Goal: Task Accomplishment & Management: Manage account settings

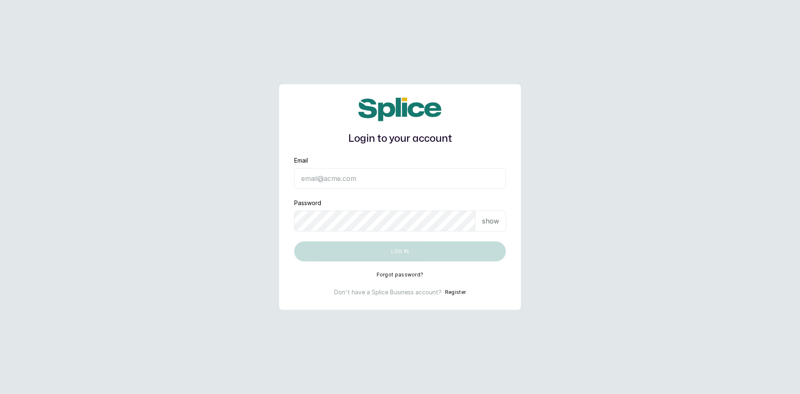
type input "sknanalyticsmedaesthetics@gmail.com"
click at [499, 219] on div "show" at bounding box center [490, 220] width 31 height 21
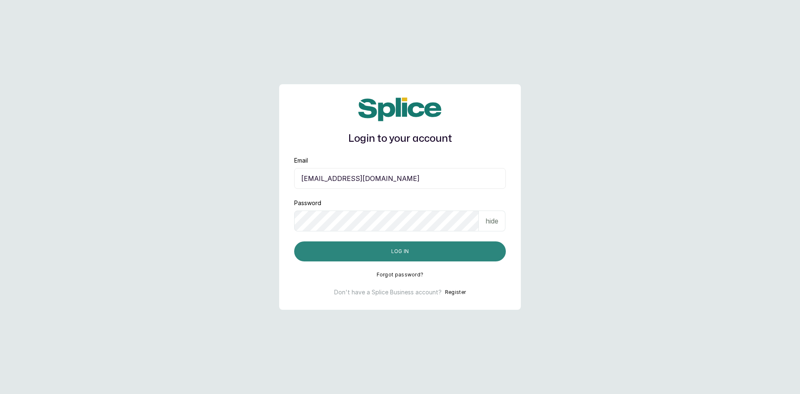
click at [453, 254] on button "Log in" at bounding box center [400, 251] width 212 height 20
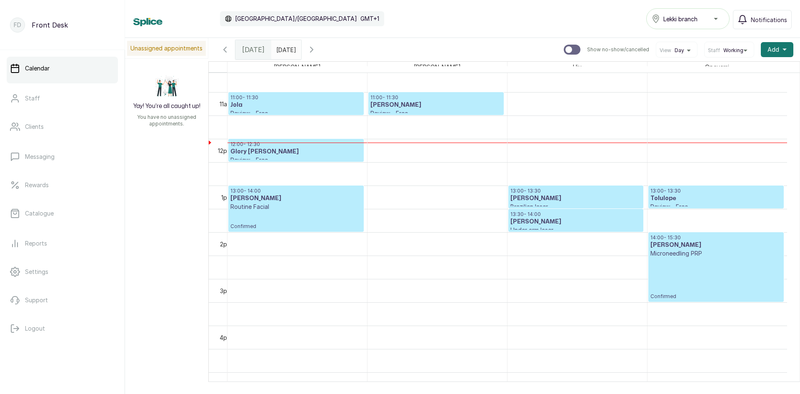
scroll to position [489, 0]
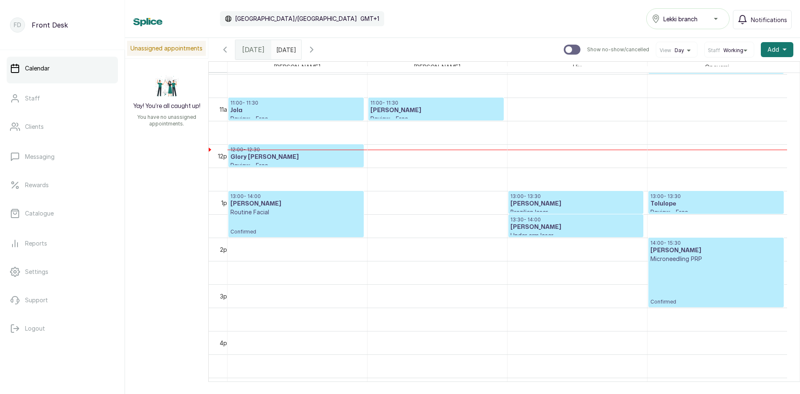
click at [317, 49] on icon "button" at bounding box center [312, 50] width 10 height 10
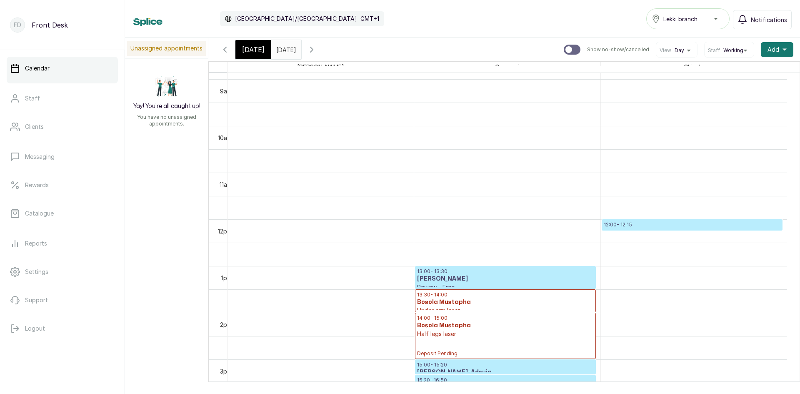
scroll to position [447, 0]
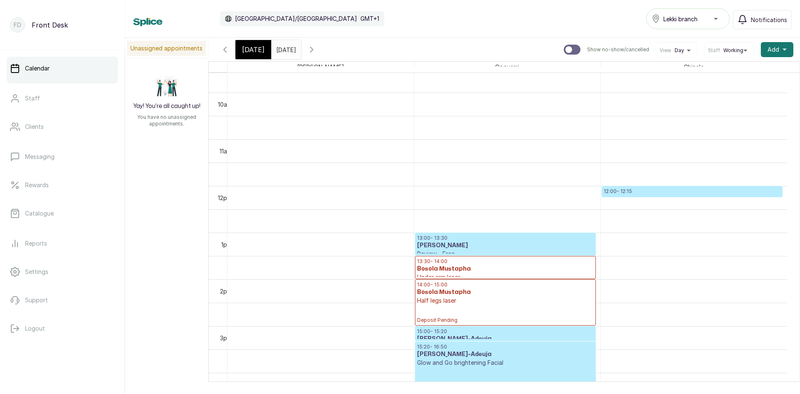
click at [226, 49] on icon "button" at bounding box center [225, 50] width 10 height 10
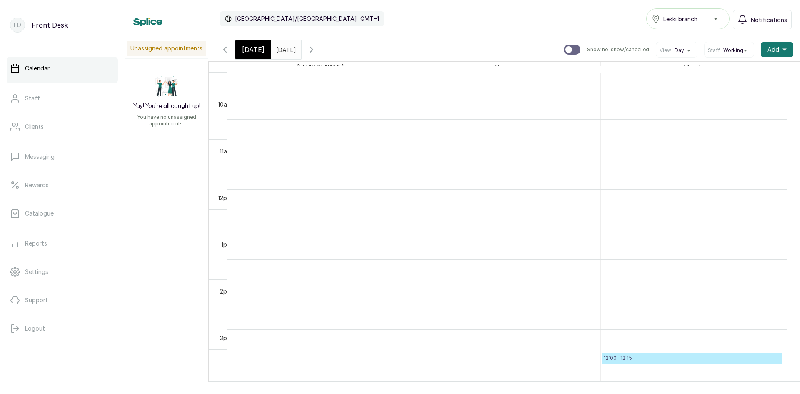
scroll to position [280, 0]
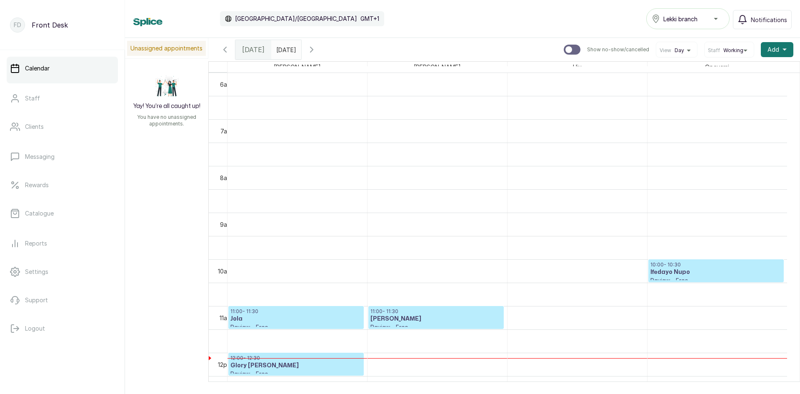
click at [226, 49] on icon "button" at bounding box center [225, 50] width 10 height 10
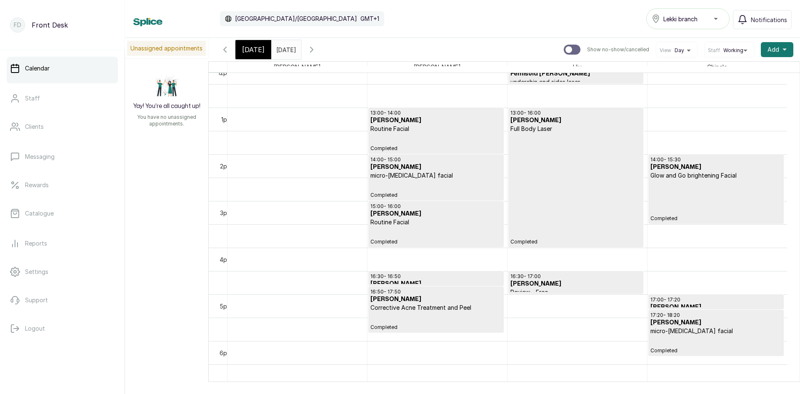
scroll to position [539, 0]
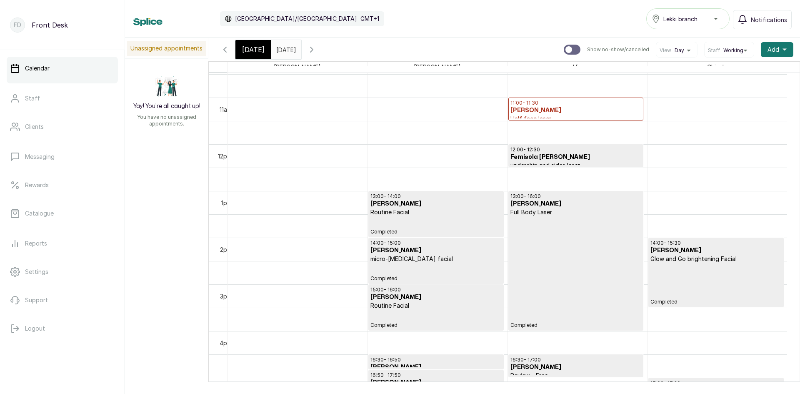
click at [561, 108] on h3 "[PERSON_NAME]" at bounding box center [575, 110] width 131 height 8
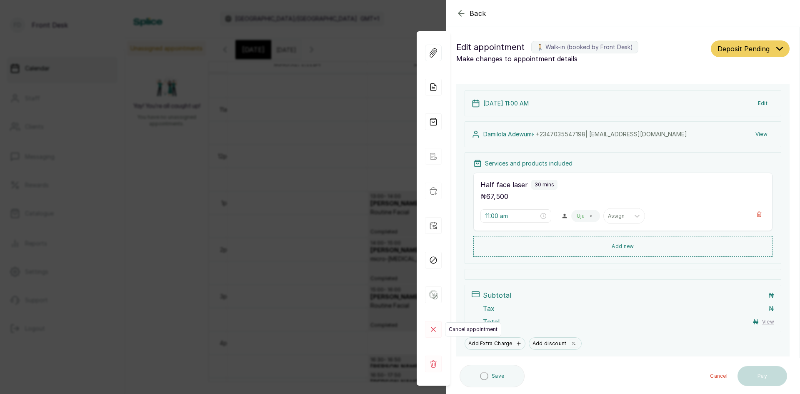
click at [431, 331] on icon at bounding box center [433, 329] width 4 height 4
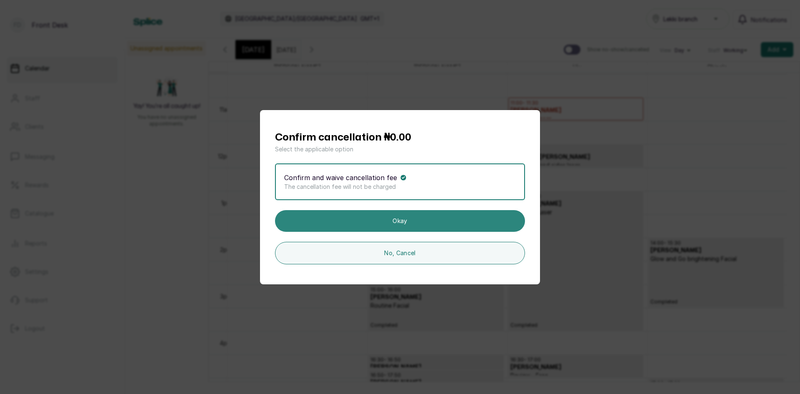
click at [403, 220] on button "Okay" at bounding box center [400, 221] width 250 height 22
click at [393, 219] on button "Okay" at bounding box center [400, 221] width 250 height 22
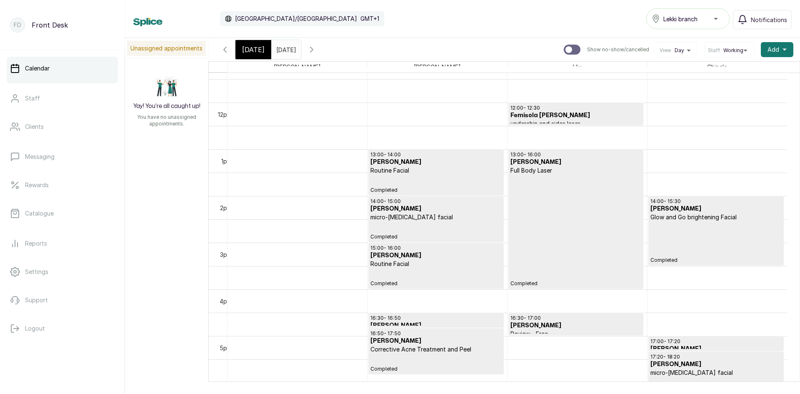
click at [247, 52] on span "[DATE]" at bounding box center [253, 50] width 22 height 10
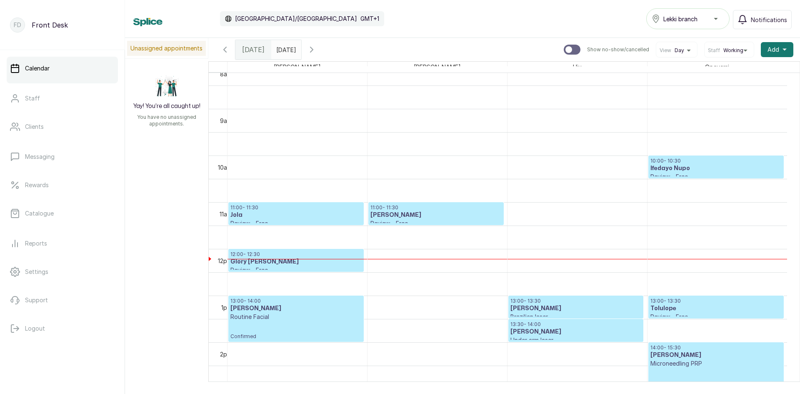
scroll to position [364, 0]
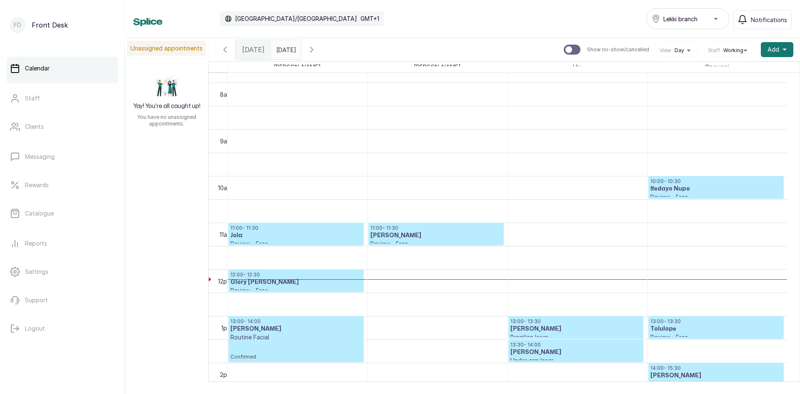
click at [274, 282] on h3 "Glory [PERSON_NAME]" at bounding box center [295, 282] width 131 height 8
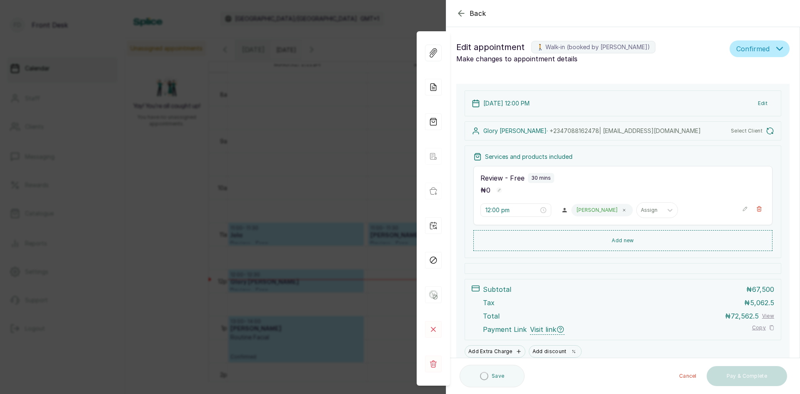
type input "12:00 pm"
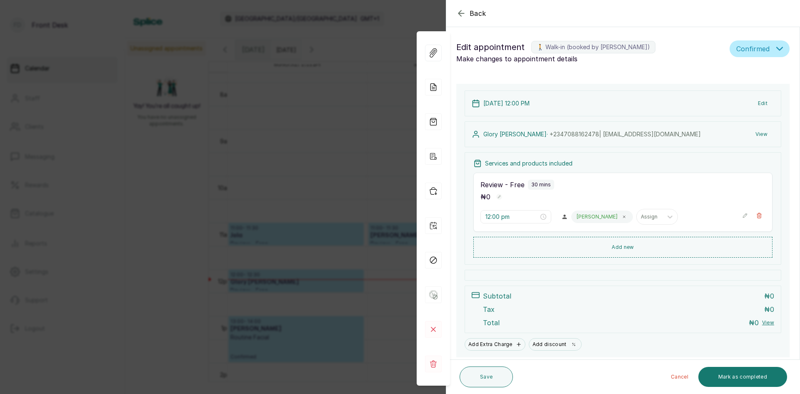
click at [152, 203] on div "Back Appointment Details Edit appointment 🚶 Walk-in (booked by [PERSON_NAME]) M…" at bounding box center [400, 197] width 800 height 394
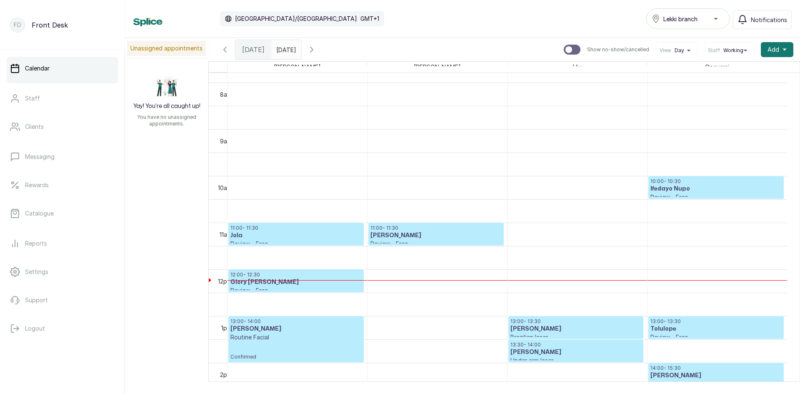
click at [224, 50] on icon "button" at bounding box center [225, 49] width 2 height 5
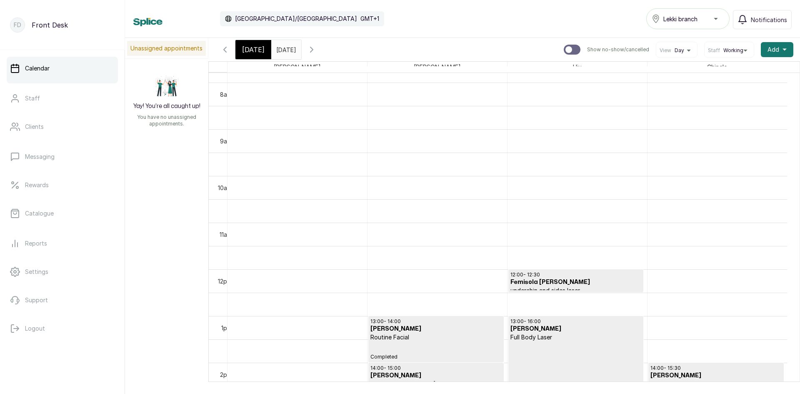
scroll to position [280, 0]
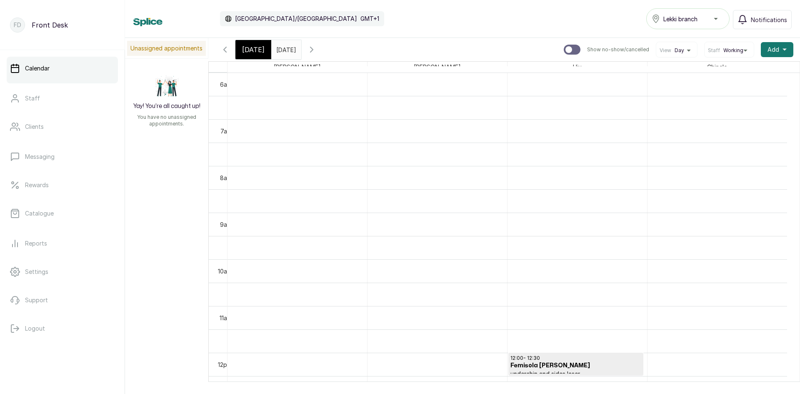
click at [224, 50] on icon "button" at bounding box center [225, 49] width 2 height 5
click at [301, 54] on span at bounding box center [293, 47] width 16 height 14
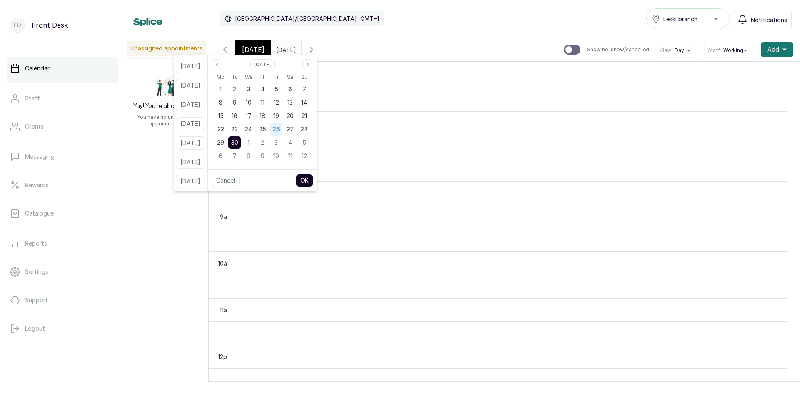
click at [280, 127] on span "26" at bounding box center [276, 128] width 7 height 7
click at [311, 182] on button "OK" at bounding box center [304, 180] width 17 height 13
type input "[DATE]"
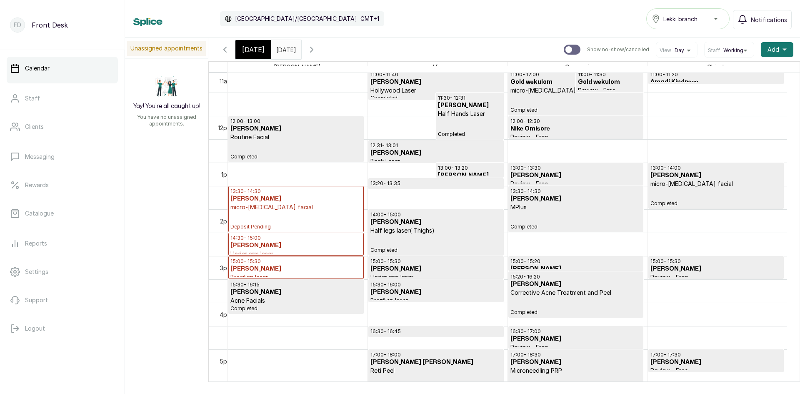
scroll to position [530, 0]
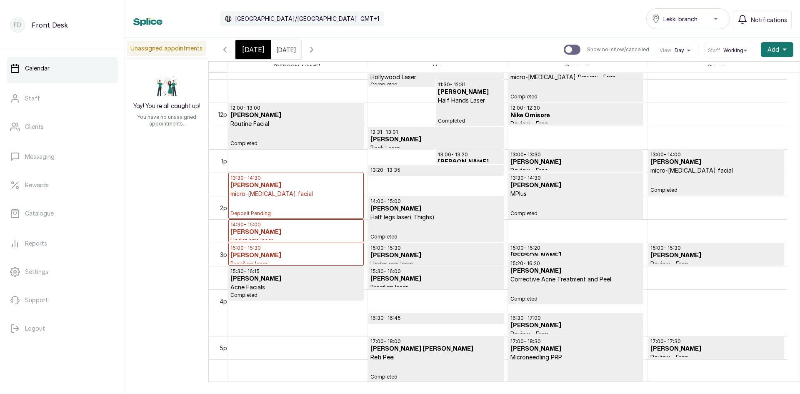
click at [701, 257] on h3 "[PERSON_NAME]" at bounding box center [715, 255] width 131 height 8
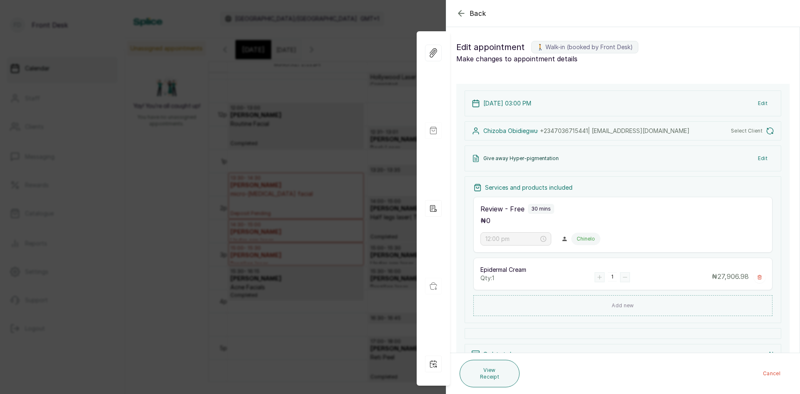
type input "3:00 pm"
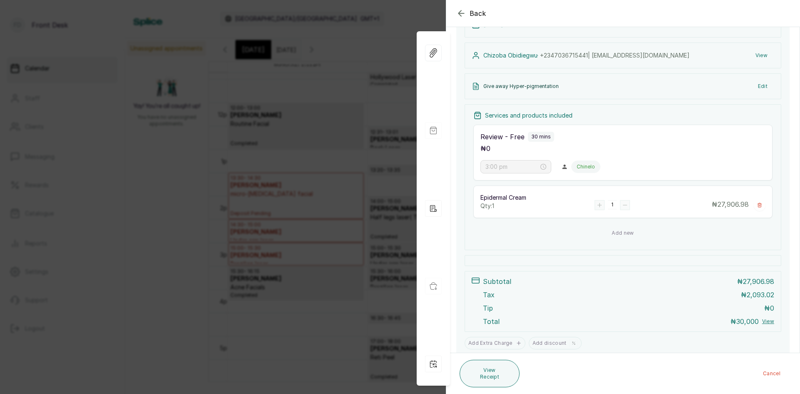
scroll to position [125, 0]
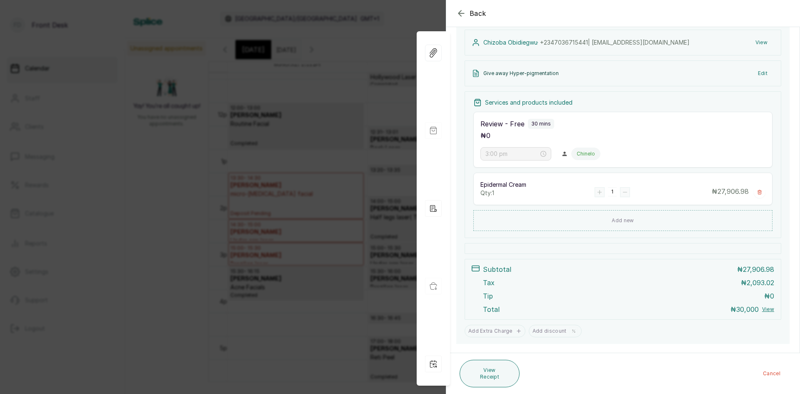
click at [102, 222] on div "Back Appointment Details Edit appointment 🚶 Walk-in (booked by Front Desk) Make…" at bounding box center [400, 197] width 800 height 394
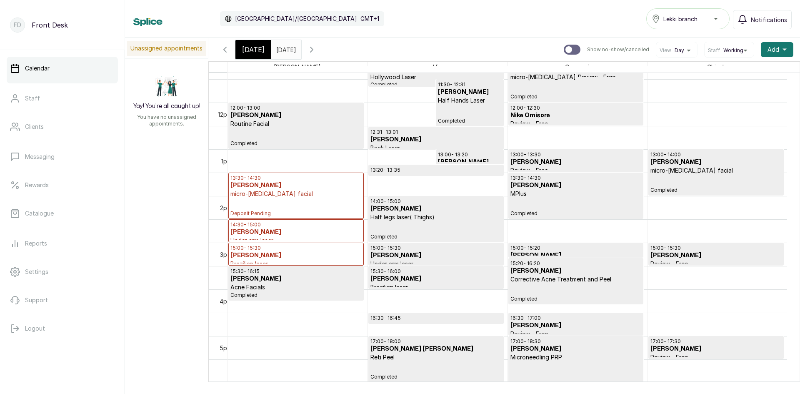
click at [250, 52] on span "[DATE]" at bounding box center [253, 50] width 22 height 10
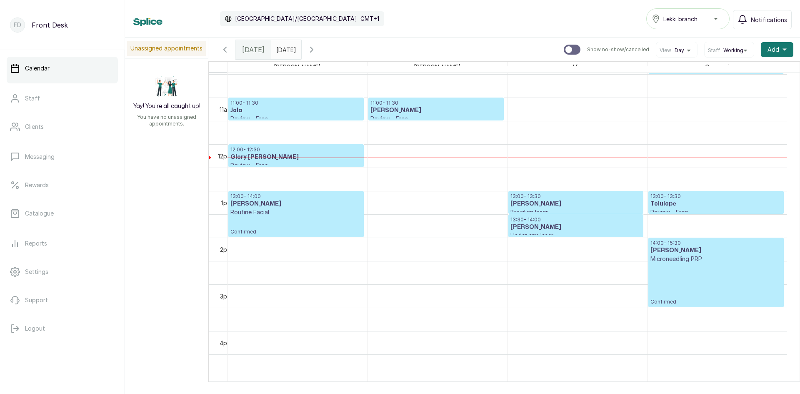
scroll to position [447, 0]
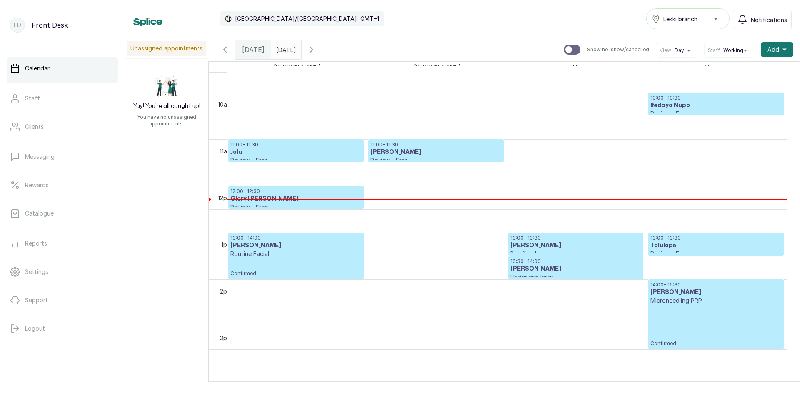
click at [223, 48] on icon "button" at bounding box center [225, 50] width 10 height 10
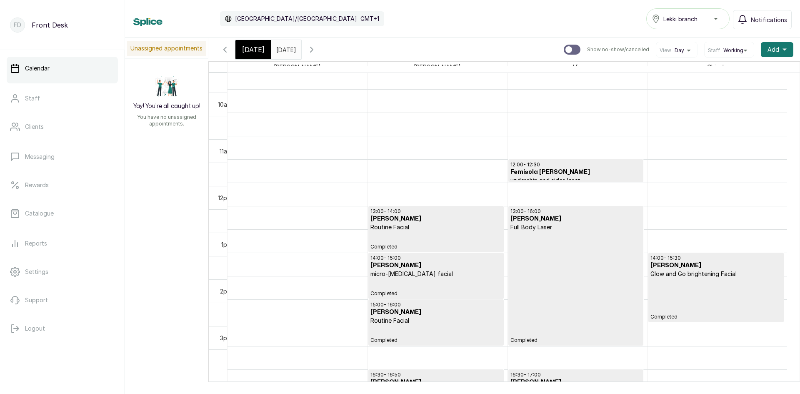
scroll to position [489, 0]
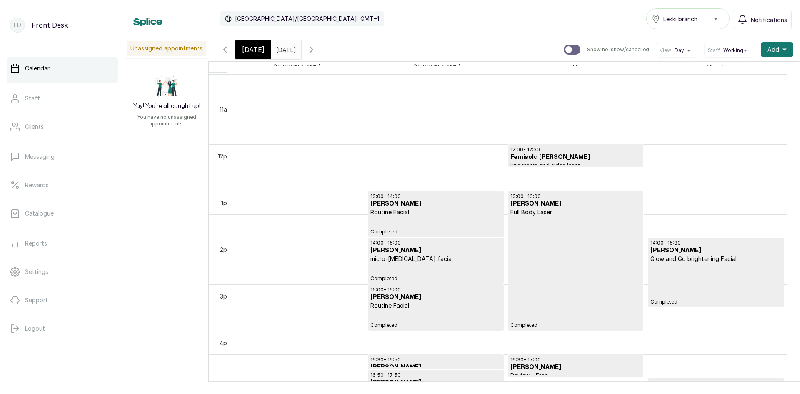
click at [555, 153] on h3 "Femisola [PERSON_NAME]" at bounding box center [575, 157] width 131 height 8
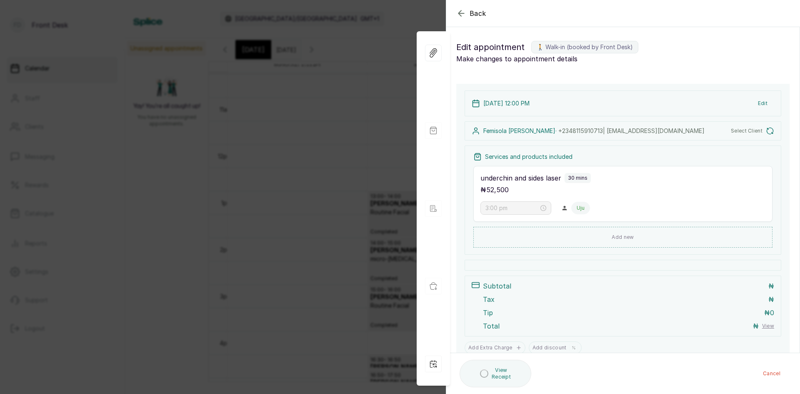
type input "12:00 pm"
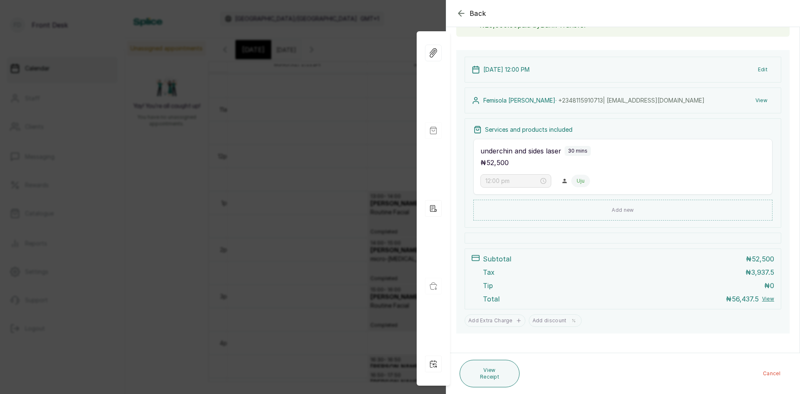
scroll to position [80, 0]
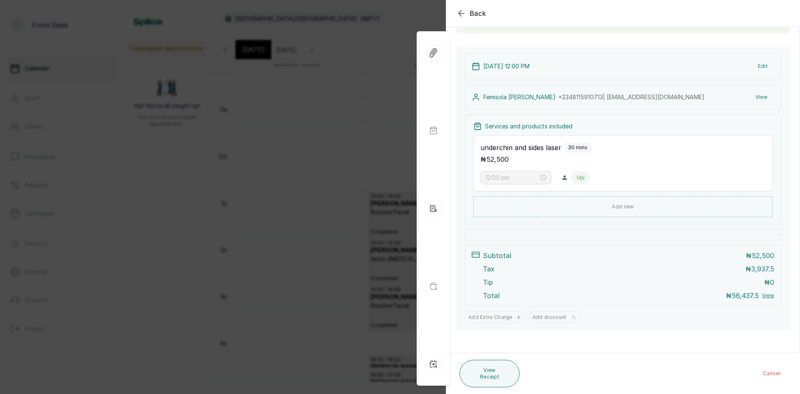
click at [109, 193] on div "Back Appointment Details Edit appointment 🚶 Walk-in (booked by Front Desk) Make…" at bounding box center [400, 197] width 800 height 394
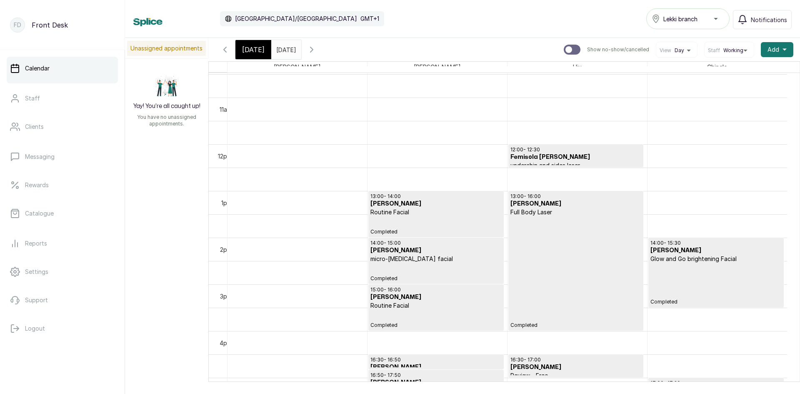
click at [36, 67] on p "Calendar" at bounding box center [37, 68] width 25 height 8
click at [248, 44] on div "[DATE]" at bounding box center [253, 49] width 36 height 19
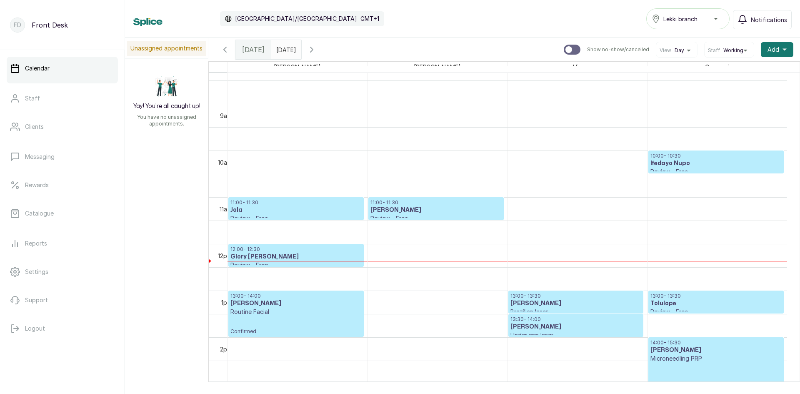
scroll to position [405, 0]
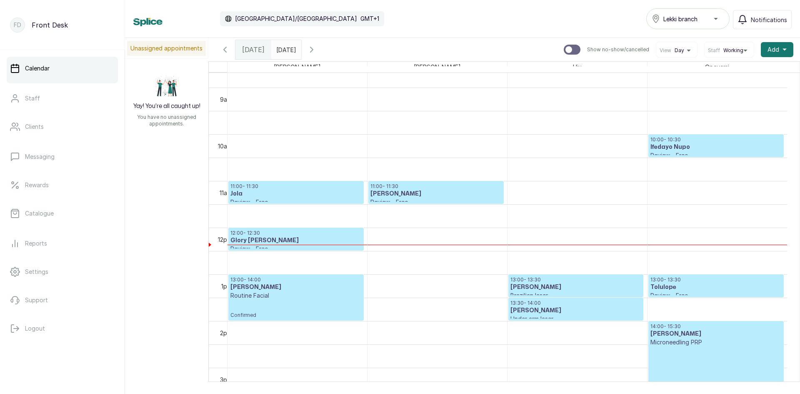
click at [268, 242] on h3 "Glory [PERSON_NAME]" at bounding box center [295, 240] width 131 height 8
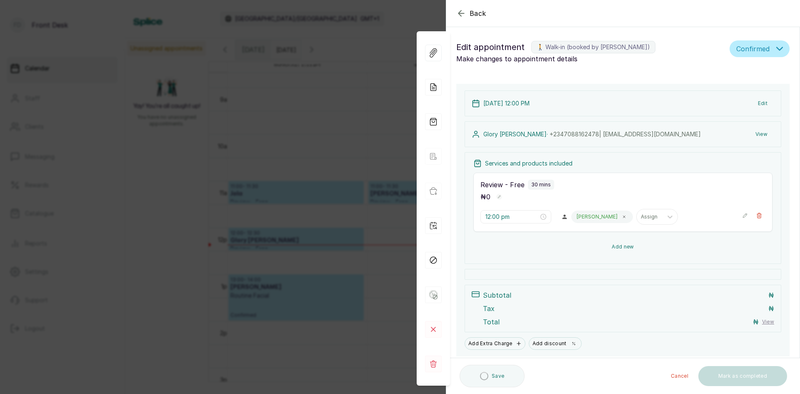
click at [614, 247] on button "Add new" at bounding box center [622, 247] width 299 height 20
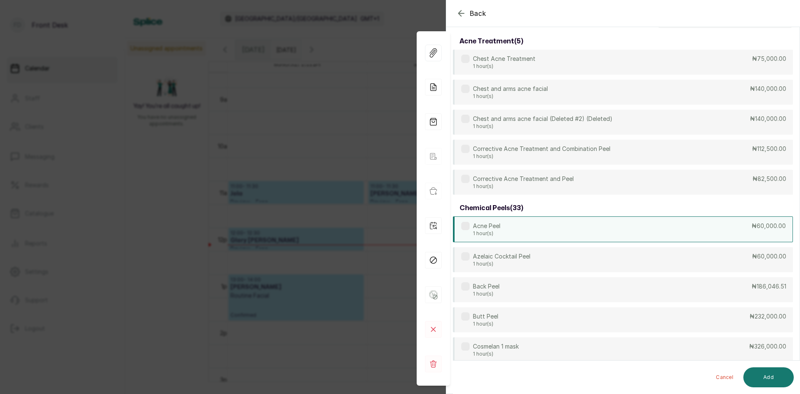
scroll to position [0, 0]
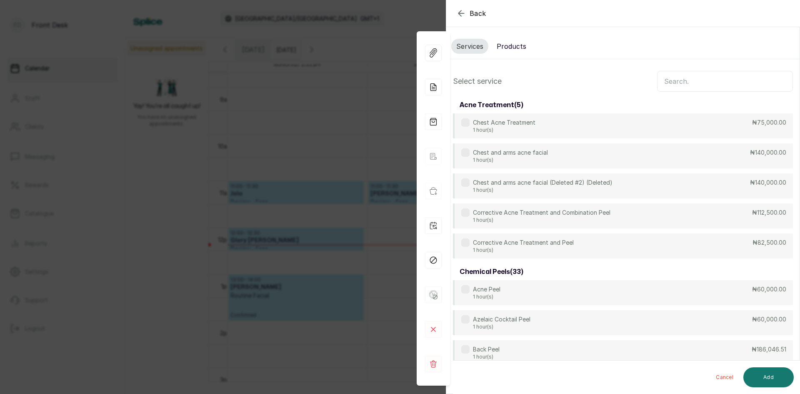
drag, startPoint x: 704, startPoint y: 78, endPoint x: 699, endPoint y: 81, distance: 6.4
click at [699, 80] on input "text" at bounding box center [725, 81] width 136 height 21
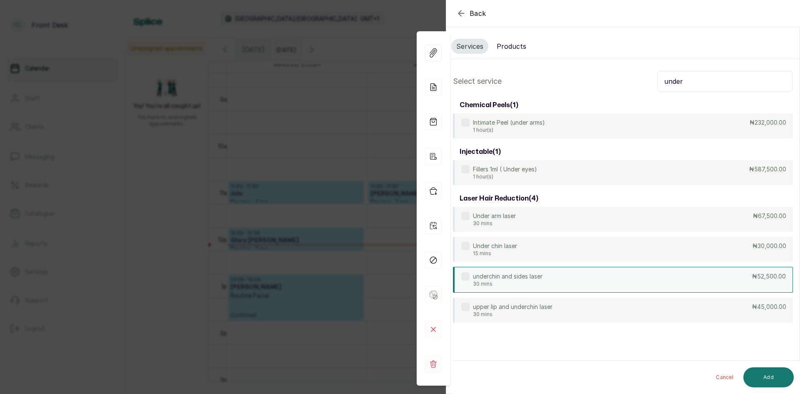
type input "under"
click at [520, 277] on p "underchin and sides laser" at bounding box center [508, 276] width 70 height 8
click at [763, 383] on button "Add" at bounding box center [768, 377] width 50 height 20
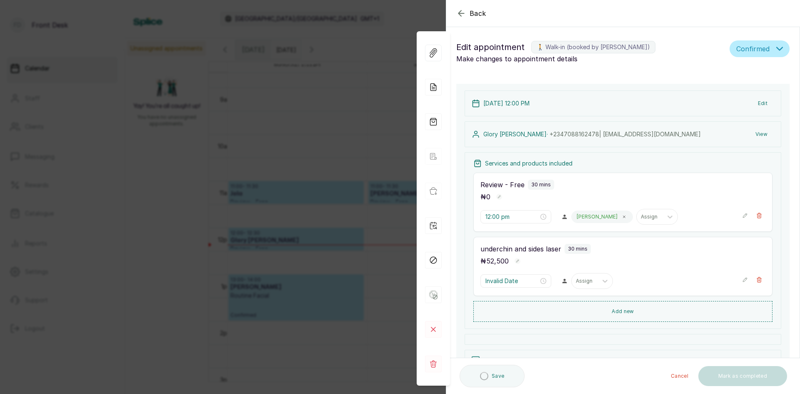
type input "12:30 pm"
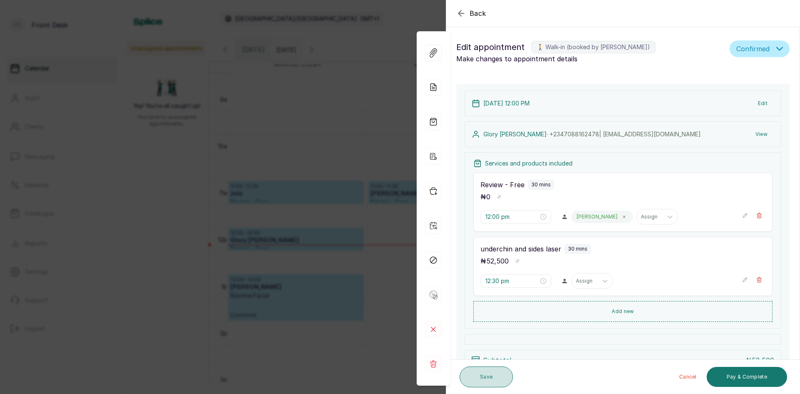
click at [485, 377] on button "Save" at bounding box center [485, 376] width 53 height 21
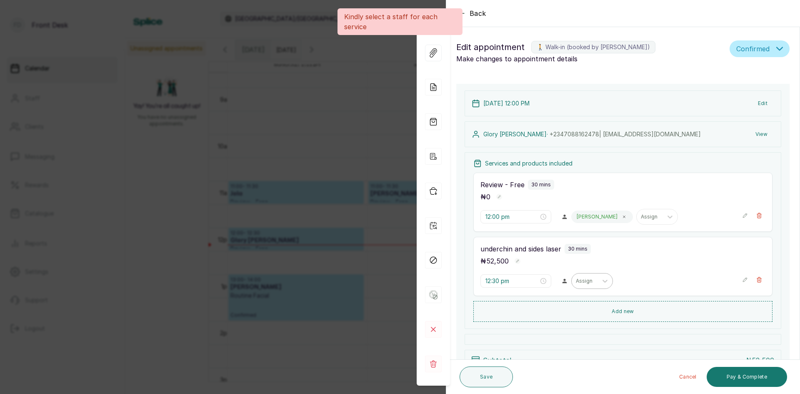
click at [582, 278] on div at bounding box center [584, 280] width 17 height 7
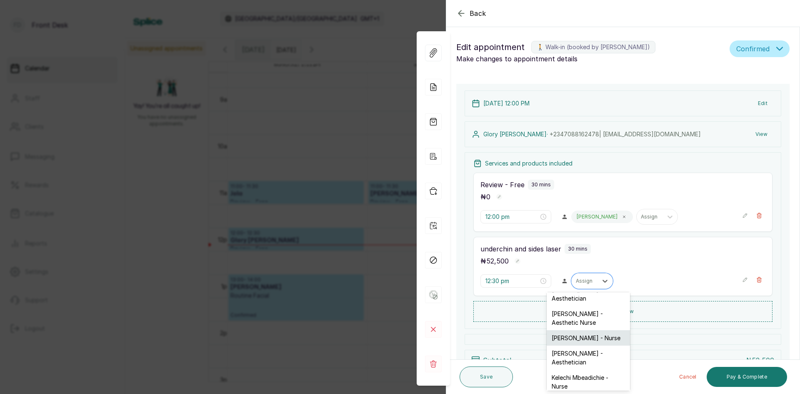
scroll to position [90, 0]
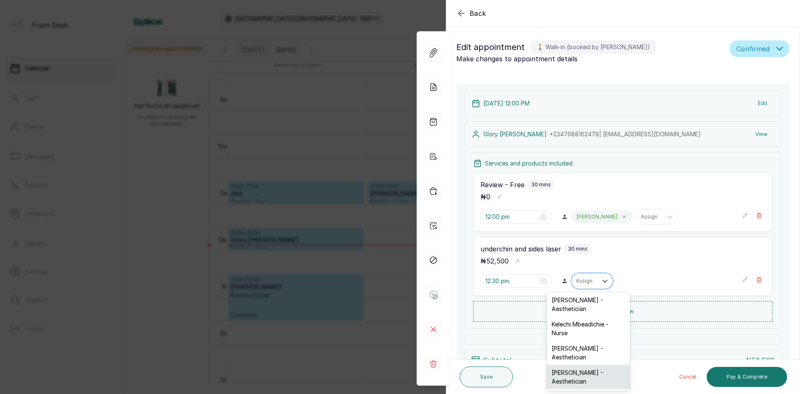
click at [576, 374] on div "[PERSON_NAME] - Aesthetician" at bounding box center [587, 376] width 83 height 24
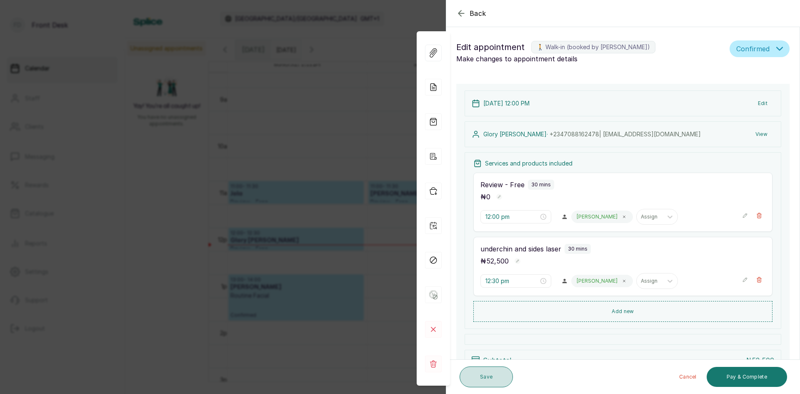
click at [503, 376] on button "Save" at bounding box center [485, 376] width 53 height 21
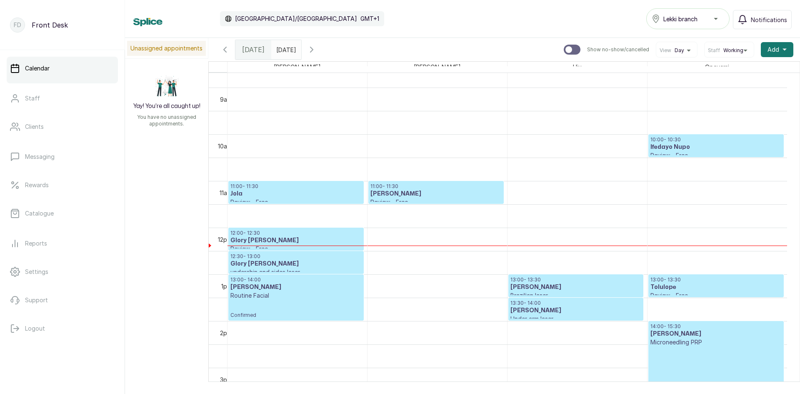
click at [286, 257] on p "12:30 - 13:00" at bounding box center [295, 256] width 131 height 7
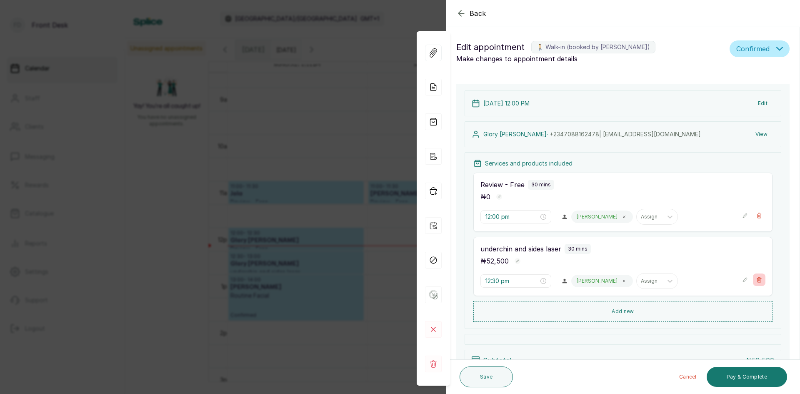
click at [757, 280] on icon "button" at bounding box center [759, 279] width 5 height 5
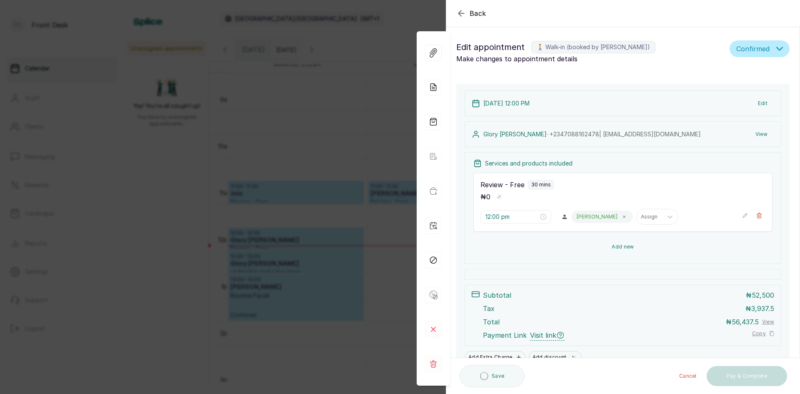
click at [617, 243] on button "Add new" at bounding box center [622, 247] width 299 height 20
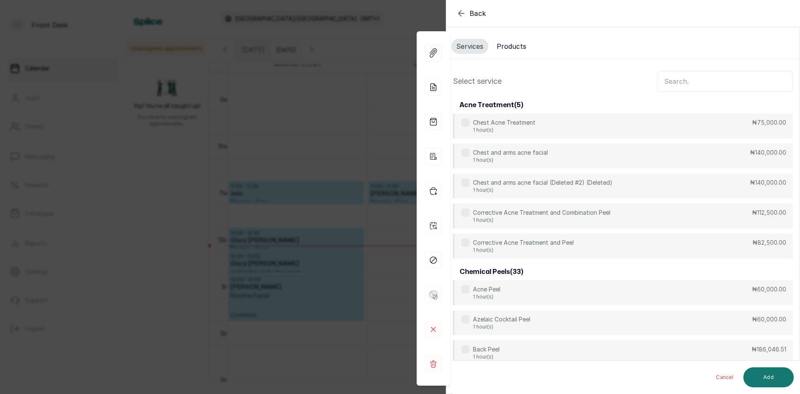
click at [693, 78] on input "text" at bounding box center [725, 81] width 136 height 21
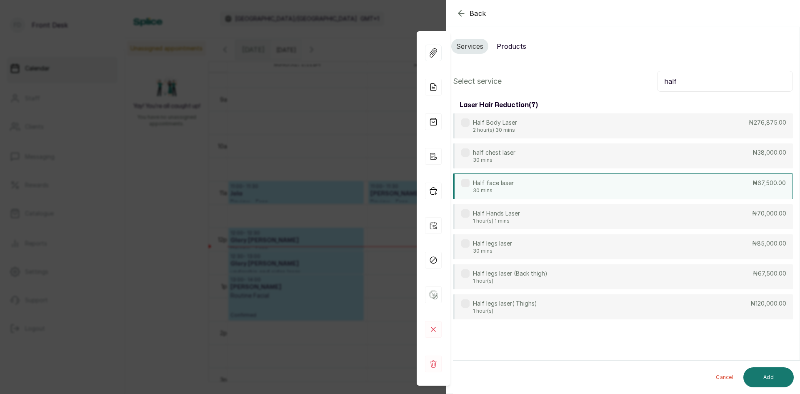
type input "half"
click at [503, 194] on div "Half face laser 30 mins ₦67,500.00" at bounding box center [623, 186] width 340 height 26
click at [774, 380] on button "Add" at bounding box center [768, 377] width 50 height 20
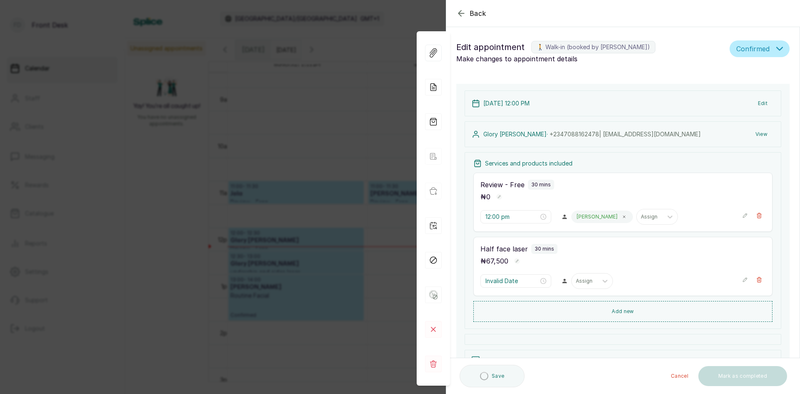
type input "12:30 pm"
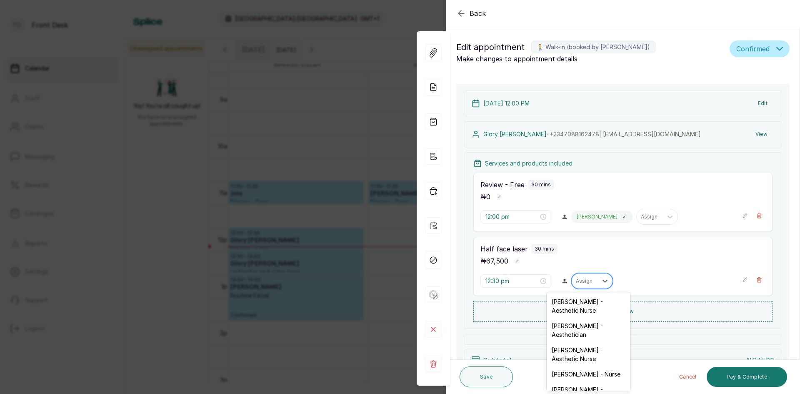
click at [585, 284] on div "Assign" at bounding box center [584, 280] width 26 height 11
click at [572, 373] on div "[PERSON_NAME] - Aesthetician" at bounding box center [587, 376] width 83 height 24
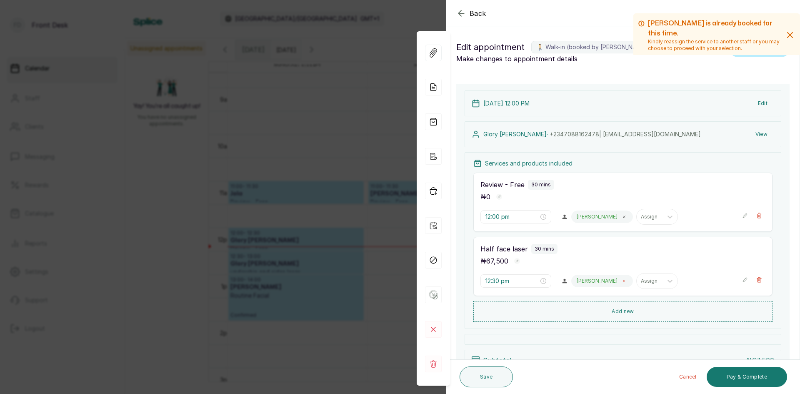
click at [621, 283] on span at bounding box center [624, 280] width 7 height 7
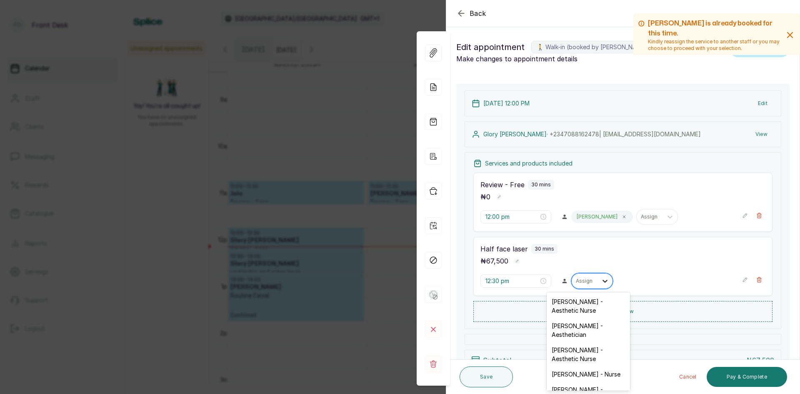
click at [597, 283] on div at bounding box center [604, 280] width 15 height 15
click at [577, 349] on div "[PERSON_NAME] - Aesthetic Nurse" at bounding box center [587, 354] width 83 height 24
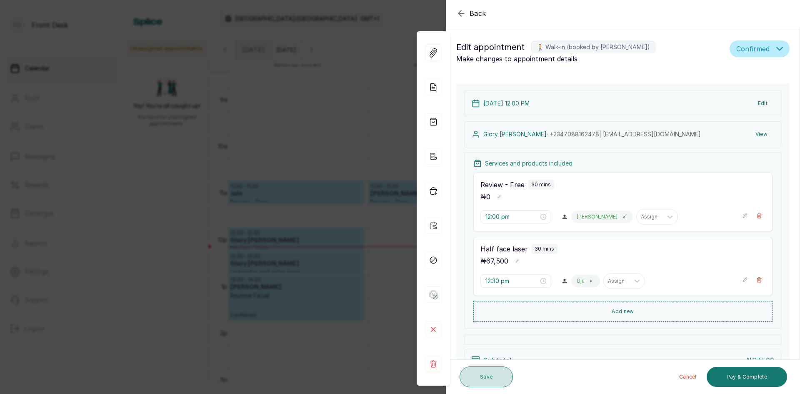
click at [484, 372] on button "Save" at bounding box center [485, 376] width 53 height 21
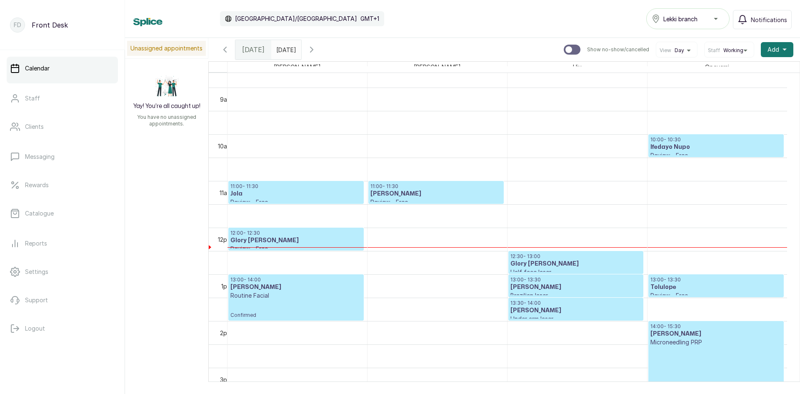
click at [532, 259] on h3 "Glory [PERSON_NAME]" at bounding box center [575, 263] width 131 height 8
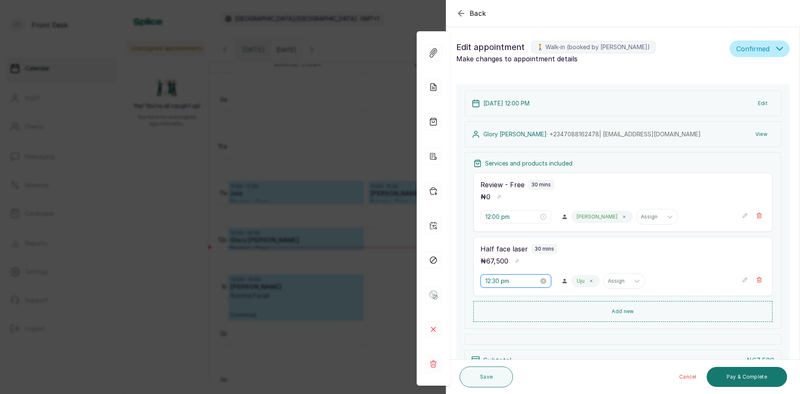
click at [526, 279] on input "12:30 pm" at bounding box center [511, 280] width 53 height 9
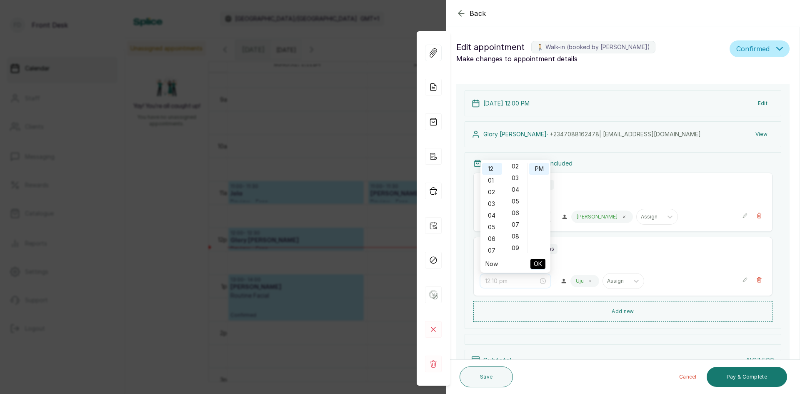
scroll to position [0, 0]
click at [515, 170] on div "00" at bounding box center [516, 169] width 20 height 12
type input "12:00 pm"
click at [534, 262] on span "OK" at bounding box center [538, 264] width 8 height 16
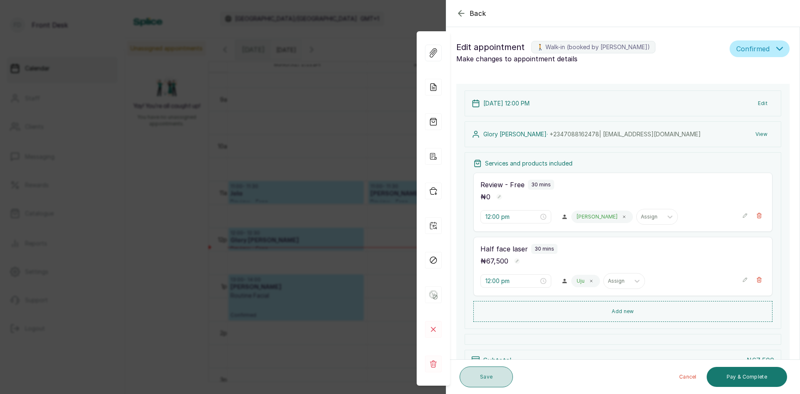
click at [476, 377] on button "Save" at bounding box center [485, 376] width 53 height 21
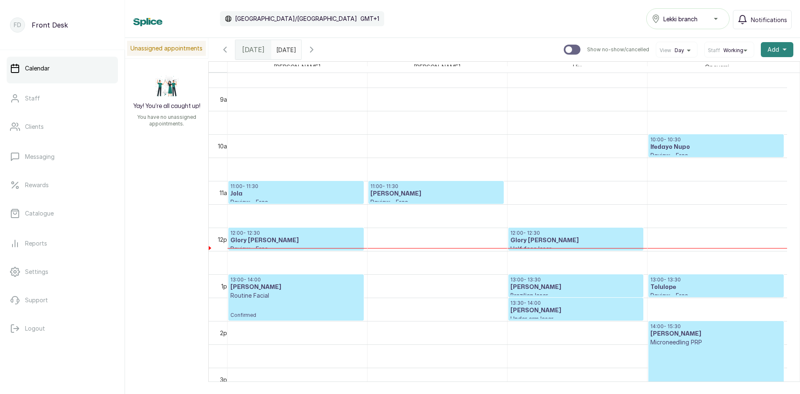
click at [767, 52] on span "Add" at bounding box center [773, 49] width 12 height 8
click at [727, 70] on span "Add Appointment" at bounding box center [746, 72] width 80 height 10
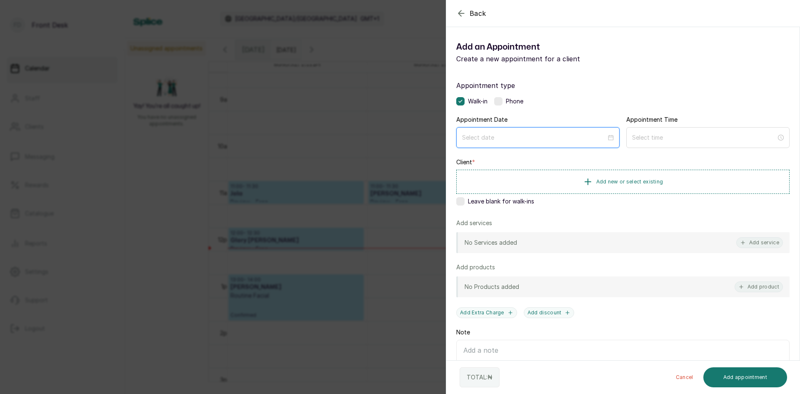
click at [542, 135] on input at bounding box center [534, 137] width 144 height 9
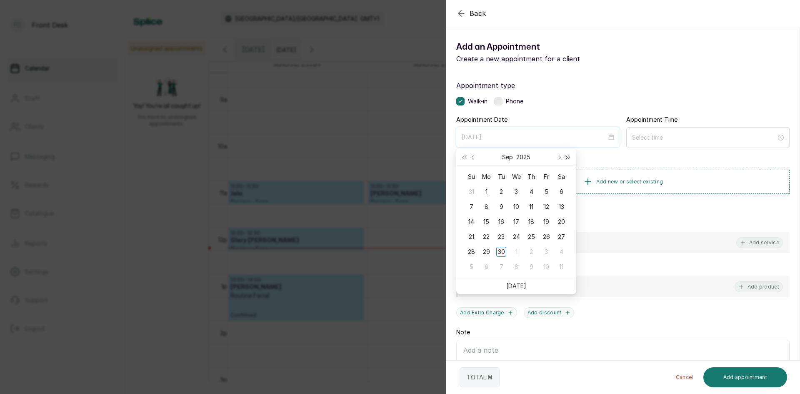
type input "[DATE]"
click at [560, 159] on button "Next month (PageDown)" at bounding box center [558, 157] width 9 height 17
type input "[DATE]"
click at [502, 224] on div "14" at bounding box center [501, 222] width 10 height 10
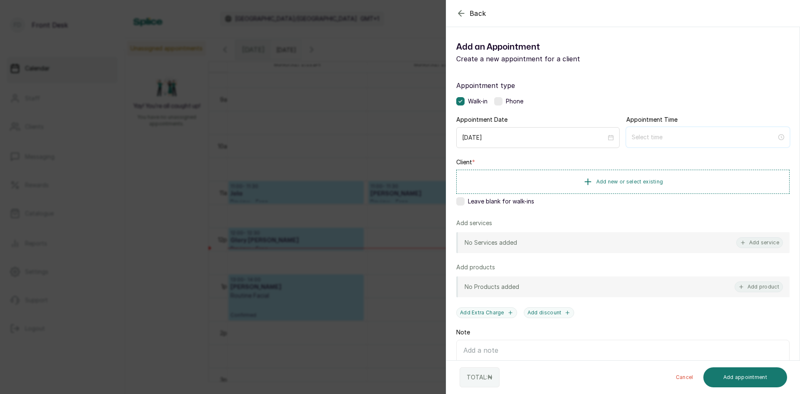
click at [636, 137] on input at bounding box center [703, 136] width 145 height 9
type input "12:00 am"
type input "4:00 am"
type input "5:00 am"
type input "11:00 am"
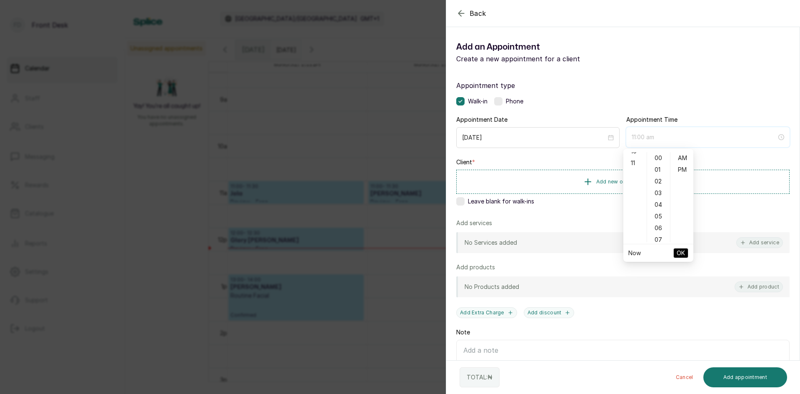
scroll to position [125, 0]
click at [635, 165] on div "11" at bounding box center [635, 161] width 20 height 12
type input "11:00 am"
click at [676, 249] on span "OK" at bounding box center [680, 253] width 8 height 16
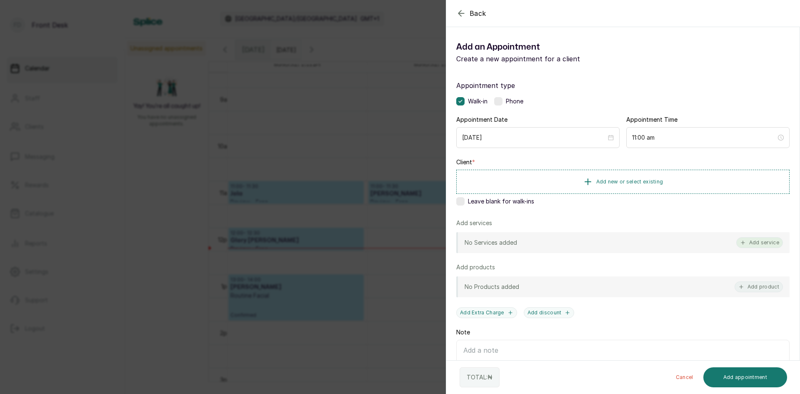
click at [743, 239] on button "Add service" at bounding box center [759, 242] width 47 height 11
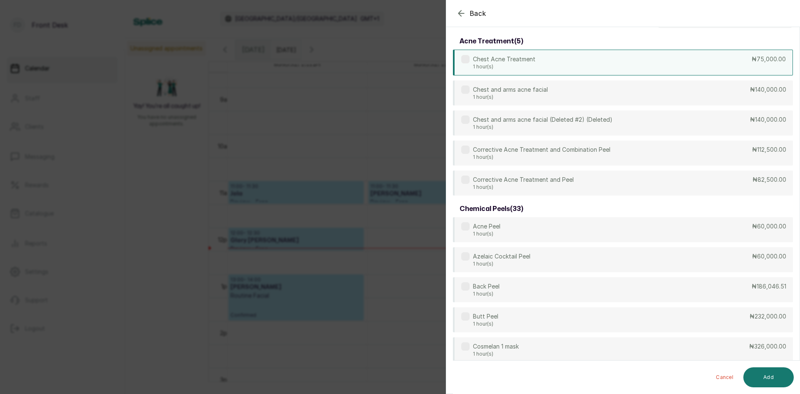
scroll to position [0, 0]
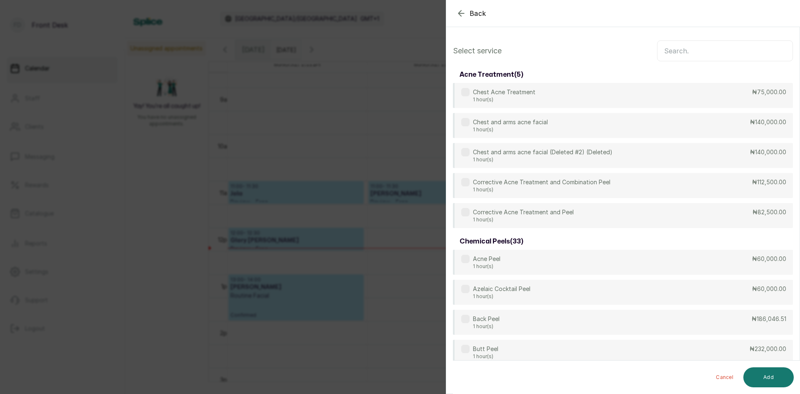
click at [693, 47] on input "text" at bounding box center [725, 50] width 136 height 21
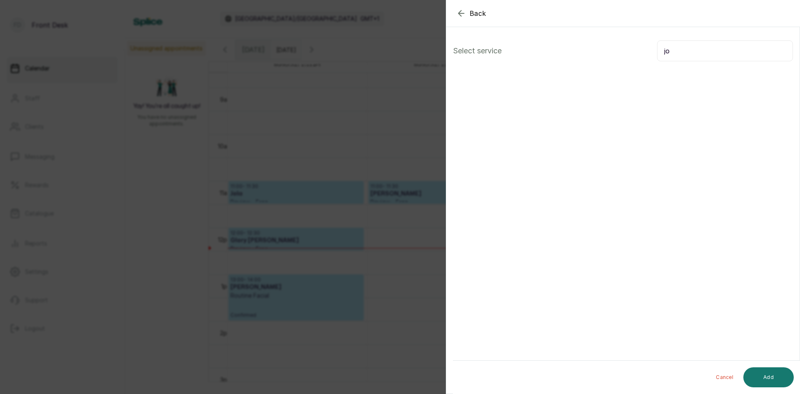
type input "j"
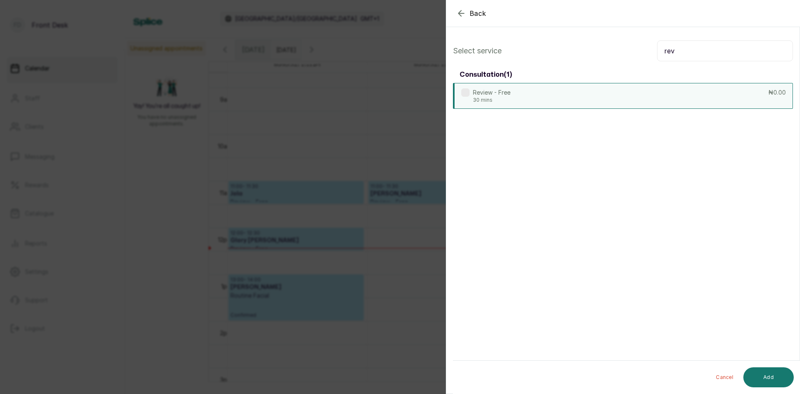
type input "rev"
click at [597, 93] on div "Review - Free 30 mins ₦0.00" at bounding box center [623, 96] width 340 height 26
click at [763, 370] on button "Add" at bounding box center [768, 377] width 50 height 20
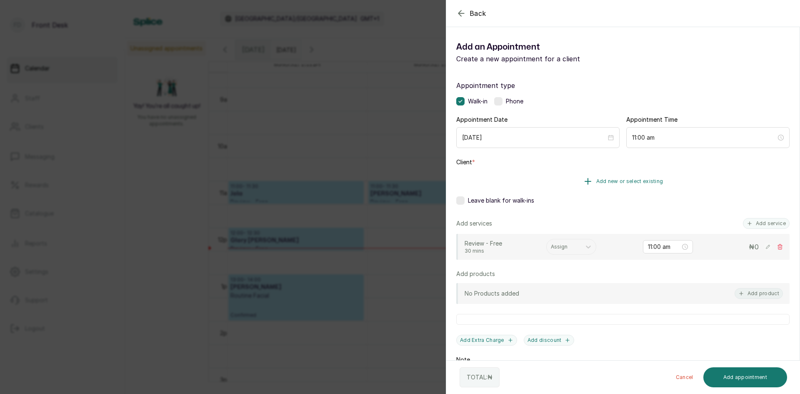
click at [618, 180] on span "Add new or select existing" at bounding box center [629, 181] width 67 height 7
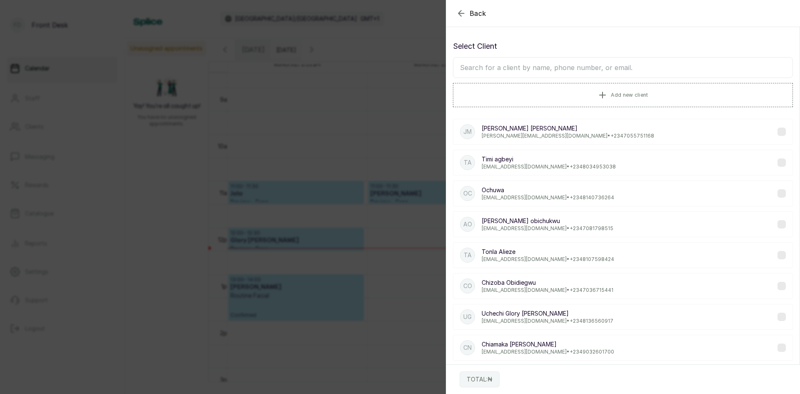
click at [638, 68] on input "text" at bounding box center [623, 67] width 340 height 21
type input "l"
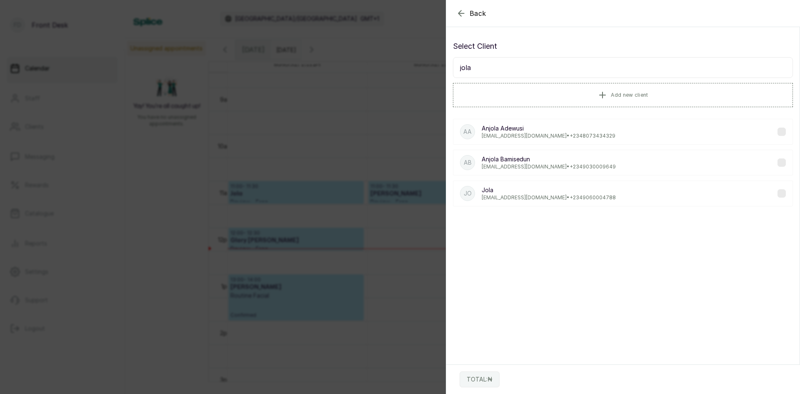
type input "jola"
click at [509, 192] on p "Jola" at bounding box center [548, 190] width 134 height 8
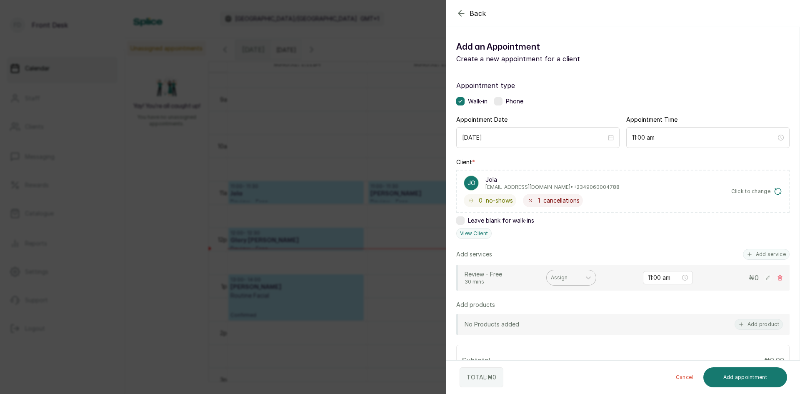
click at [571, 272] on div "Assign" at bounding box center [563, 277] width 34 height 11
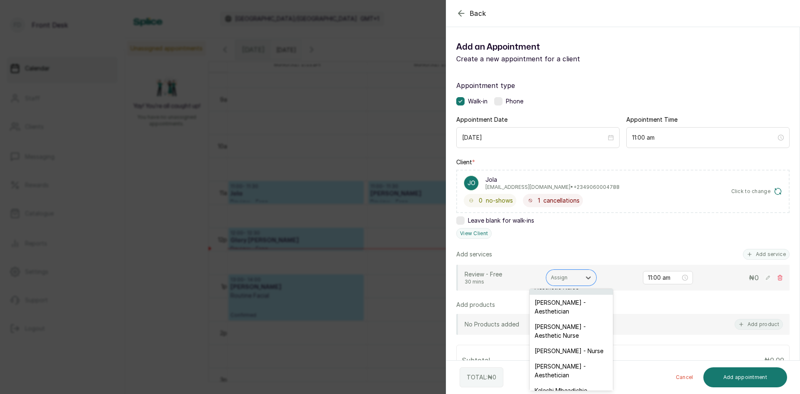
scroll to position [86, 0]
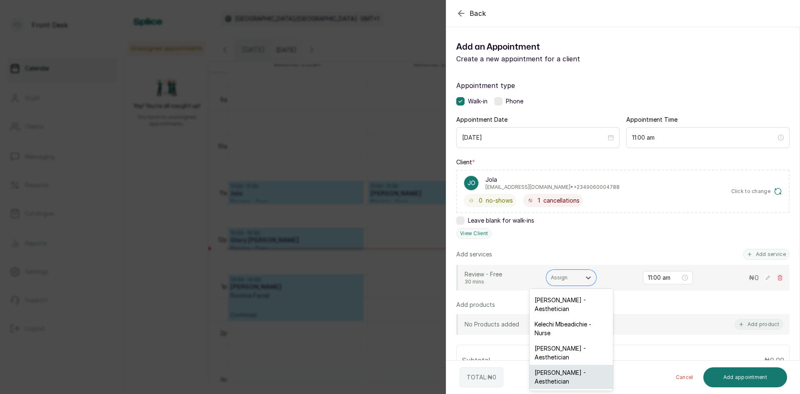
click at [549, 381] on div "[PERSON_NAME] - Aesthetician" at bounding box center [570, 376] width 83 height 24
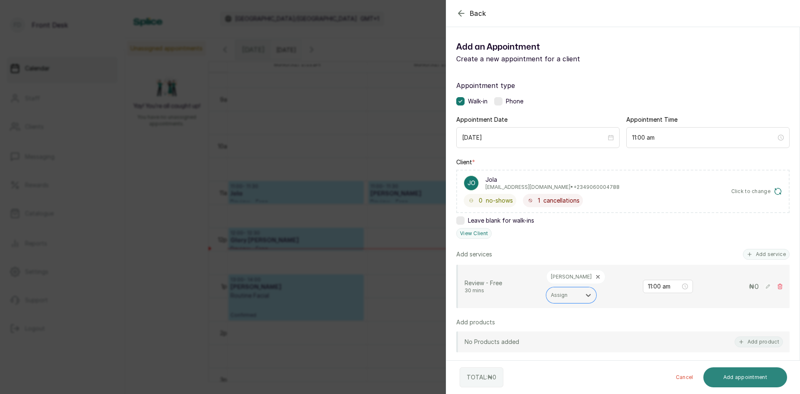
click at [731, 377] on button "Add appointment" at bounding box center [745, 377] width 84 height 20
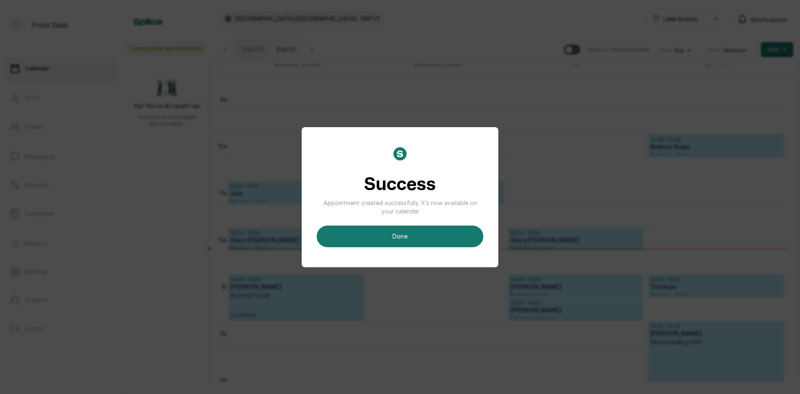
click at [401, 229] on button "done" at bounding box center [400, 236] width 167 height 22
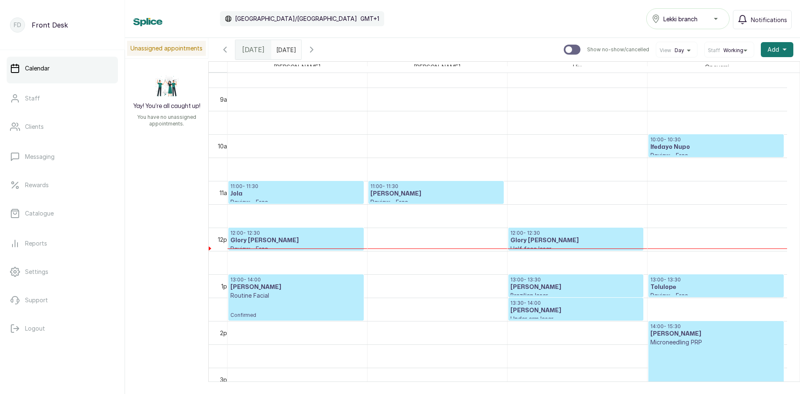
click at [301, 51] on span at bounding box center [293, 47] width 16 height 14
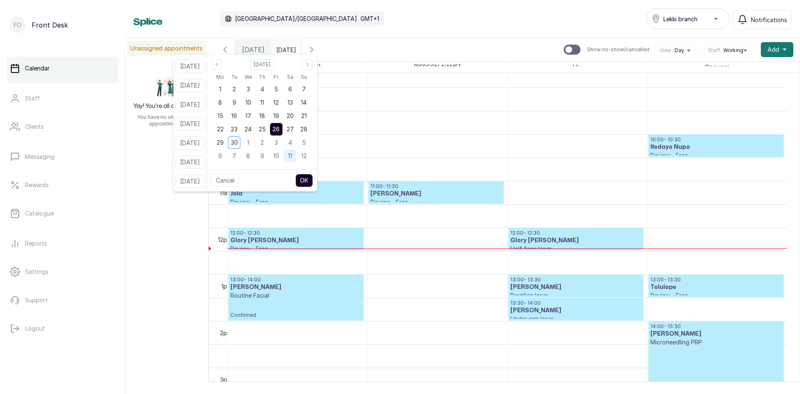
scroll to position [280, 0]
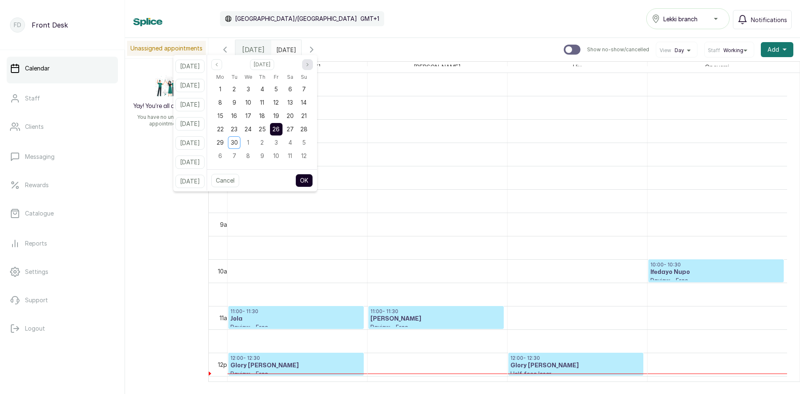
click at [313, 63] on button "Next month" at bounding box center [307, 64] width 11 height 11
click at [237, 115] on span "14" at bounding box center [234, 115] width 6 height 7
click at [313, 179] on button "OK" at bounding box center [303, 180] width 17 height 13
type input "[DATE]"
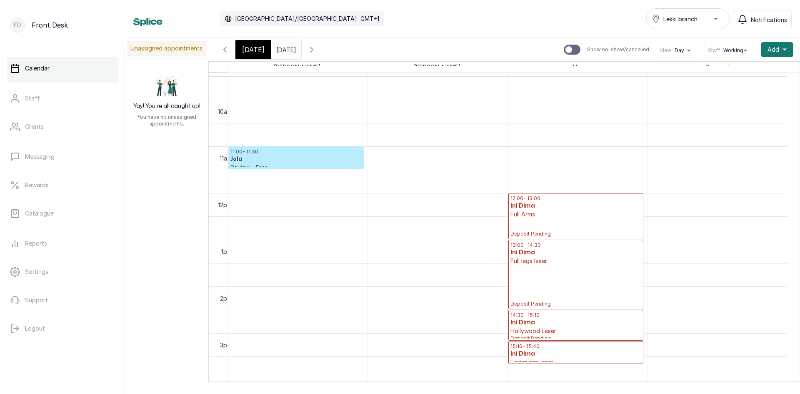
scroll to position [407, 0]
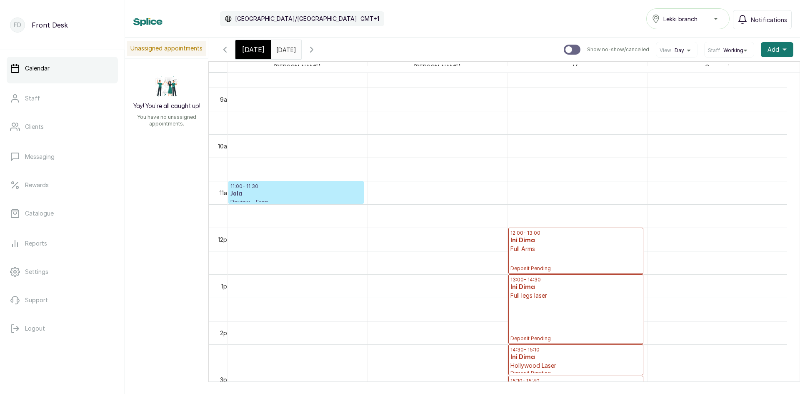
click at [254, 47] on span "[DATE]" at bounding box center [253, 50] width 22 height 10
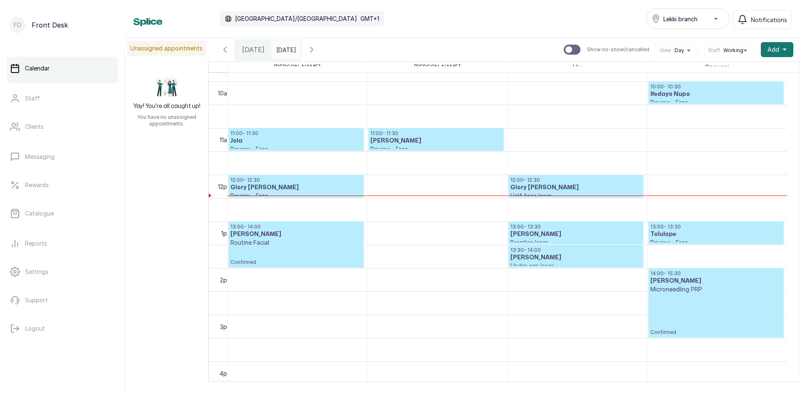
scroll to position [489, 0]
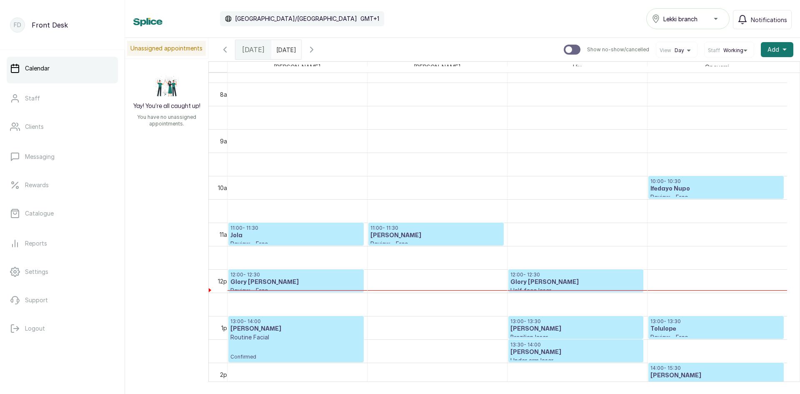
click at [332, 230] on p "11:00 - 11:30" at bounding box center [295, 227] width 131 height 7
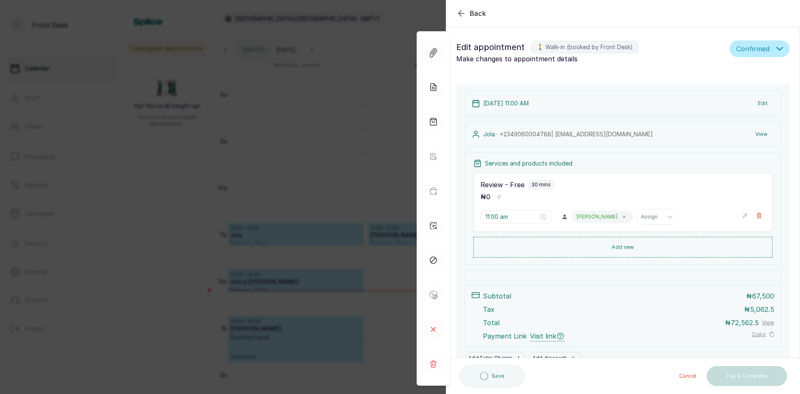
click at [173, 196] on div "Back Appointment Details Edit appointment 🚶 Walk-in (booked by Front Desk) Make…" at bounding box center [400, 197] width 800 height 394
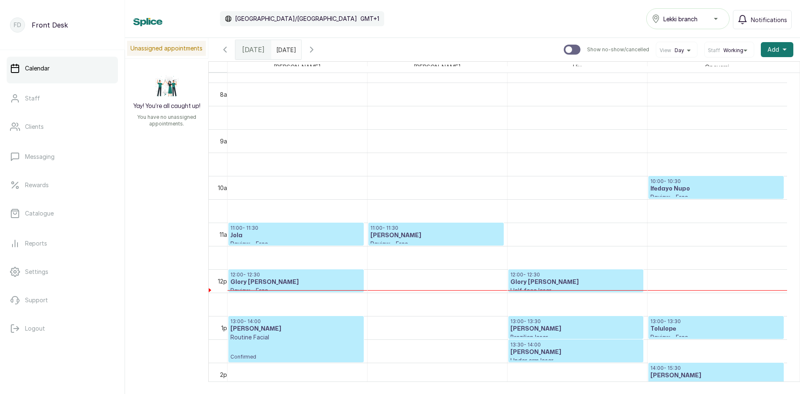
click at [279, 237] on h3 "Jola" at bounding box center [295, 235] width 131 height 8
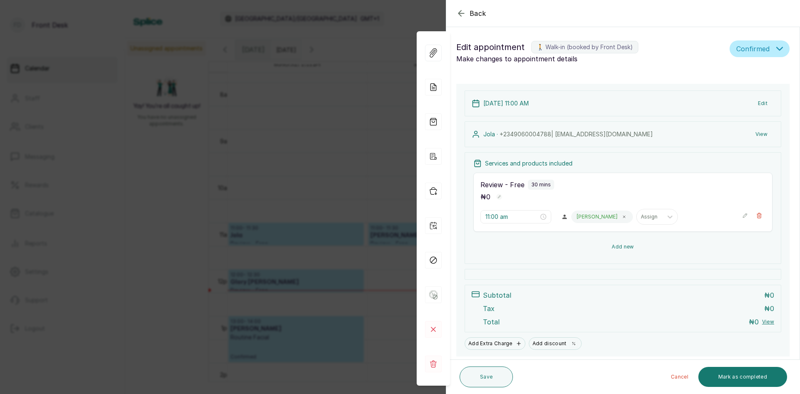
click at [611, 246] on button "Add new" at bounding box center [622, 247] width 299 height 20
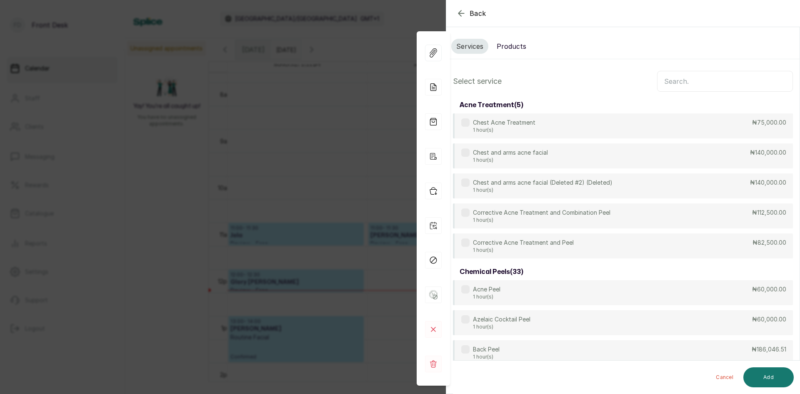
click at [723, 77] on input "text" at bounding box center [725, 81] width 136 height 21
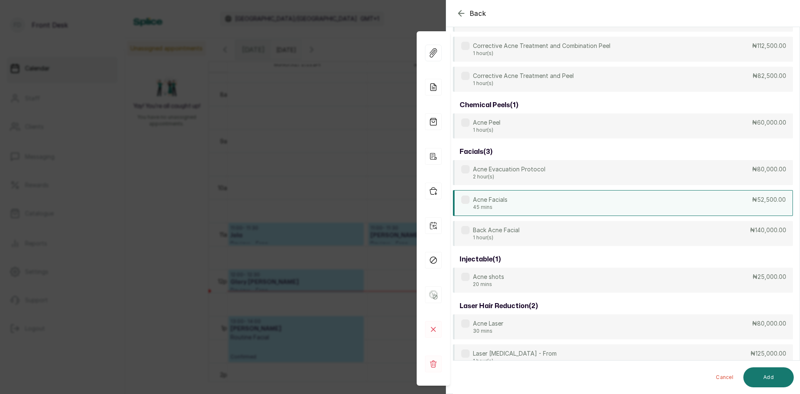
type input "acn"
click at [554, 202] on div "Acne Facials 45 mins ₦52,500.00" at bounding box center [623, 203] width 340 height 26
click at [752, 374] on button "Add" at bounding box center [768, 377] width 50 height 20
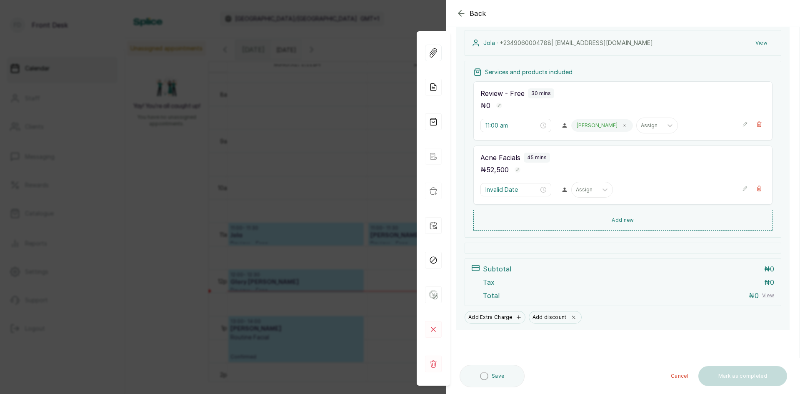
type input "11:30 am"
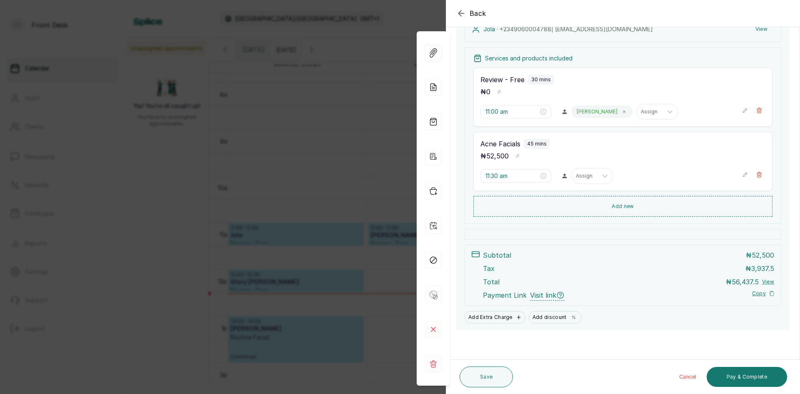
scroll to position [105, 0]
click at [473, 376] on button "Save" at bounding box center [485, 376] width 53 height 21
click at [84, 186] on div "Back Appointment Details Edit appointment 🚶 Walk-in (booked by Front Desk) Make…" at bounding box center [400, 197] width 800 height 394
click at [492, 381] on button "Save" at bounding box center [485, 376] width 53 height 21
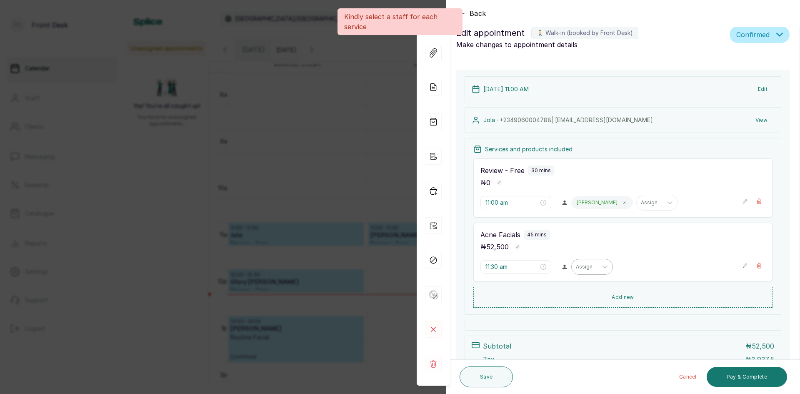
scroll to position [0, 0]
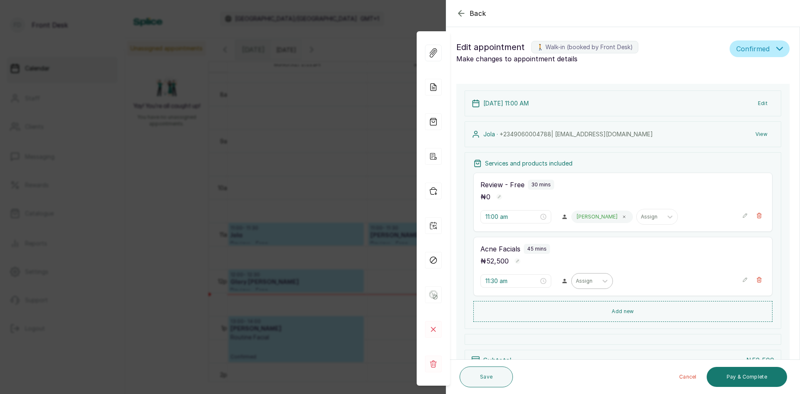
click at [588, 283] on div at bounding box center [584, 280] width 17 height 7
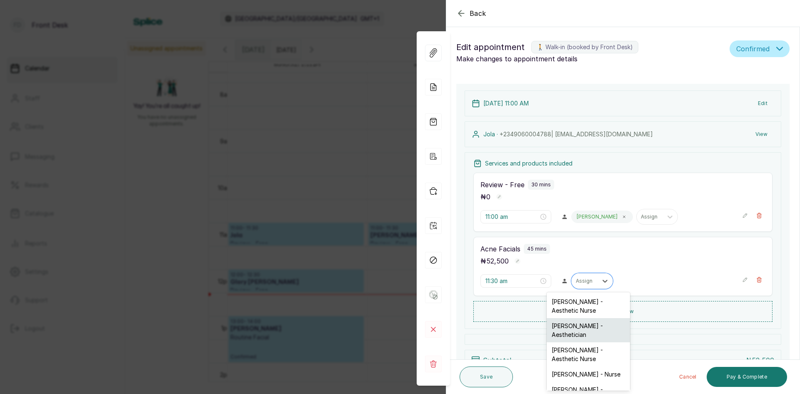
click at [560, 330] on div "[PERSON_NAME] - Aesthetician" at bounding box center [587, 330] width 83 height 24
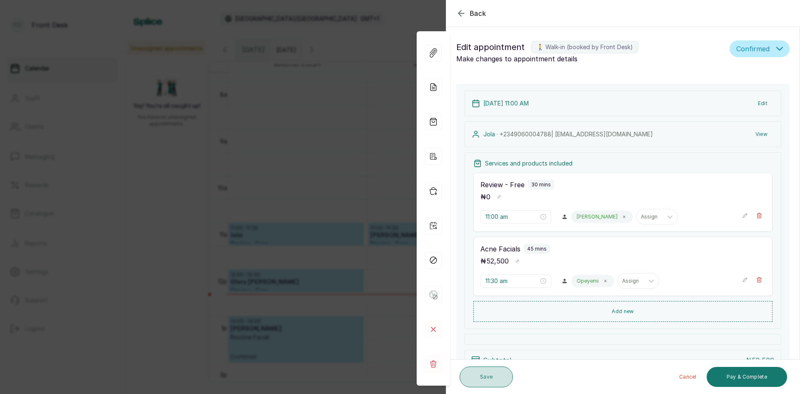
click at [486, 379] on button "Save" at bounding box center [485, 376] width 53 height 21
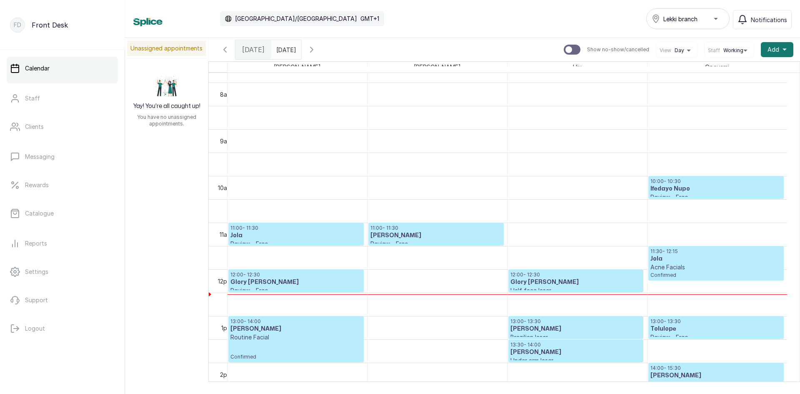
click at [281, 45] on input "[DATE]" at bounding box center [278, 47] width 13 height 14
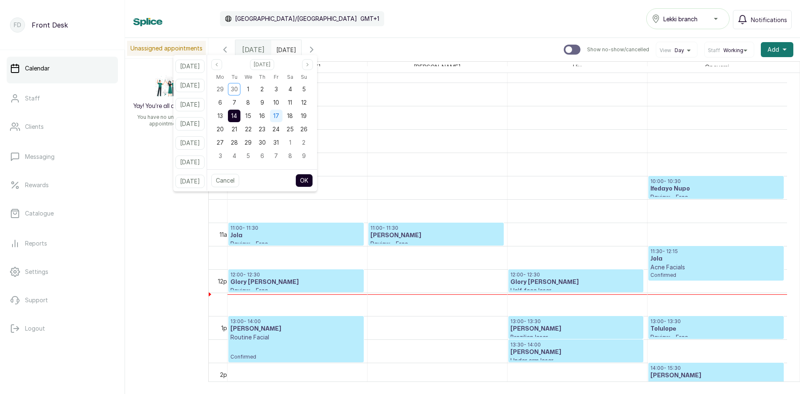
click at [282, 120] on div "17" at bounding box center [276, 116] width 12 height 12
click at [219, 62] on icon "page previous" at bounding box center [216, 64] width 5 height 5
click at [279, 127] on span "26" at bounding box center [275, 128] width 7 height 7
click at [313, 179] on button "OK" at bounding box center [303, 180] width 17 height 13
type input "[DATE]"
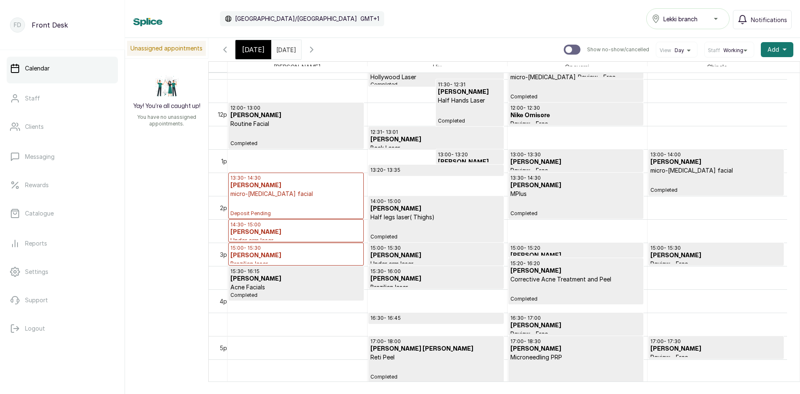
scroll to position [489, 0]
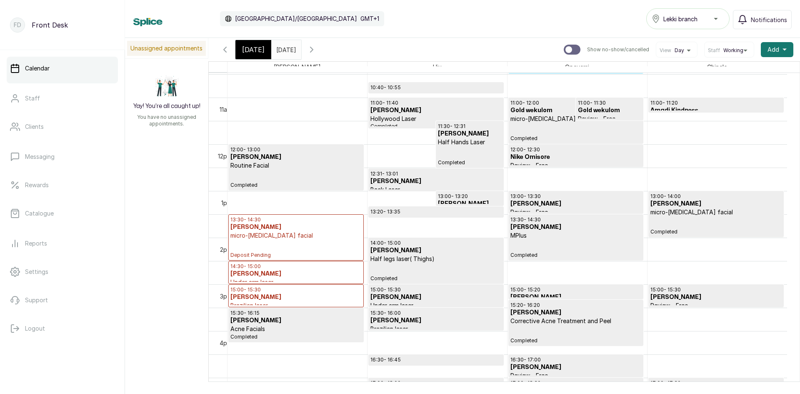
click at [254, 50] on span "[DATE]" at bounding box center [253, 50] width 22 height 10
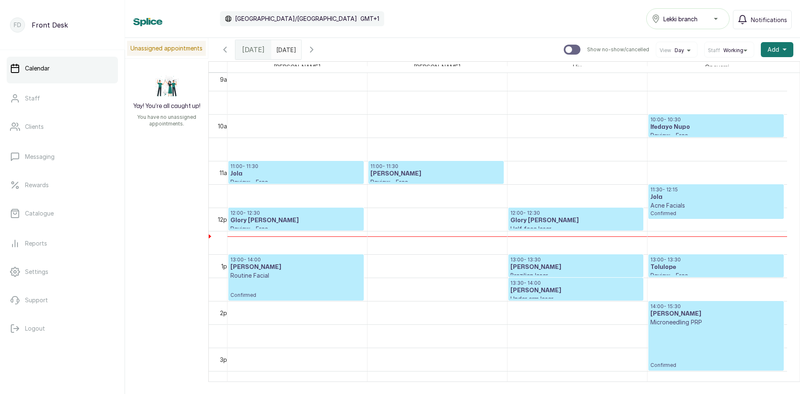
scroll to position [447, 0]
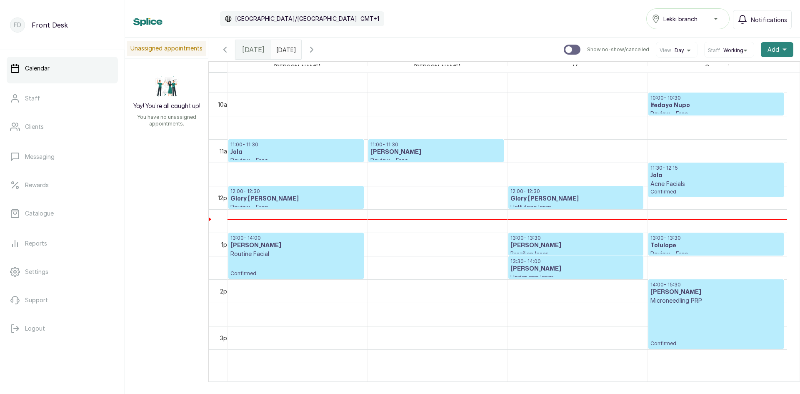
click at [768, 47] on span "Add" at bounding box center [773, 49] width 12 height 8
click at [715, 72] on span "Add Appointment" at bounding box center [746, 72] width 80 height 10
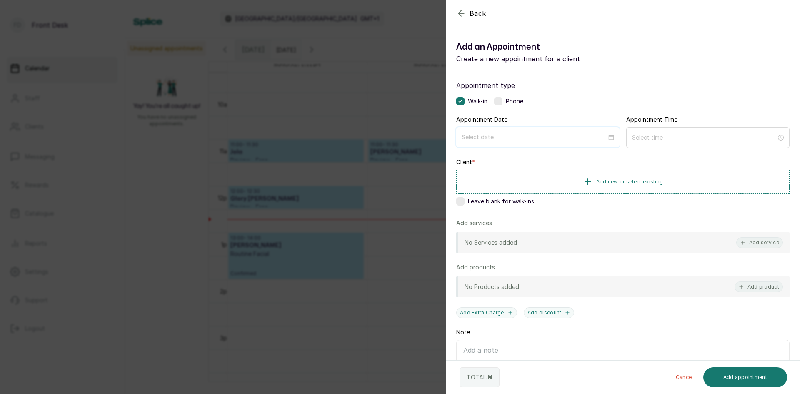
click at [572, 137] on input at bounding box center [533, 136] width 145 height 9
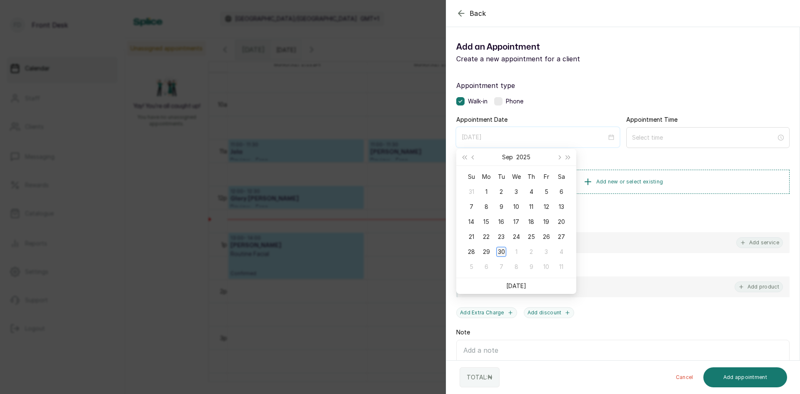
type input "[DATE]"
click at [502, 248] on div "30" at bounding box center [501, 252] width 10 height 10
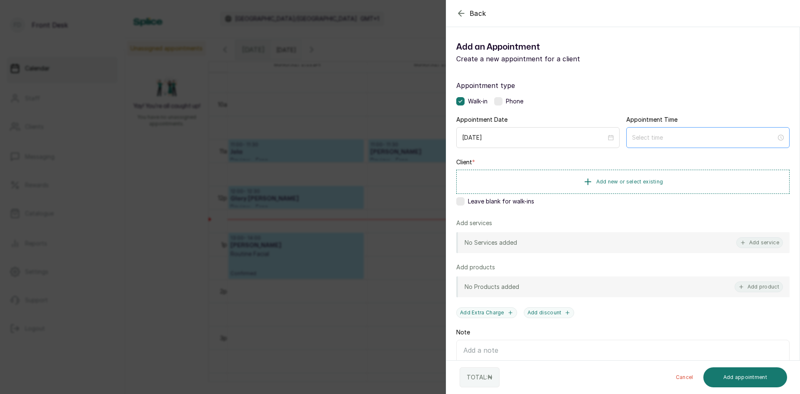
click at [648, 142] on div at bounding box center [707, 137] width 163 height 21
type input "12:02 am"
click at [632, 229] on div "06" at bounding box center [635, 228] width 20 height 12
type input "6:00 pm"
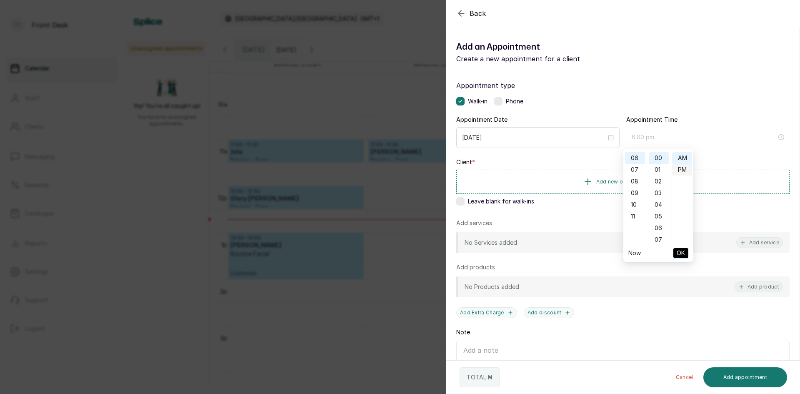
click at [684, 168] on div "PM" at bounding box center [682, 170] width 20 height 12
click at [681, 252] on span "OK" at bounding box center [680, 253] width 8 height 16
click at [625, 180] on span "Add new or select existing" at bounding box center [629, 181] width 67 height 7
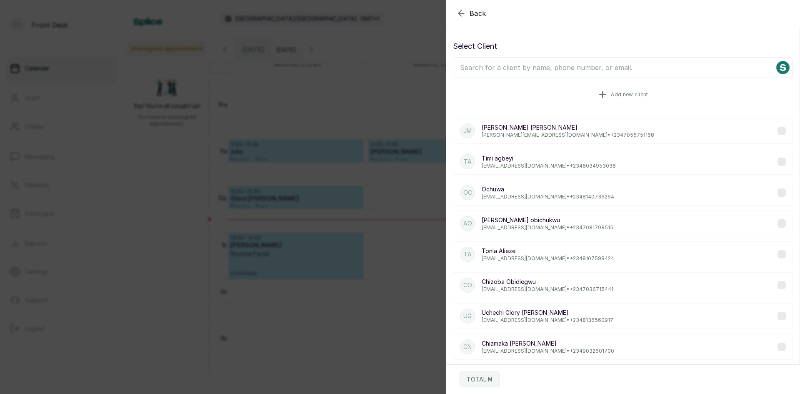
click at [581, 94] on button "Add new client" at bounding box center [623, 94] width 340 height 23
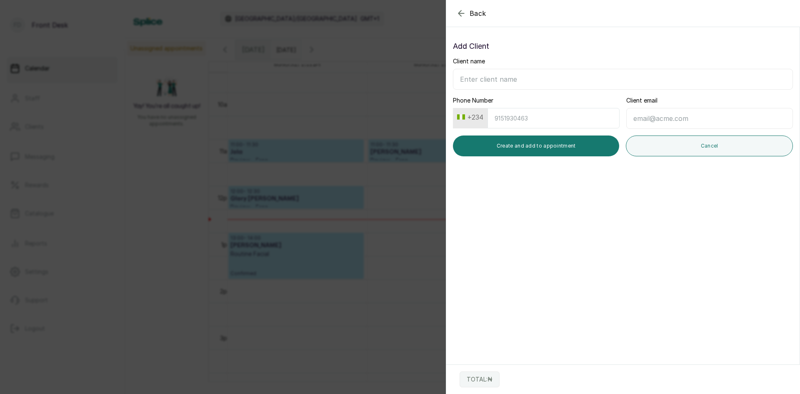
click at [560, 74] on input "Client name" at bounding box center [623, 79] width 340 height 21
type input "Chukwujim ayooluwa osigwe"
click at [522, 118] on input "Phone Number" at bounding box center [553, 118] width 132 height 20
type input "8163979533"
click at [681, 119] on input "Client email" at bounding box center [709, 118] width 167 height 21
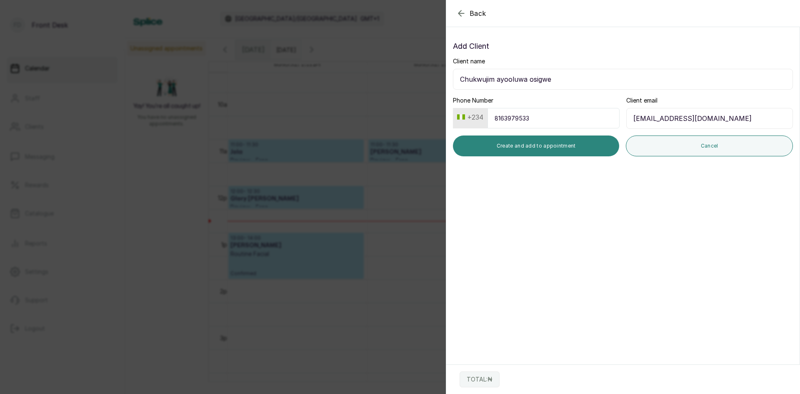
type input "[EMAIL_ADDRESS][DOMAIN_NAME]"
click at [553, 149] on button "Create and add to appointment" at bounding box center [536, 145] width 166 height 21
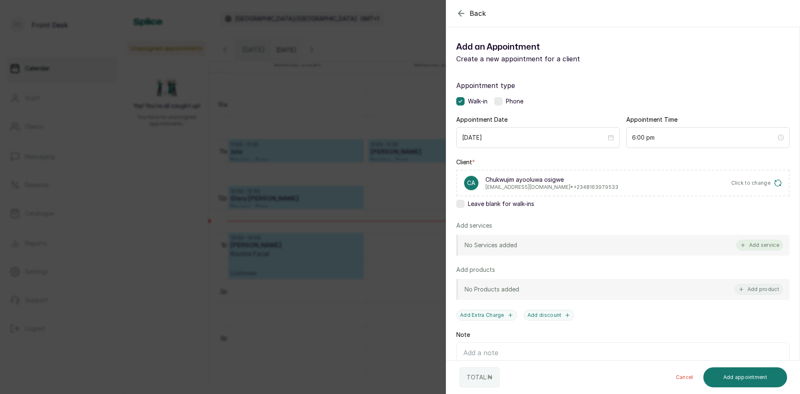
click at [749, 243] on button "Add service" at bounding box center [759, 244] width 47 height 11
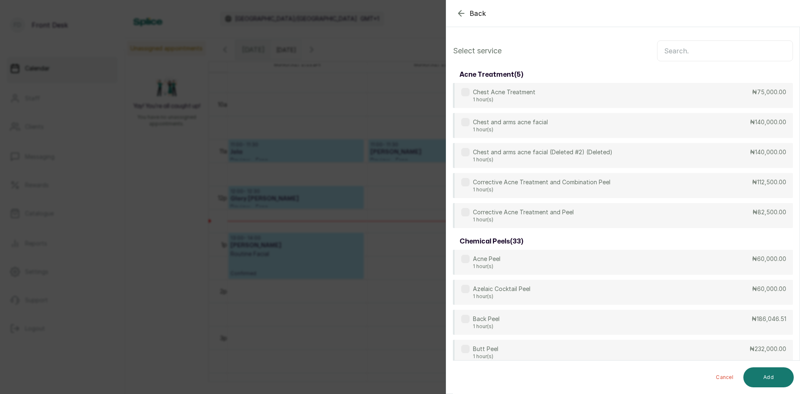
click at [702, 50] on input "text" at bounding box center [725, 50] width 136 height 21
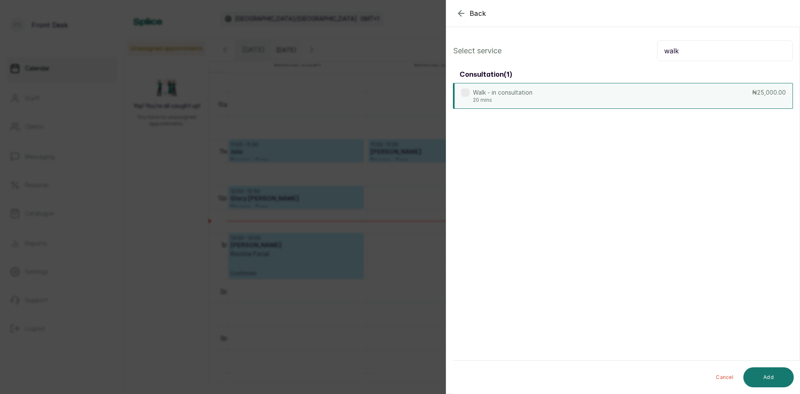
type input "walk"
click at [636, 86] on div "Walk - in consultation 20 mins ₦25,000.00" at bounding box center [623, 96] width 340 height 26
click at [767, 380] on button "Add" at bounding box center [768, 377] width 50 height 20
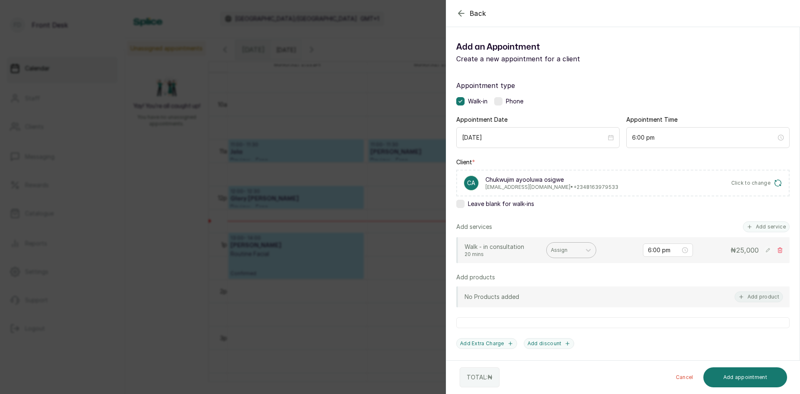
click at [572, 252] on div at bounding box center [564, 249] width 26 height 7
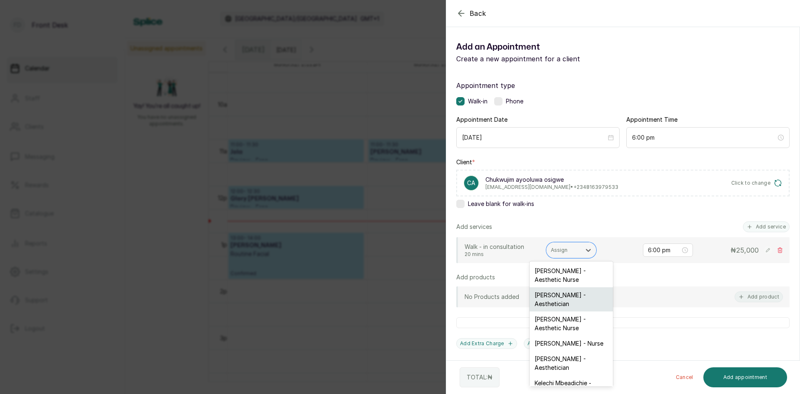
click at [558, 295] on div "[PERSON_NAME] - Aesthetician" at bounding box center [570, 299] width 83 height 24
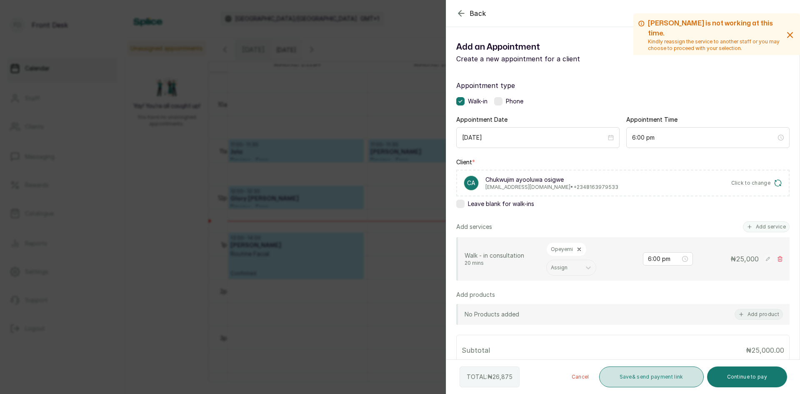
click at [648, 376] on button "Save & send payment link" at bounding box center [651, 376] width 105 height 21
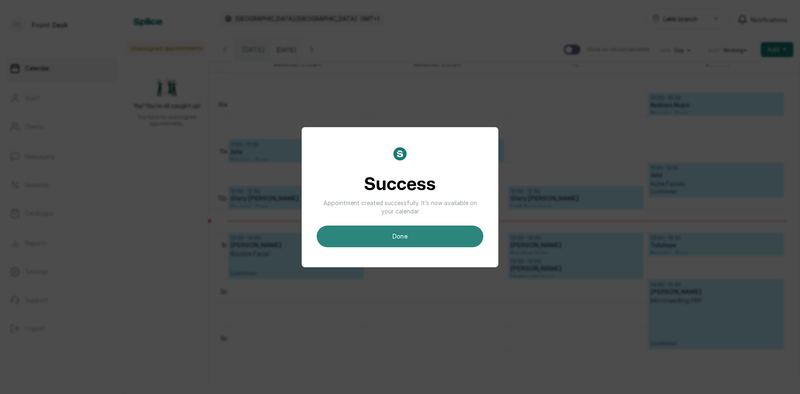
click at [425, 241] on button "done" at bounding box center [400, 236] width 167 height 22
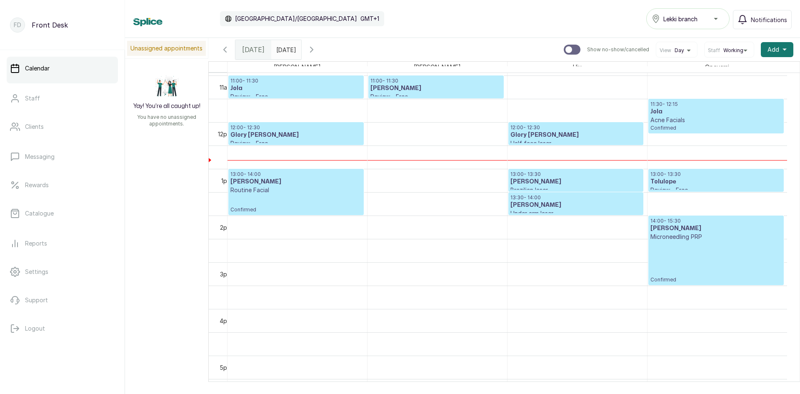
scroll to position [474, 0]
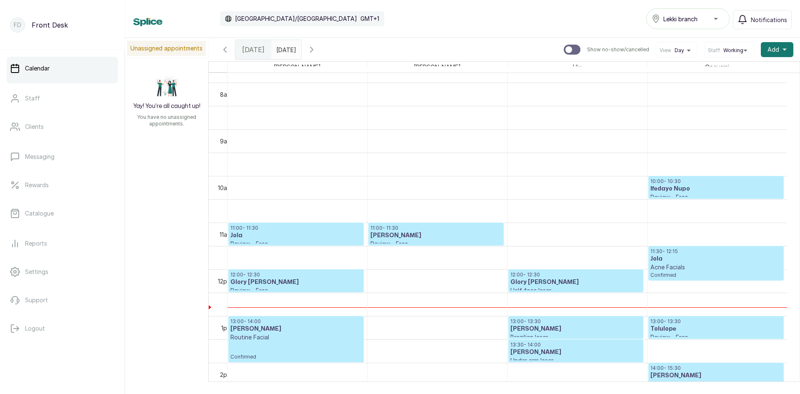
click at [287, 281] on h3 "Glory [PERSON_NAME]" at bounding box center [295, 282] width 131 height 8
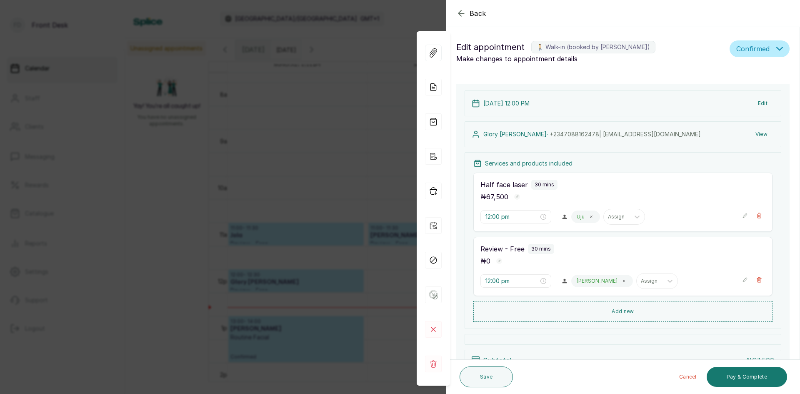
scroll to position [280, 0]
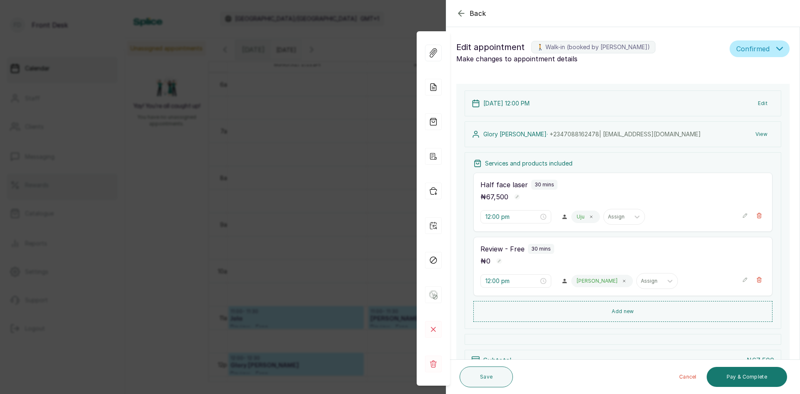
click at [93, 174] on div "Back Appointment Details Edit appointment 🚶 Walk-in (booked by [PERSON_NAME]) M…" at bounding box center [400, 197] width 800 height 394
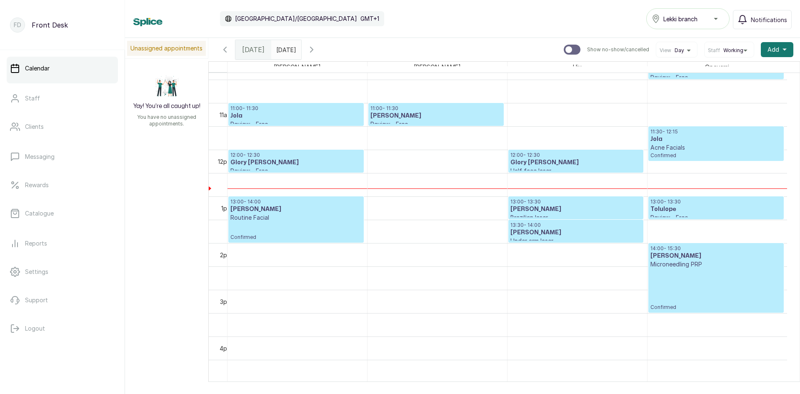
scroll to position [489, 0]
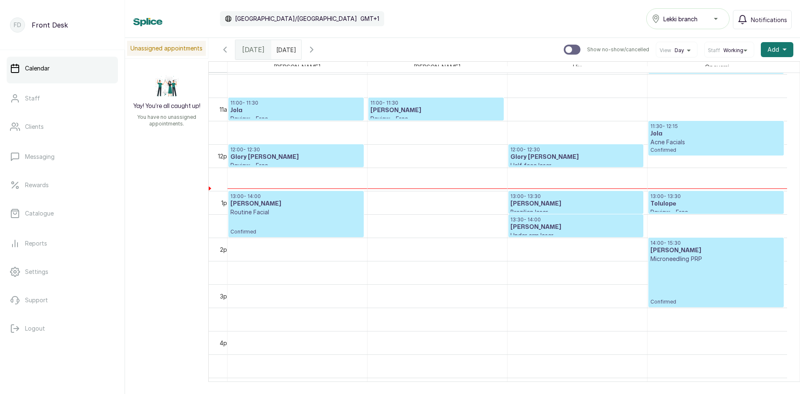
click at [226, 51] on icon "button" at bounding box center [225, 50] width 10 height 10
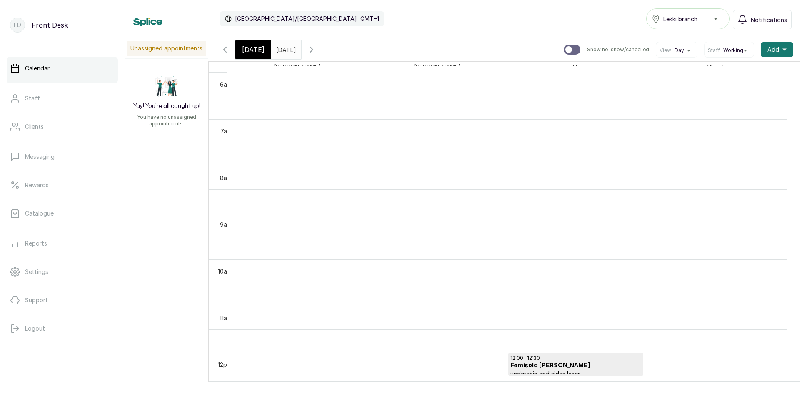
click at [282, 51] on input "[DATE]" at bounding box center [278, 47] width 13 height 14
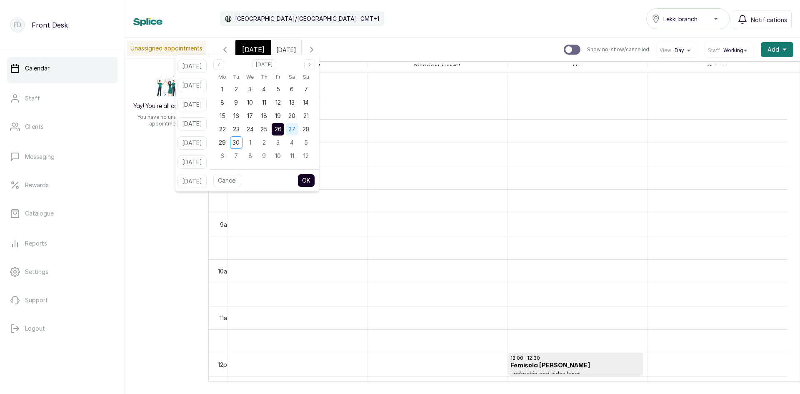
click at [295, 130] on span "27" at bounding box center [291, 128] width 7 height 7
click at [282, 130] on span "26" at bounding box center [277, 128] width 7 height 7
click at [298, 132] on div "27" at bounding box center [292, 129] width 12 height 12
click at [282, 127] on span "26" at bounding box center [277, 128] width 7 height 7
click at [315, 180] on button "OK" at bounding box center [305, 180] width 17 height 13
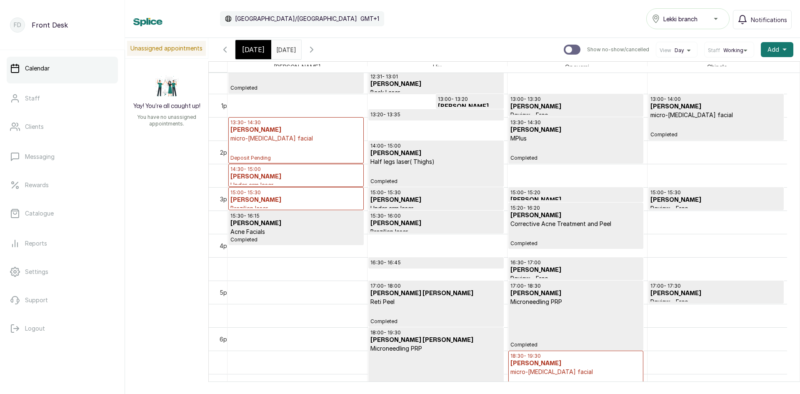
scroll to position [572, 0]
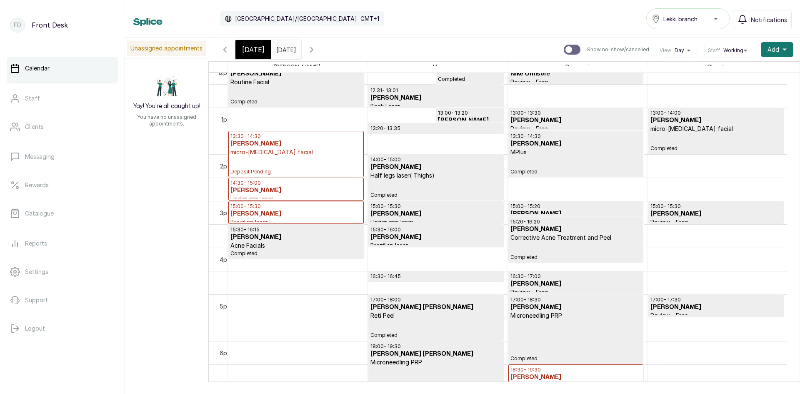
click at [536, 234] on p "Corrective Acne Treatment and Peel" at bounding box center [575, 237] width 131 height 8
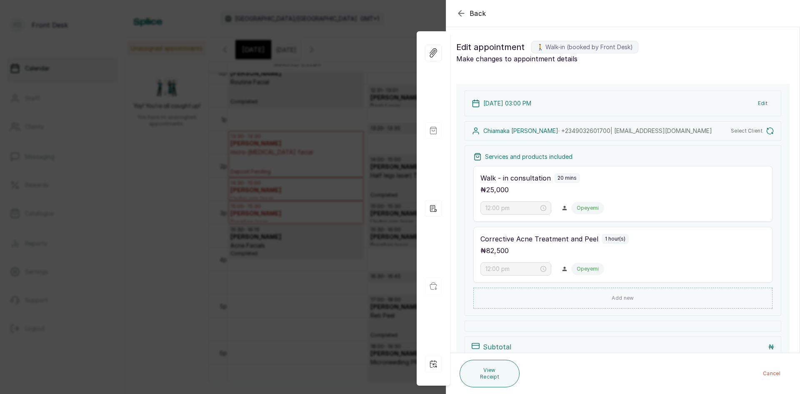
type input "3:00 pm"
type input "3:20 pm"
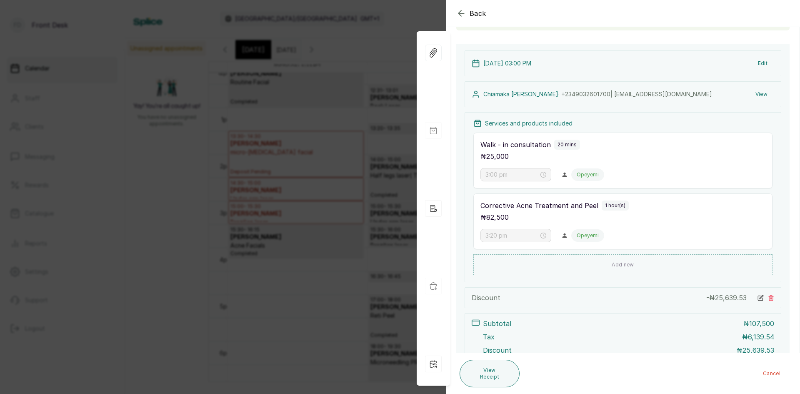
scroll to position [127, 0]
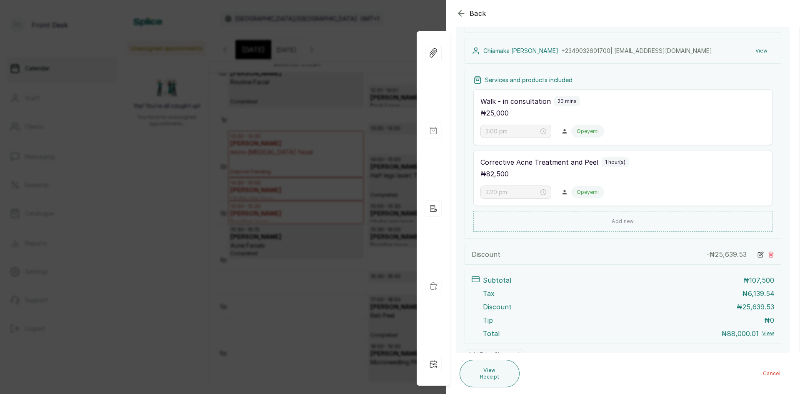
click at [185, 175] on div "Back Appointment Details Edit appointment 🚶 Walk-in (booked by Front Desk) Make…" at bounding box center [400, 197] width 800 height 394
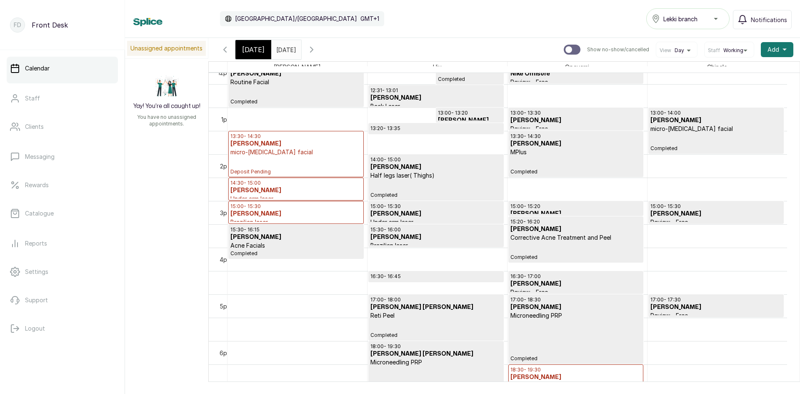
click at [313, 50] on icon "button" at bounding box center [311, 49] width 2 height 5
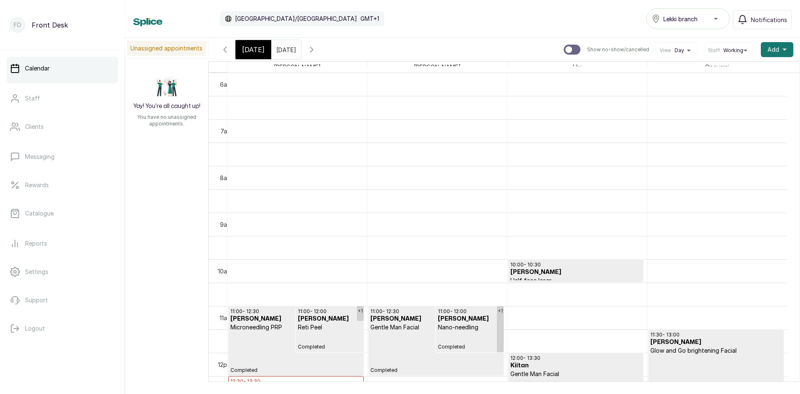
click at [313, 48] on icon "button" at bounding box center [311, 49] width 2 height 5
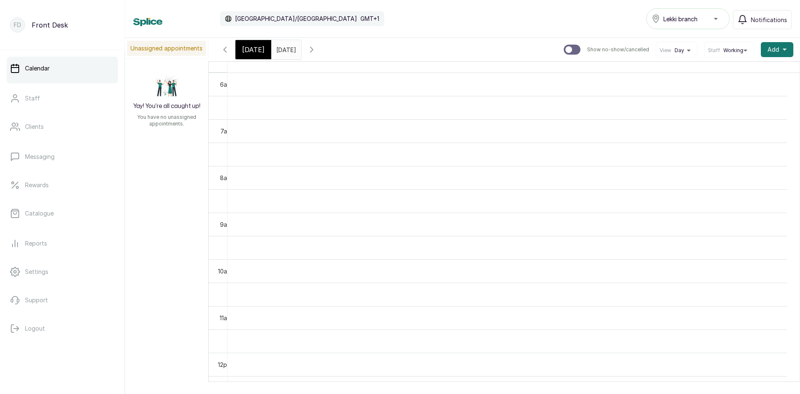
click at [254, 47] on span "[DATE]" at bounding box center [253, 50] width 22 height 10
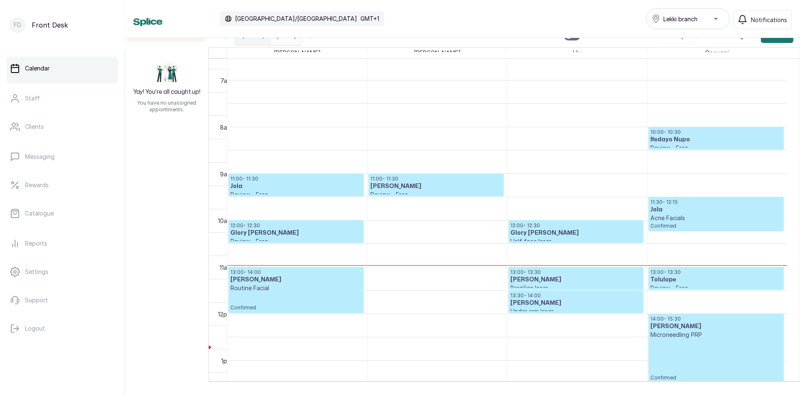
scroll to position [399, 0]
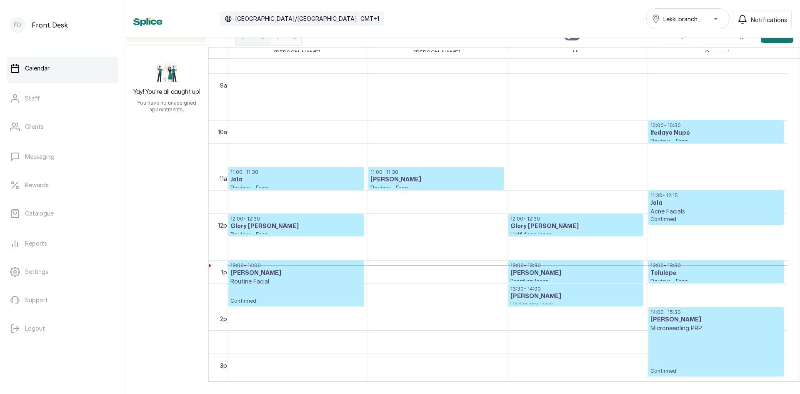
click at [682, 275] on h3 "Tolulope" at bounding box center [715, 273] width 131 height 8
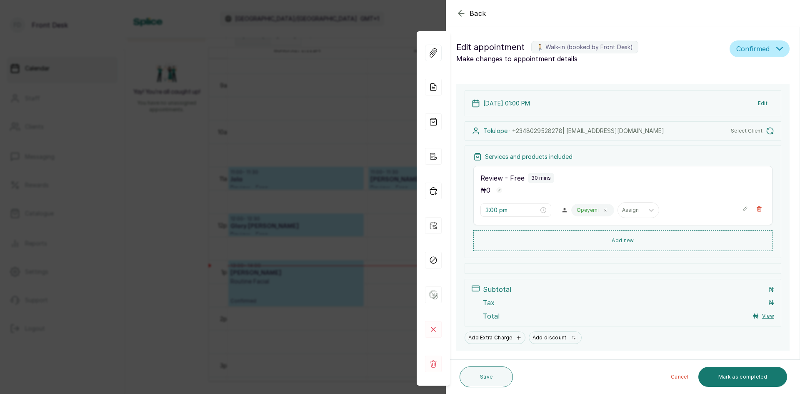
type input "1:00 pm"
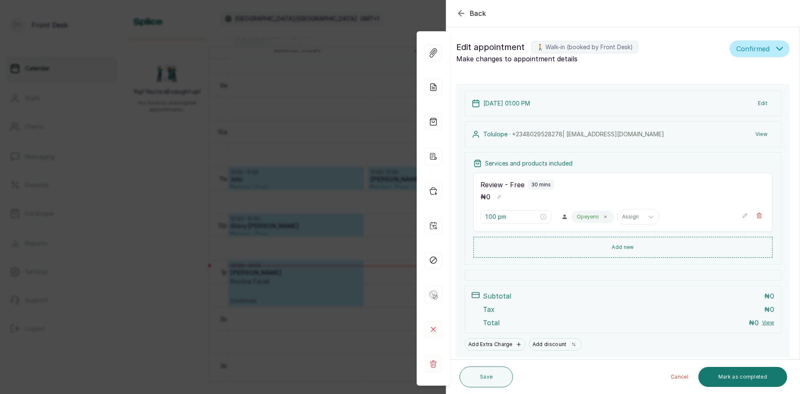
drag, startPoint x: 185, startPoint y: 187, endPoint x: 193, endPoint y: 185, distance: 8.1
click at [190, 186] on div "Back Appointment Details Edit appointment 🚶 Walk-in (booked by Front Desk) Make…" at bounding box center [400, 197] width 800 height 394
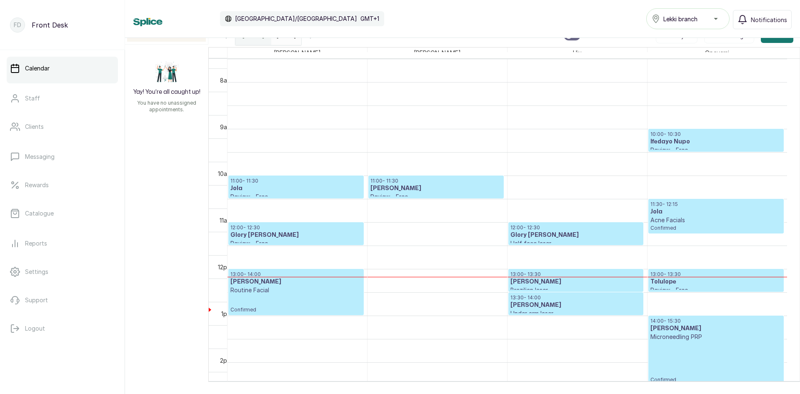
scroll to position [447, 0]
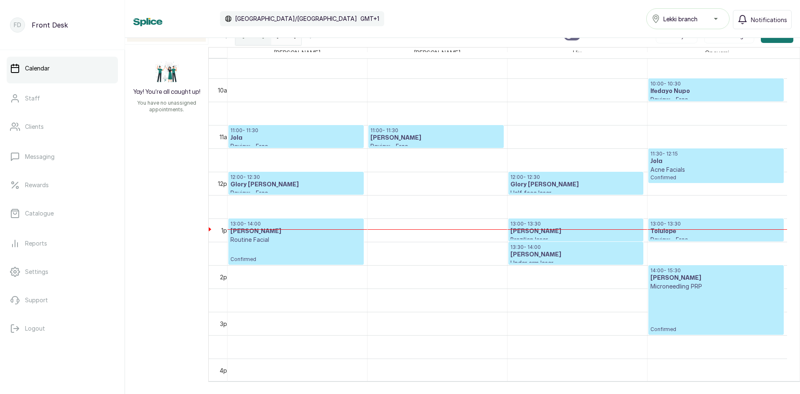
click at [678, 89] on h3 "Ifedayo Nupo" at bounding box center [715, 91] width 131 height 8
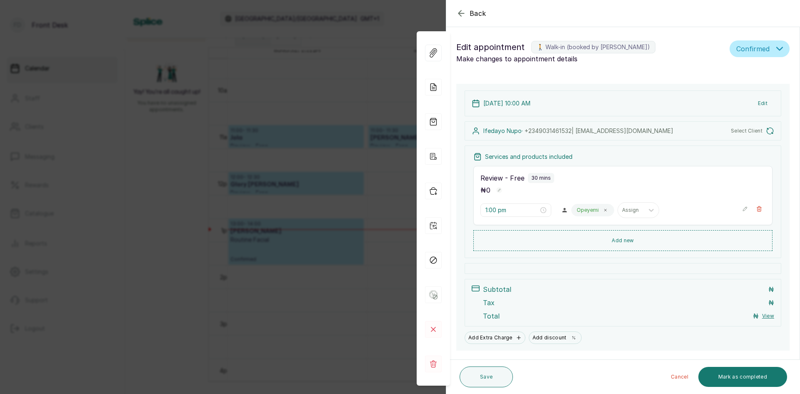
type input "10:00 am"
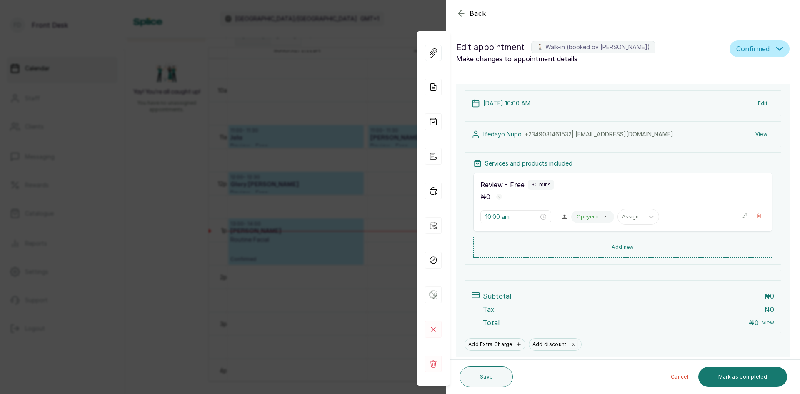
click at [240, 160] on div "Back Appointment Details Edit appointment 🚶 Walk-in (booked by [PERSON_NAME]) M…" at bounding box center [400, 197] width 800 height 394
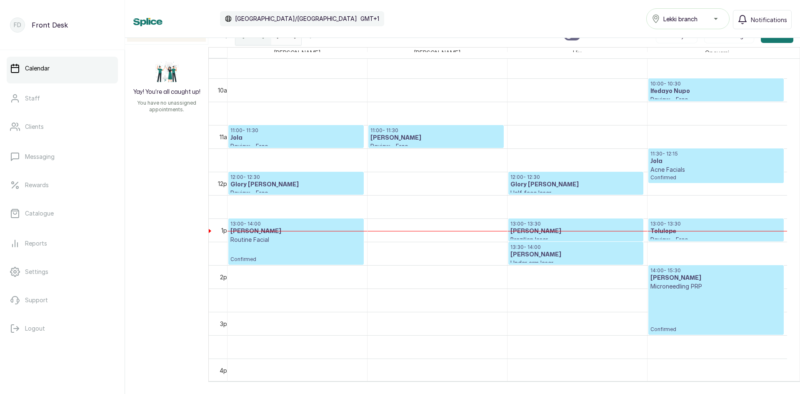
click at [686, 233] on h3 "Tolulope" at bounding box center [715, 231] width 131 height 8
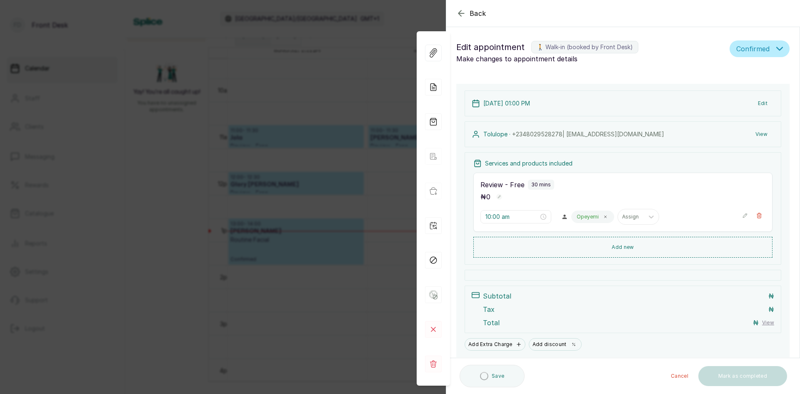
type input "1:00 pm"
click at [756, 103] on button "Edit" at bounding box center [762, 103] width 23 height 15
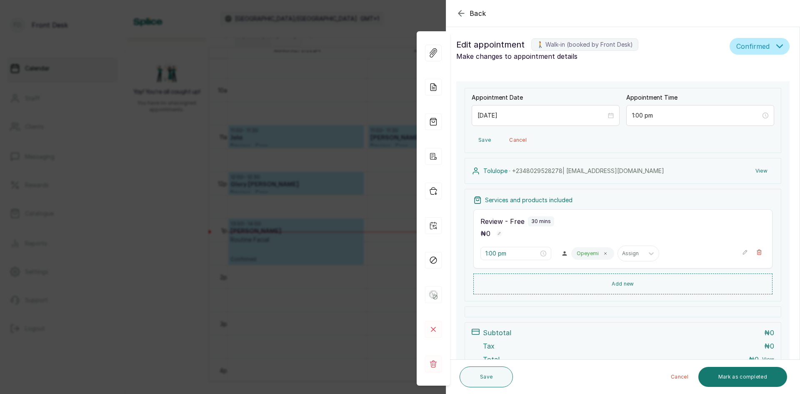
scroll to position [0, 0]
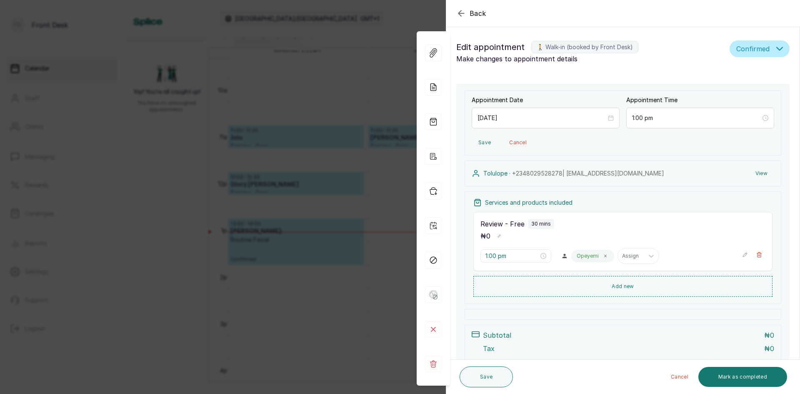
click at [307, 101] on div "Back Appointment Details Edit appointment 🚶 Walk-in (booked by Front Desk) Make…" at bounding box center [400, 197] width 800 height 394
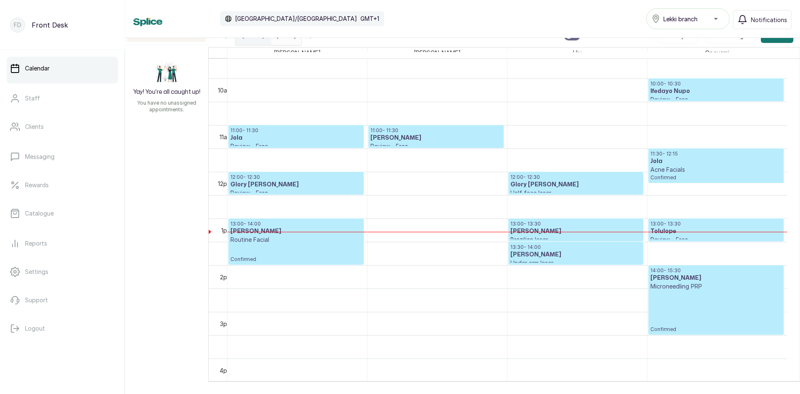
click at [719, 229] on h3 "Tolulope" at bounding box center [715, 231] width 131 height 8
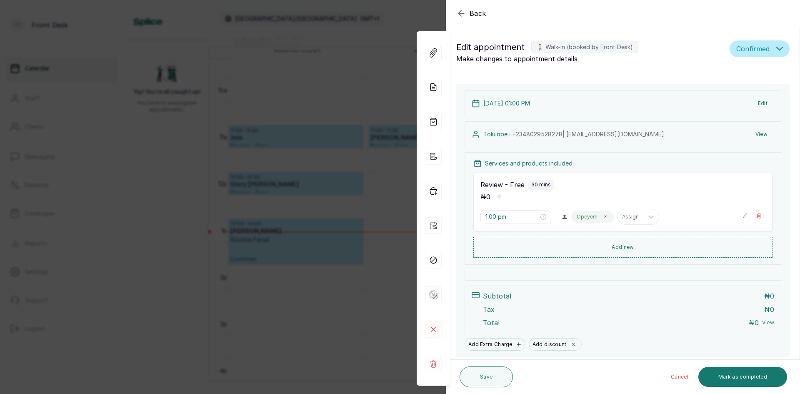
click at [753, 132] on button "View" at bounding box center [760, 134] width 25 height 15
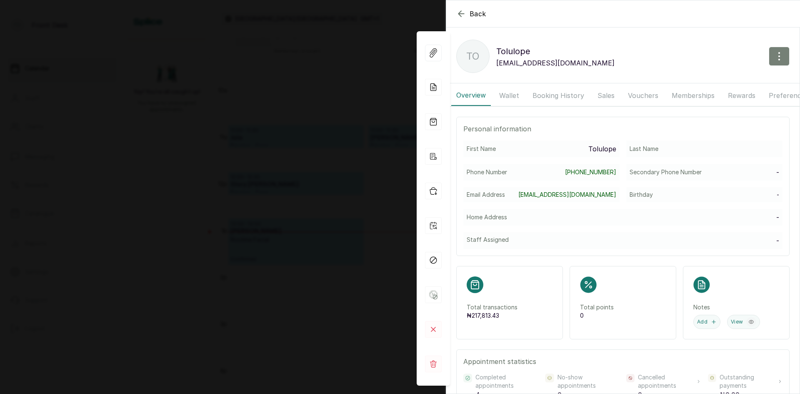
click at [774, 55] on icon "button" at bounding box center [779, 56] width 10 height 10
click at [703, 79] on span "Edit" at bounding box center [743, 81] width 80 height 10
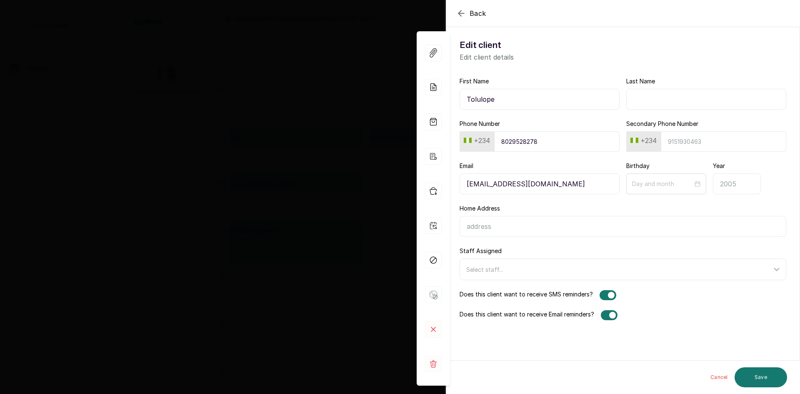
click at [665, 102] on input "Last Name" at bounding box center [706, 99] width 160 height 21
type input "fakeye"
click at [748, 375] on button "Save" at bounding box center [760, 377] width 52 height 20
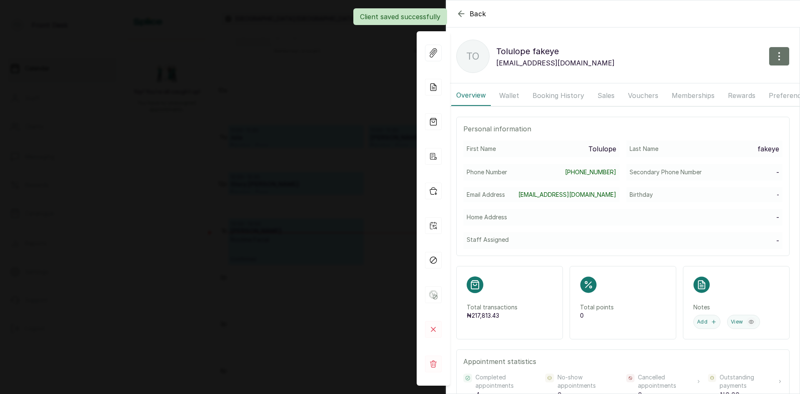
click at [474, 15] on div "Client saved successfully" at bounding box center [400, 16] width 800 height 17
click at [278, 27] on div "Back [PERSON_NAME] To [PERSON_NAME] [EMAIL_ADDRESS][DOMAIN_NAME] Overview Walle…" at bounding box center [400, 197] width 800 height 394
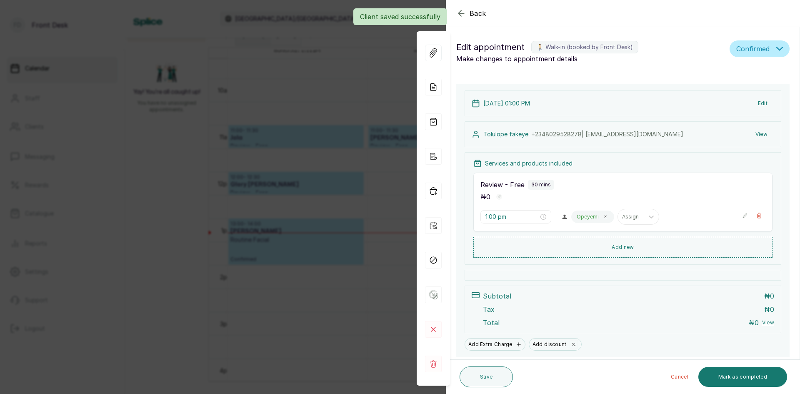
click at [279, 92] on div "Back Appointment Details Edit appointment 🚶 Walk-in (booked by Front Desk) Make…" at bounding box center [400, 197] width 800 height 394
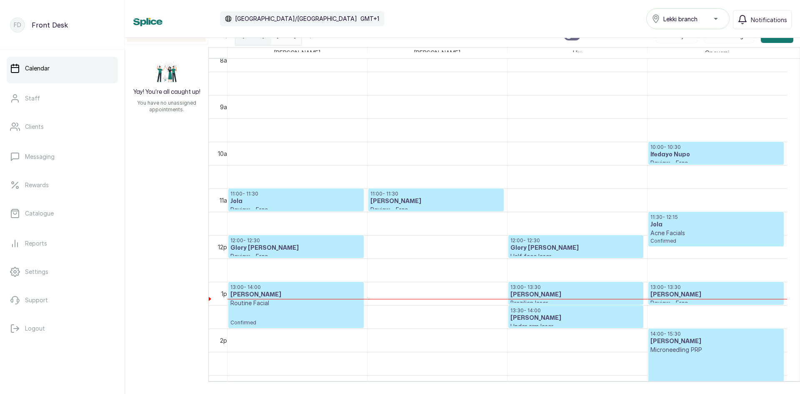
scroll to position [364, 0]
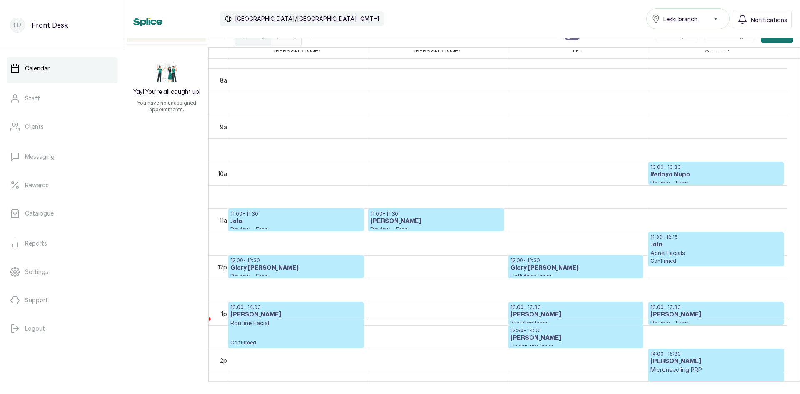
click at [262, 222] on h3 "Jola" at bounding box center [295, 221] width 131 height 8
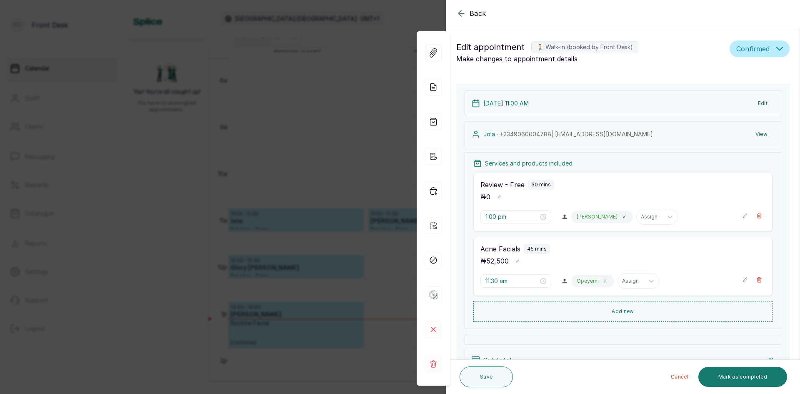
type input "11:00 am"
click at [622, 215] on icon at bounding box center [624, 216] width 4 height 4
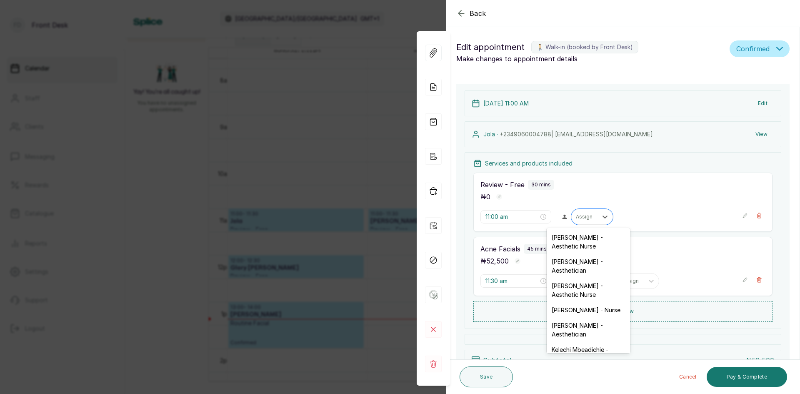
click at [592, 215] on div "Assign" at bounding box center [584, 216] width 26 height 11
click at [563, 265] on div "[PERSON_NAME] - Aesthetician" at bounding box center [587, 266] width 83 height 24
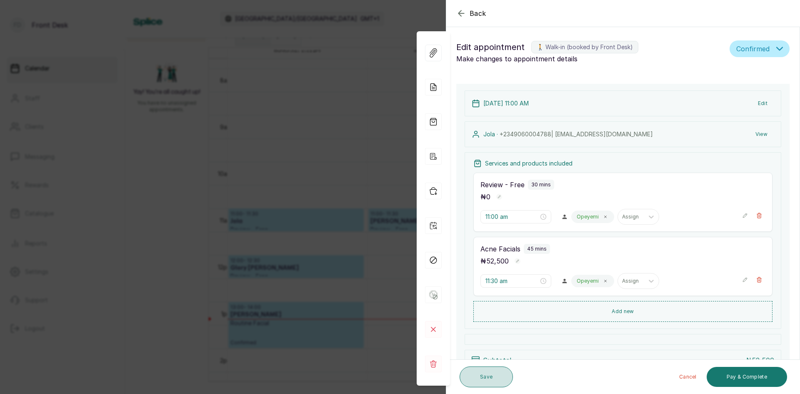
click at [501, 380] on button "Save" at bounding box center [485, 376] width 53 height 21
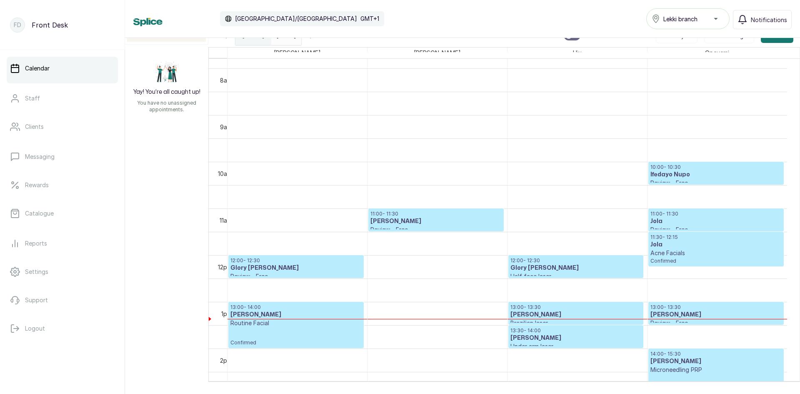
click at [307, 260] on p "12:00 - 12:30" at bounding box center [295, 260] width 131 height 7
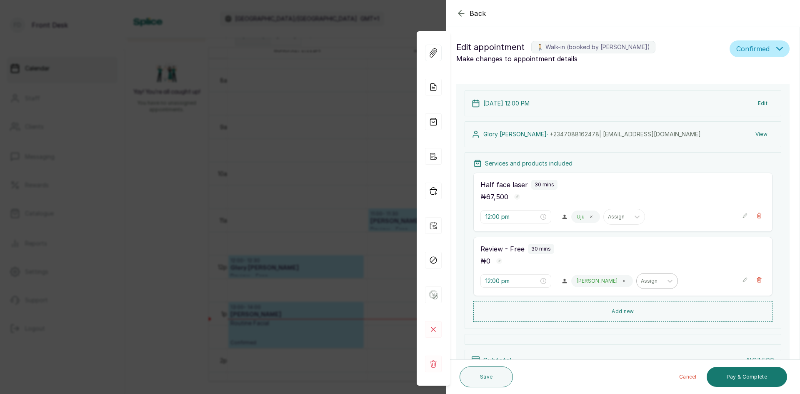
click at [636, 284] on div "Assign" at bounding box center [649, 280] width 26 height 11
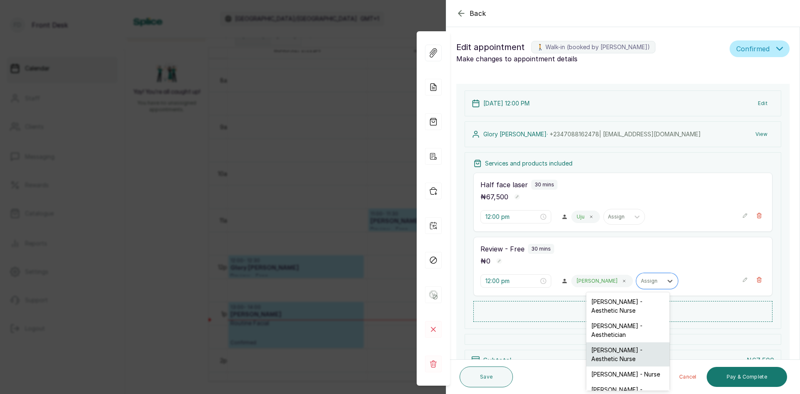
click at [614, 354] on div "[PERSON_NAME] - Aesthetic Nurse" at bounding box center [627, 354] width 83 height 24
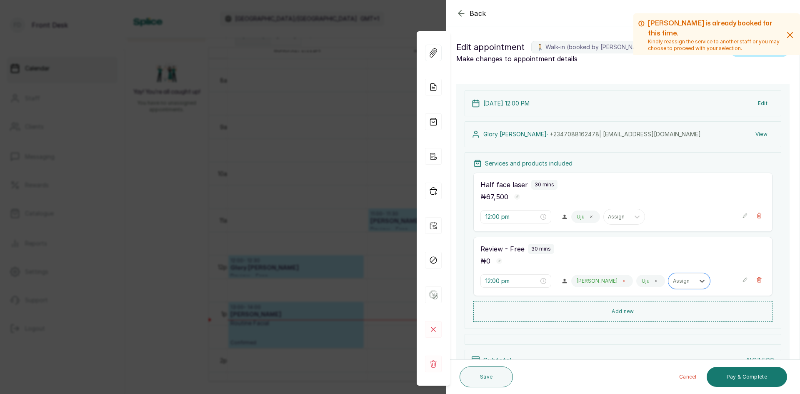
click at [622, 279] on icon at bounding box center [624, 281] width 4 height 4
click at [494, 379] on button "Save" at bounding box center [485, 376] width 53 height 21
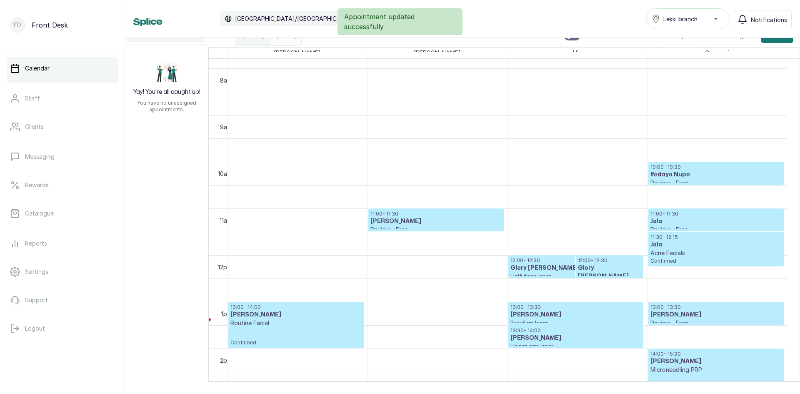
click at [561, 264] on h3 "Glory [PERSON_NAME]" at bounding box center [575, 268] width 131 height 8
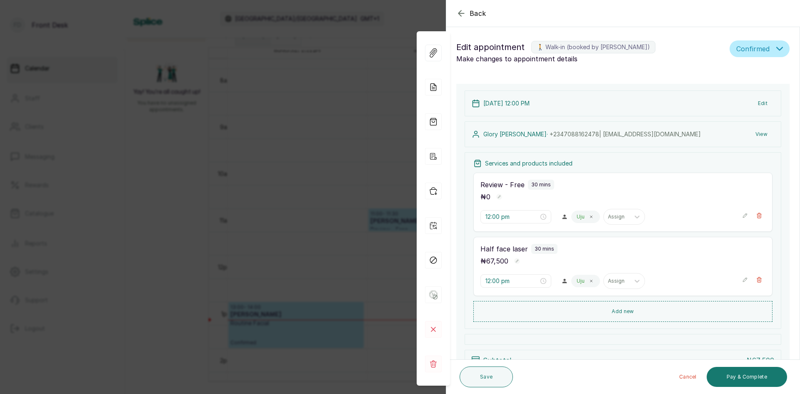
scroll to position [105, 0]
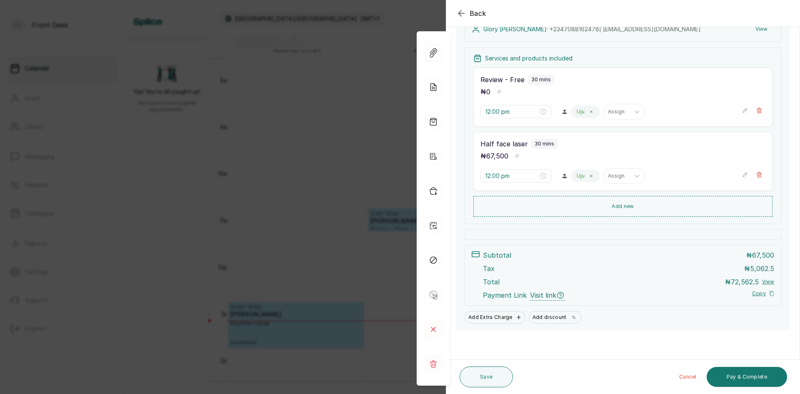
click at [124, 257] on div "Back Appointment Details Edit appointment 🚶 Walk-in (booked by [PERSON_NAME]) M…" at bounding box center [400, 197] width 800 height 394
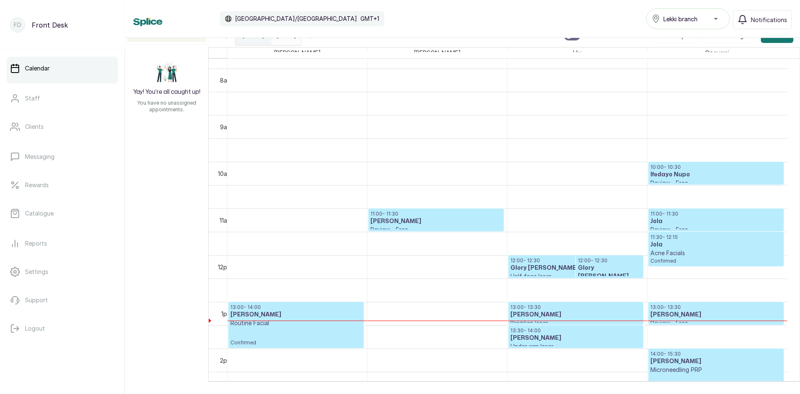
click at [299, 328] on p "Confirmed" at bounding box center [295, 336] width 131 height 19
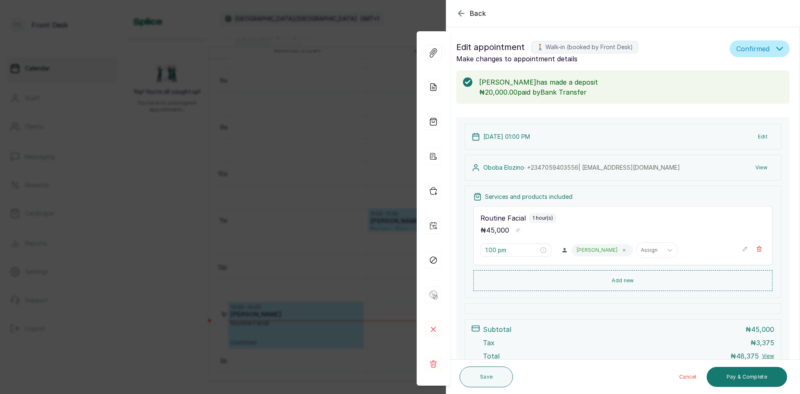
click at [135, 239] on div "Back Appointment Details Edit appointment 🚶 Walk-in (booked by Front Desk) Make…" at bounding box center [400, 197] width 800 height 394
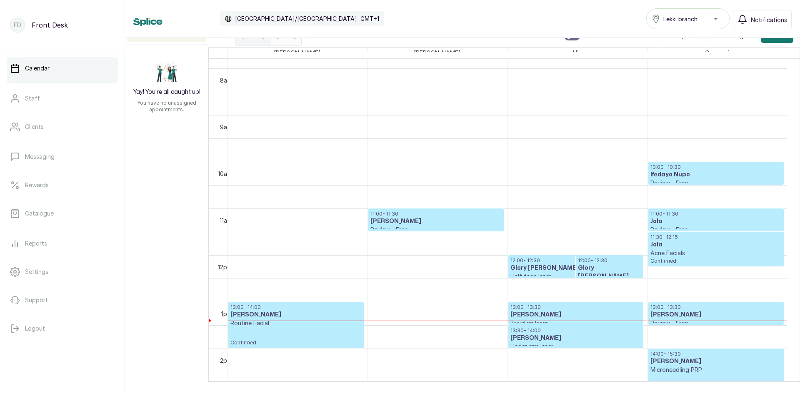
click at [303, 325] on p "Routine Facial" at bounding box center [295, 323] width 131 height 8
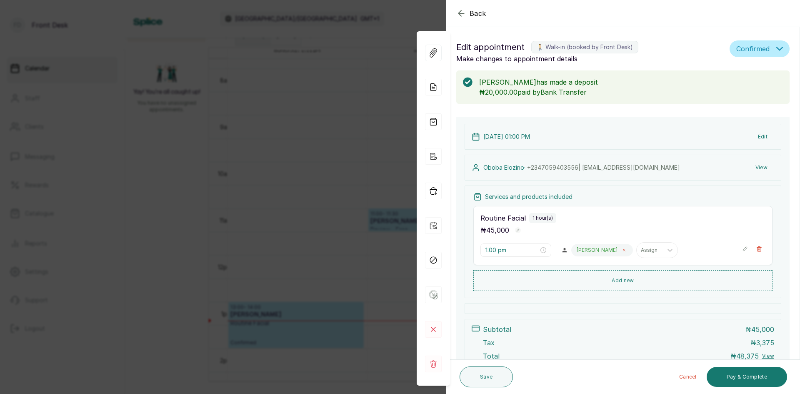
click at [622, 249] on icon at bounding box center [624, 250] width 4 height 4
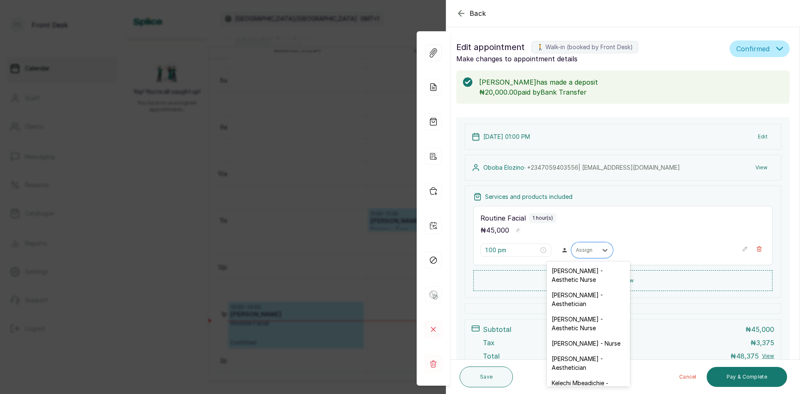
click at [597, 249] on div at bounding box center [604, 249] width 15 height 15
click at [564, 342] on div "[PERSON_NAME] - Nurse" at bounding box center [587, 342] width 83 height 15
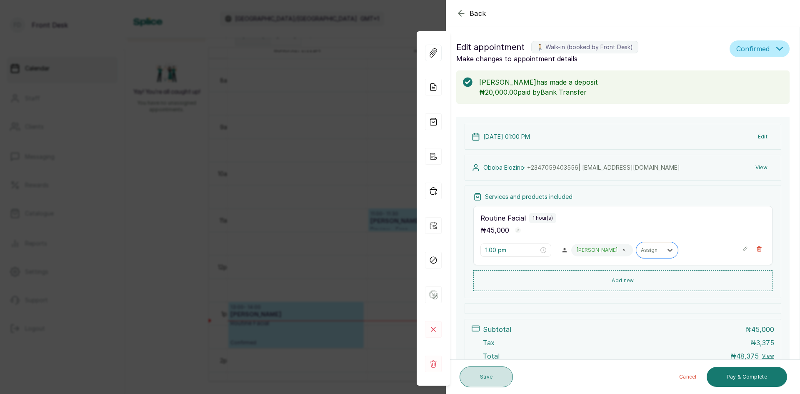
click at [496, 379] on button "Save" at bounding box center [485, 376] width 53 height 21
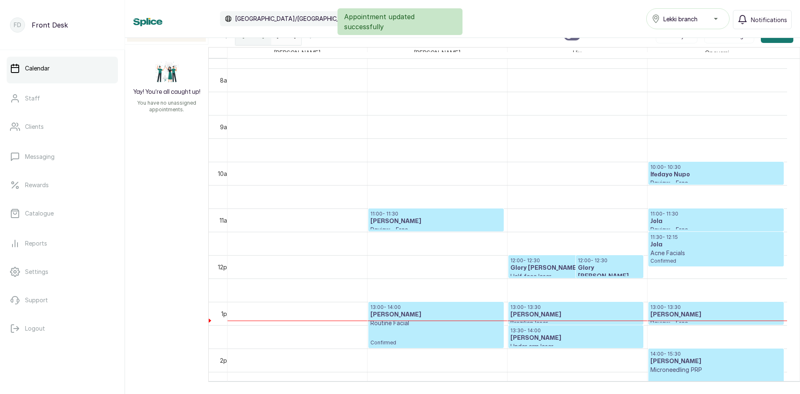
click at [397, 316] on h3 "[PERSON_NAME]" at bounding box center [435, 314] width 131 height 8
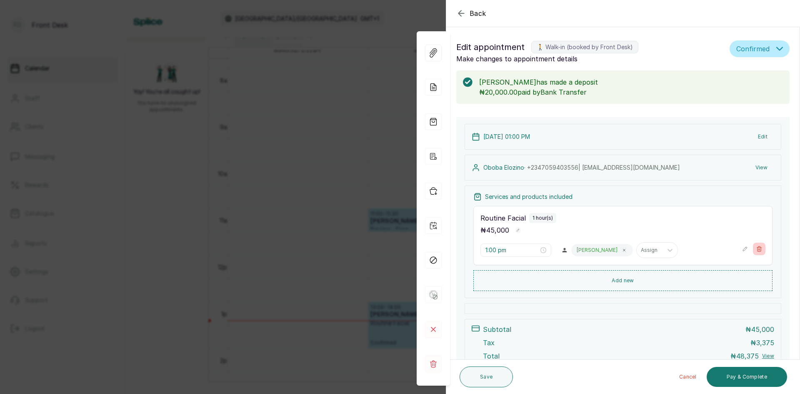
click at [757, 250] on icon "button" at bounding box center [759, 248] width 5 height 5
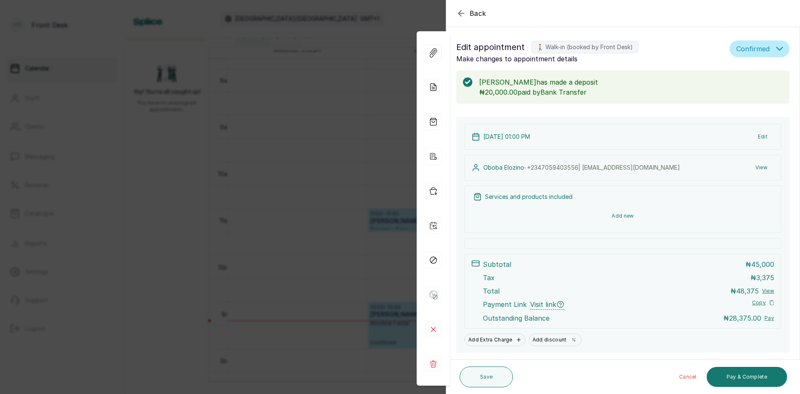
click at [611, 213] on button "Add new" at bounding box center [622, 216] width 299 height 20
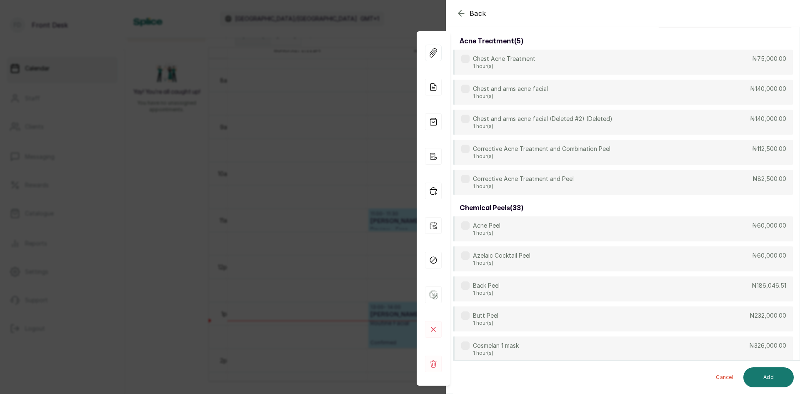
scroll to position [0, 0]
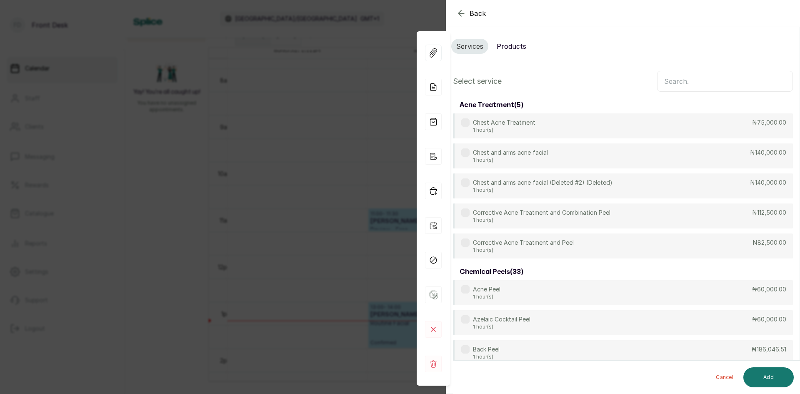
click at [686, 82] on input "text" at bounding box center [725, 81] width 136 height 21
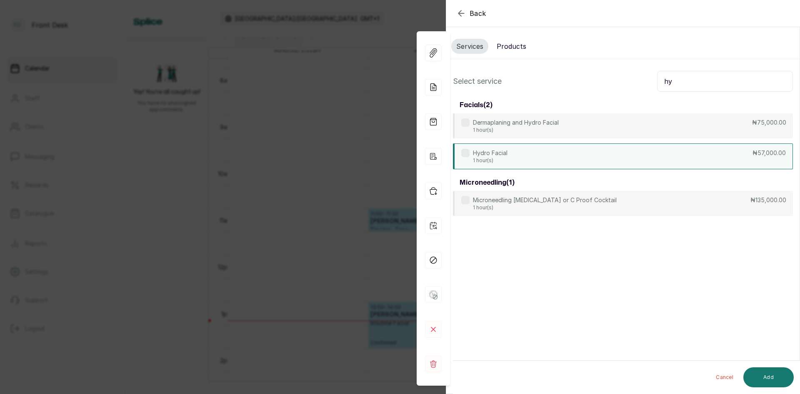
type input "hy"
click at [519, 152] on div "Hydro Facial 1 hour(s) ₦57,000.00" at bounding box center [623, 156] width 340 height 26
click at [753, 374] on button "Add" at bounding box center [768, 377] width 50 height 20
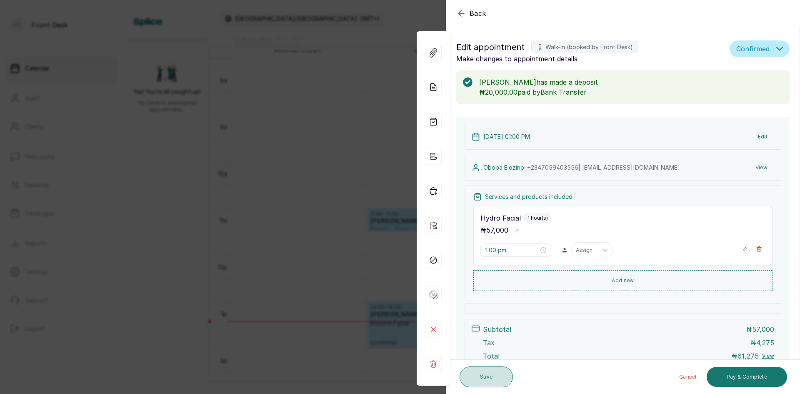
click at [486, 373] on button "Save" at bounding box center [485, 376] width 53 height 21
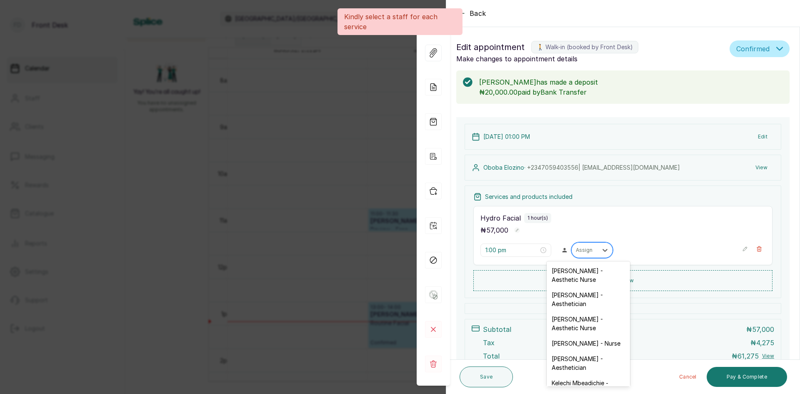
click at [577, 253] on div at bounding box center [584, 249] width 17 height 7
click at [562, 340] on div "[PERSON_NAME] - Nurse" at bounding box center [587, 342] width 83 height 15
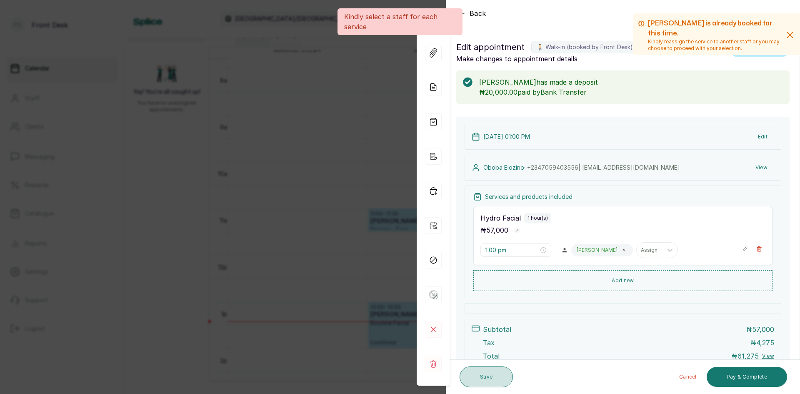
click at [490, 378] on button "Save" at bounding box center [485, 376] width 53 height 21
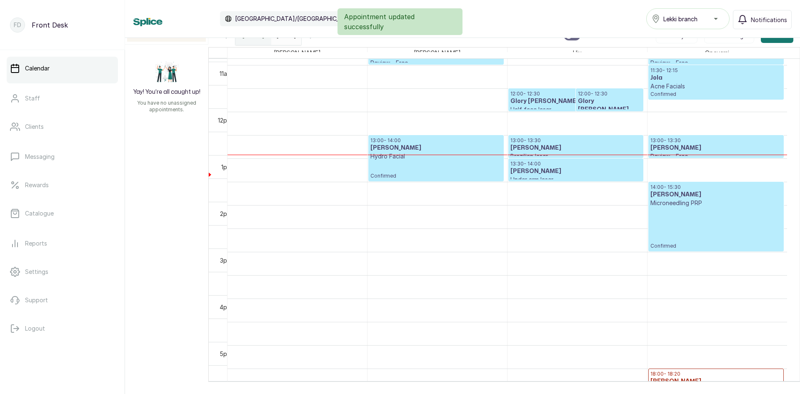
scroll to position [530, 0]
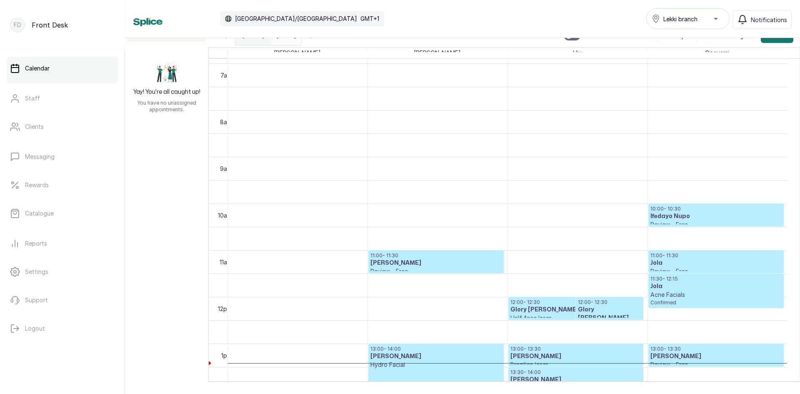
click at [679, 214] on h3 "Ifedayo Nupo" at bounding box center [715, 216] width 131 height 8
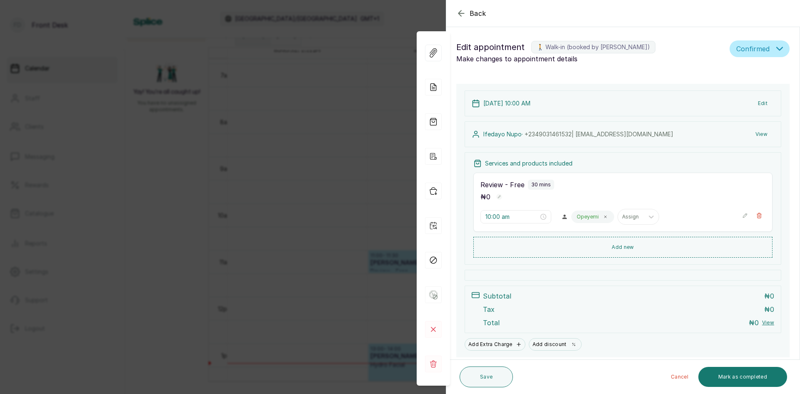
click at [147, 192] on div "Back Appointment Details Edit appointment 🚶 Walk-in (booked by [PERSON_NAME]) M…" at bounding box center [400, 197] width 800 height 394
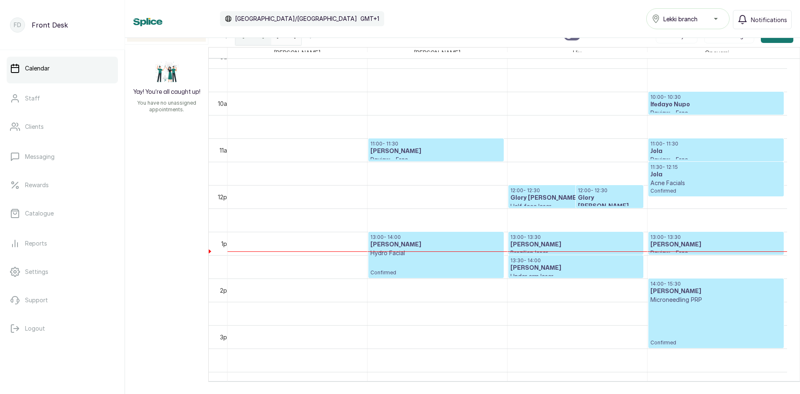
scroll to position [479, 0]
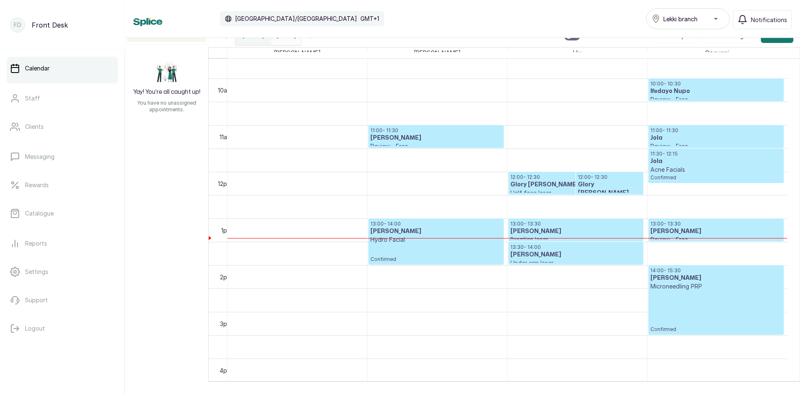
click at [571, 179] on p "12:00 - 12:30" at bounding box center [575, 177] width 131 height 7
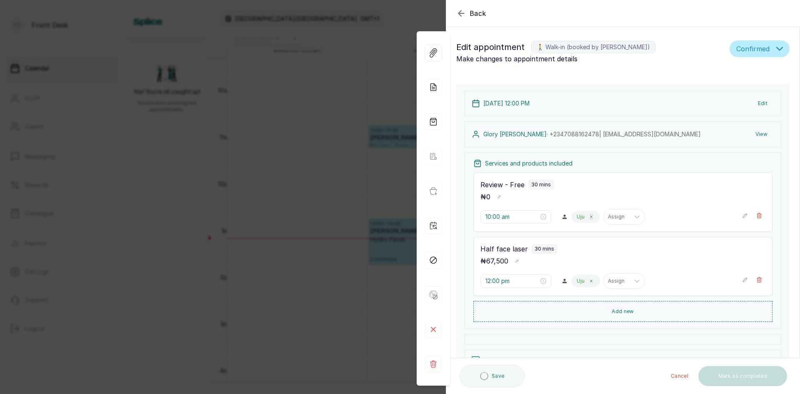
type input "12:00 pm"
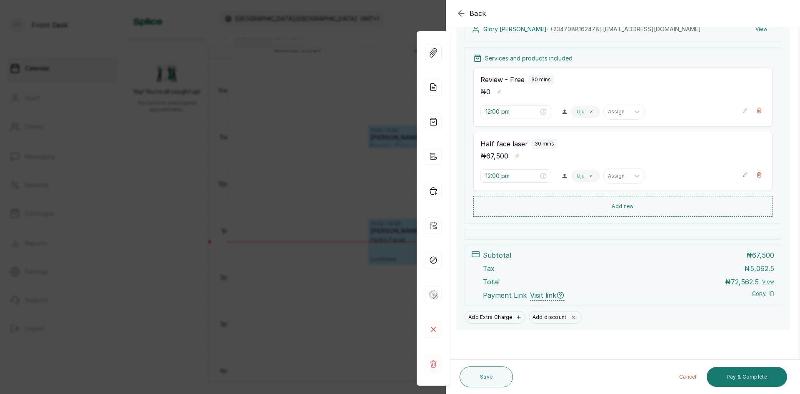
scroll to position [105, 0]
click at [264, 249] on div "Back Appointment Details Edit appointment 🚶 Walk-in (booked by [PERSON_NAME]) M…" at bounding box center [400, 197] width 800 height 394
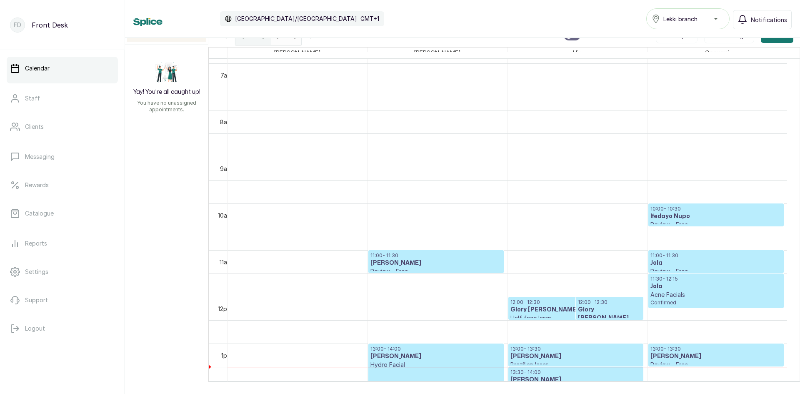
scroll to position [405, 0]
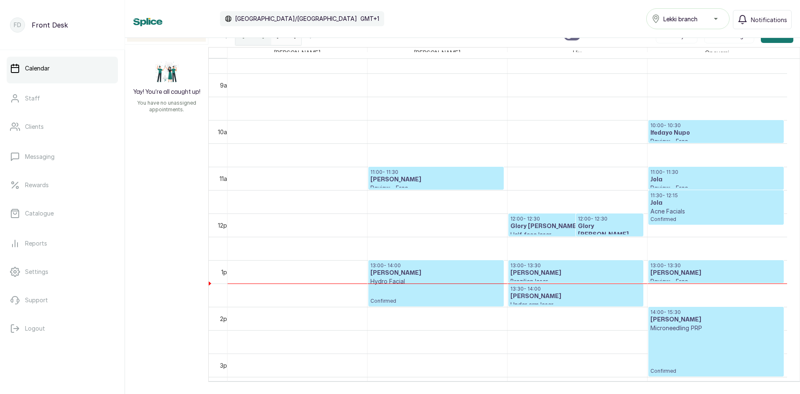
click at [557, 222] on p "12:00 - 12:30" at bounding box center [575, 218] width 131 height 7
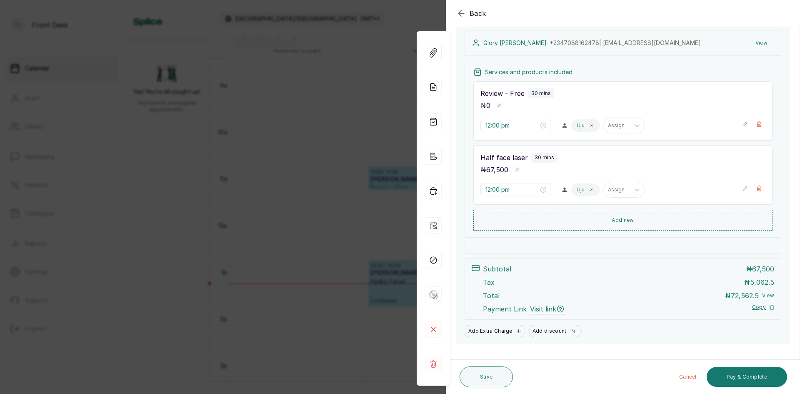
scroll to position [105, 0]
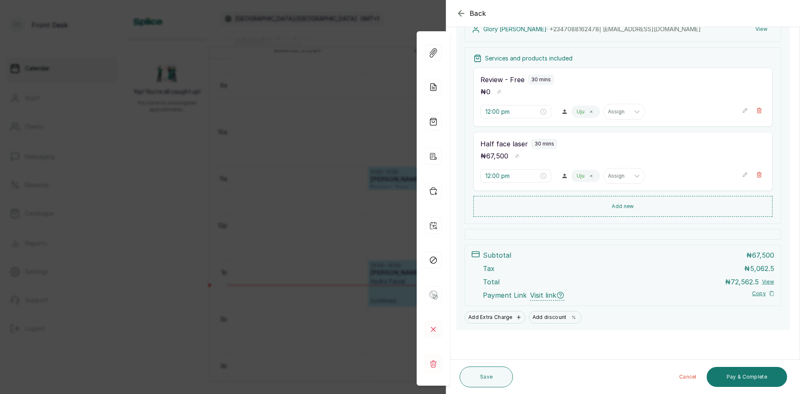
click at [295, 246] on div "Back Appointment Details Edit appointment 🚶 Walk-in (booked by [PERSON_NAME]) M…" at bounding box center [400, 197] width 800 height 394
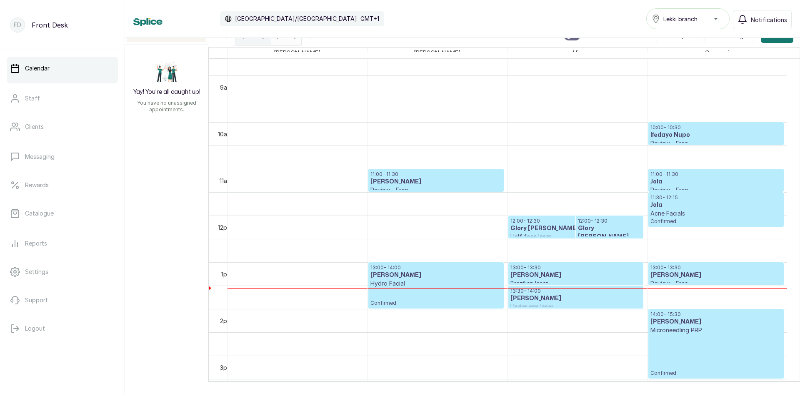
scroll to position [405, 0]
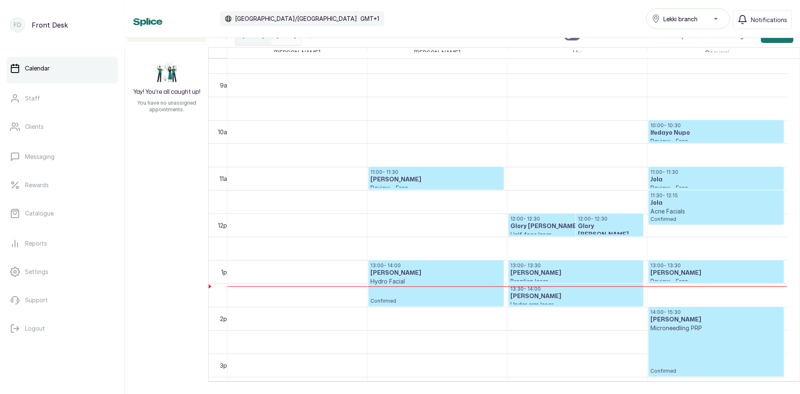
click at [565, 226] on h3 "Glory [PERSON_NAME]" at bounding box center [575, 226] width 131 height 8
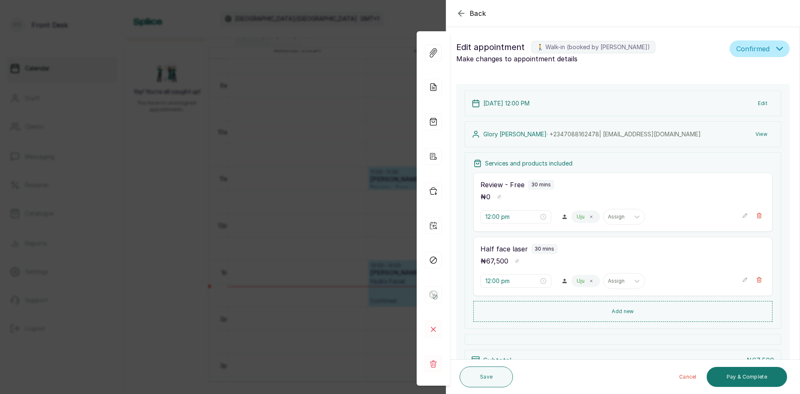
scroll to position [105, 0]
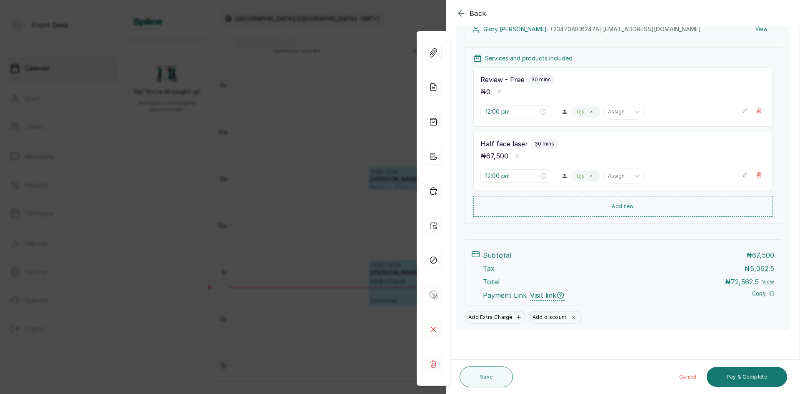
click at [125, 179] on div "Back Appointment Details Edit appointment 🚶 Walk-in (booked by [PERSON_NAME]) M…" at bounding box center [400, 197] width 800 height 394
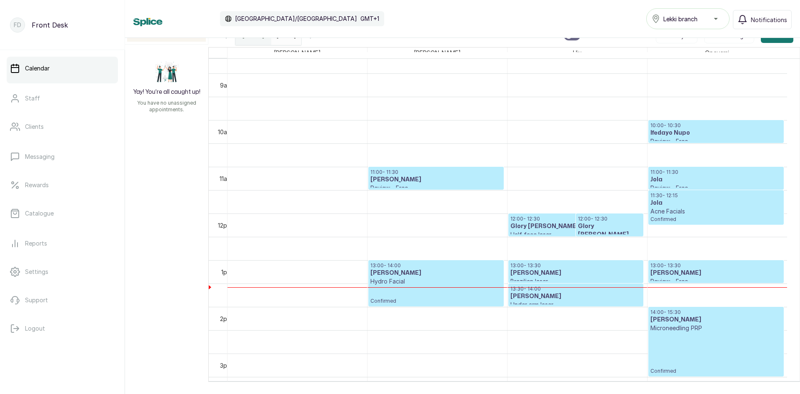
scroll to position [0, 0]
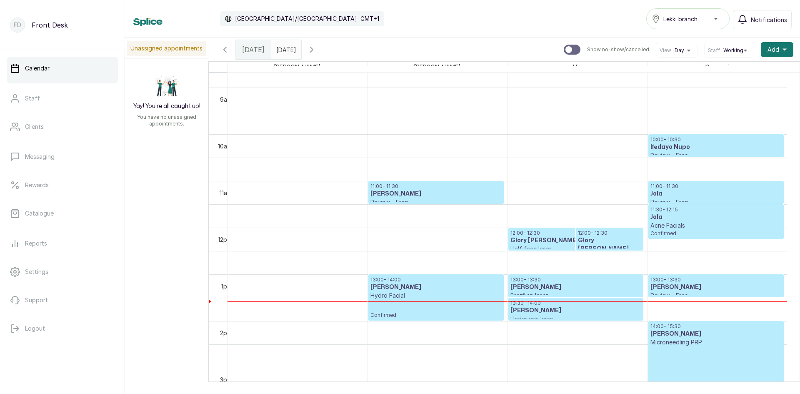
click at [285, 49] on input "[DATE]" at bounding box center [278, 47] width 13 height 14
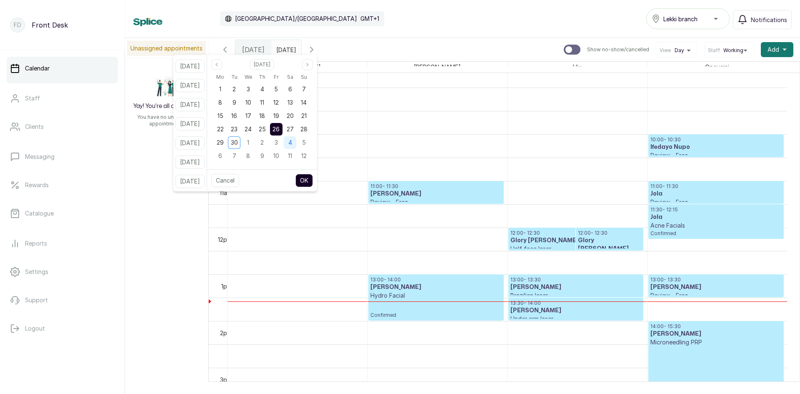
click at [296, 142] on div "4" at bounding box center [290, 142] width 12 height 12
click at [313, 178] on button "OK" at bounding box center [303, 180] width 17 height 13
type input "[DATE]"
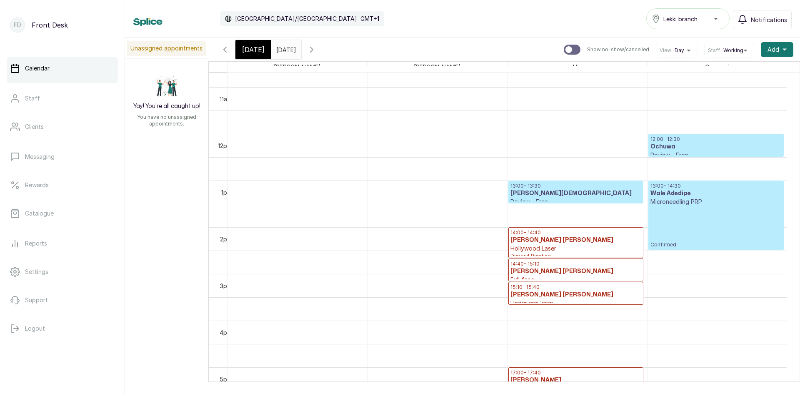
scroll to position [530, 0]
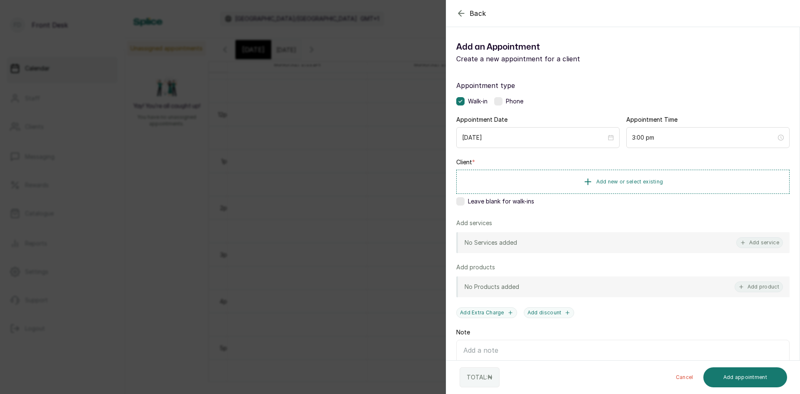
click at [467, 11] on button "Back" at bounding box center [471, 13] width 30 height 10
click at [551, 132] on div "[DATE]" at bounding box center [537, 137] width 163 height 21
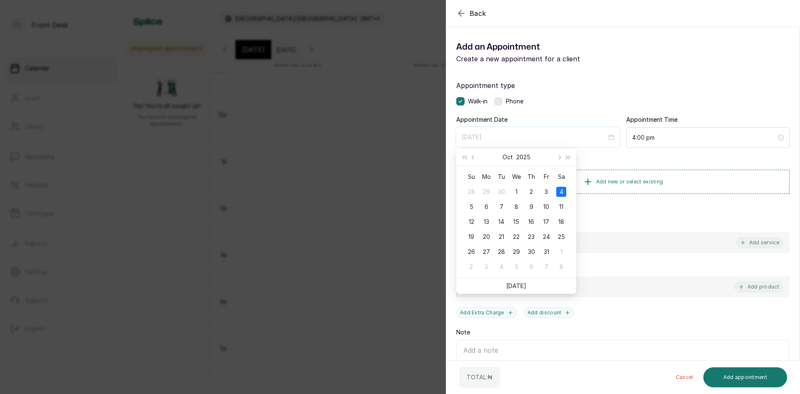
type input "[DATE]"
click at [559, 192] on div "4" at bounding box center [561, 192] width 10 height 10
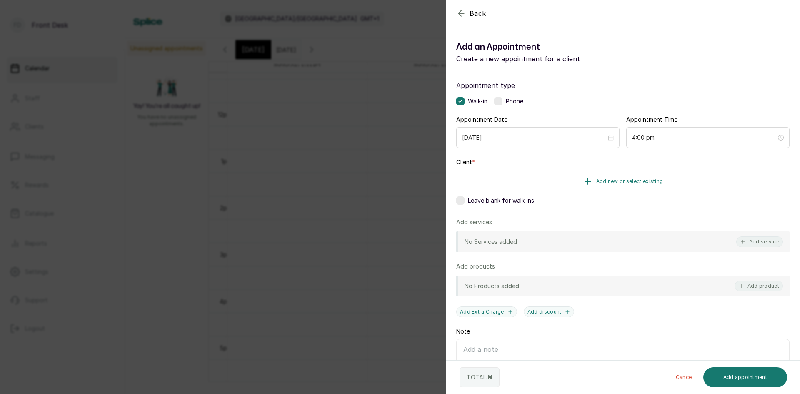
click at [600, 180] on span "Add new or select existing" at bounding box center [629, 181] width 67 height 7
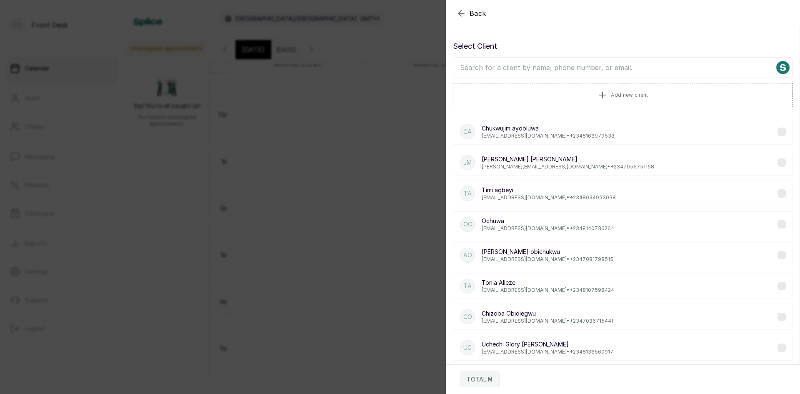
click at [598, 67] on input "text" at bounding box center [623, 67] width 340 height 21
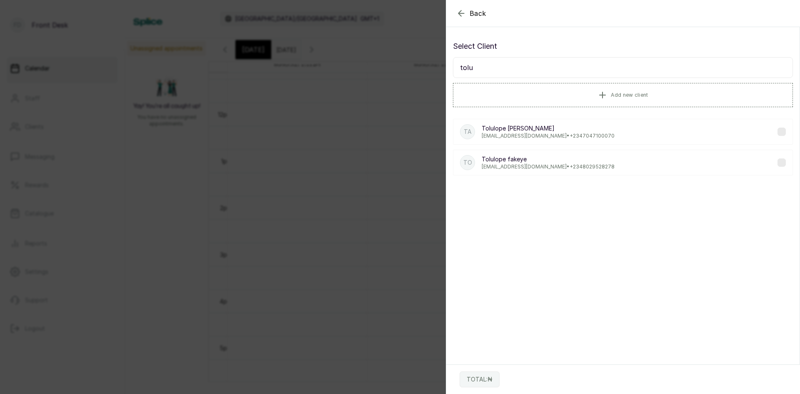
type input "tolu"
click at [490, 157] on p "[PERSON_NAME]" at bounding box center [547, 159] width 133 height 8
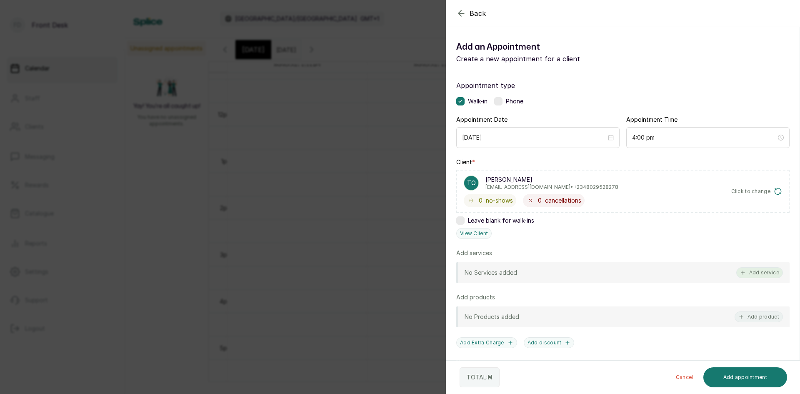
click at [758, 274] on button "Add service" at bounding box center [759, 272] width 47 height 11
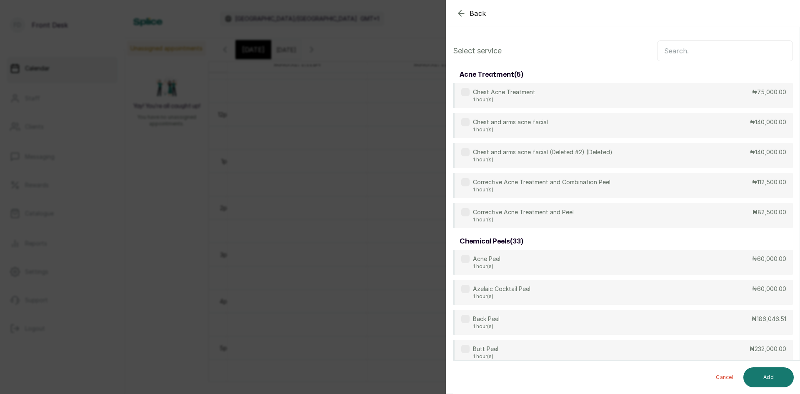
click at [678, 51] on input "text" at bounding box center [725, 50] width 136 height 21
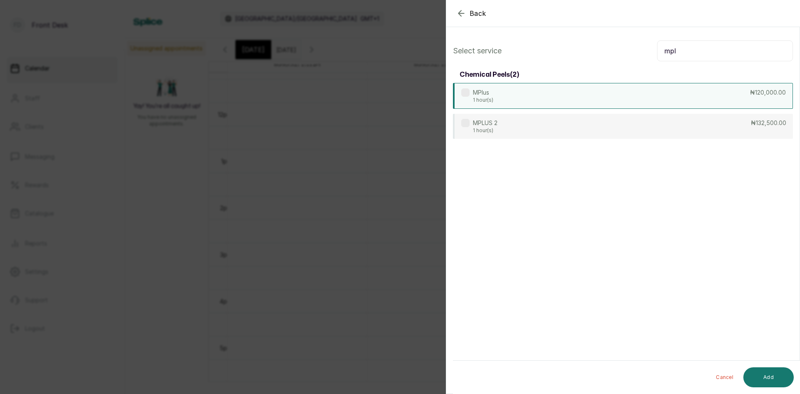
type input "mpl"
click at [519, 95] on div "MPlus 1 hour(s) ₦120,000.00" at bounding box center [623, 96] width 340 height 26
click at [764, 386] on button "Add" at bounding box center [768, 377] width 50 height 20
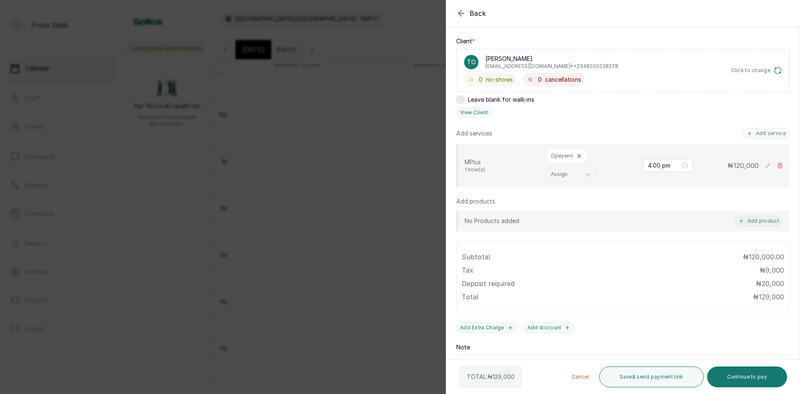
scroll to position [167, 0]
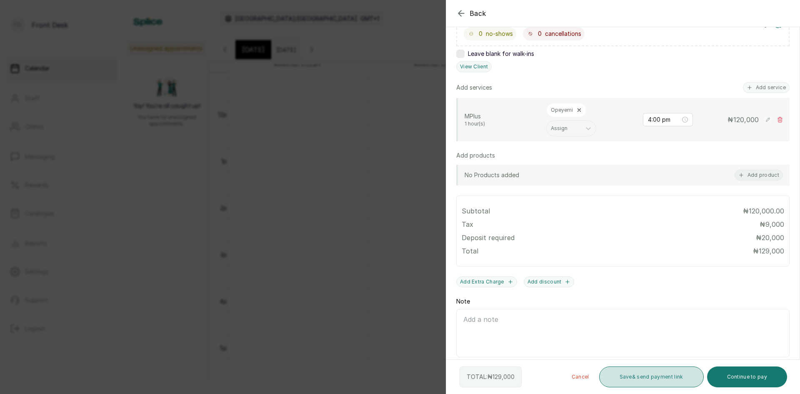
click at [629, 375] on button "Save & send payment link" at bounding box center [651, 376] width 105 height 21
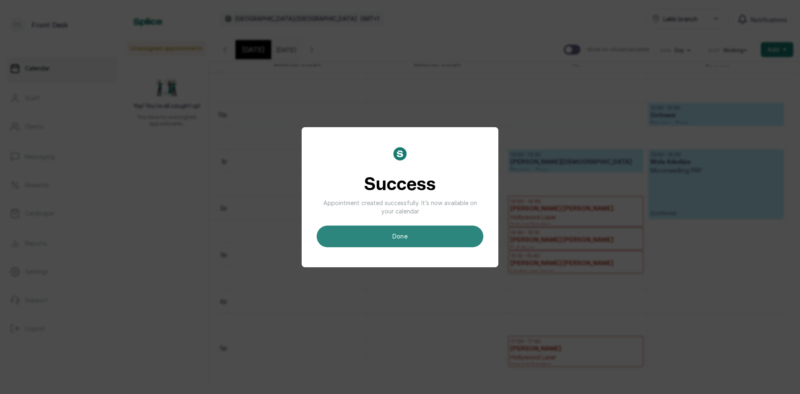
click at [402, 229] on button "done" at bounding box center [400, 236] width 167 height 22
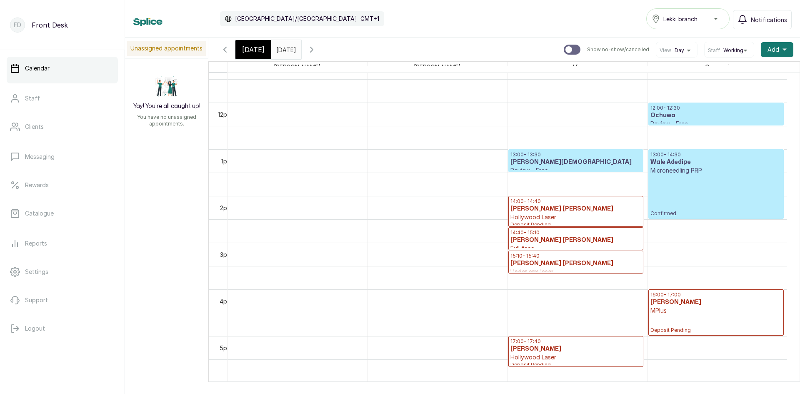
click at [255, 52] on span "[DATE]" at bounding box center [253, 50] width 22 height 10
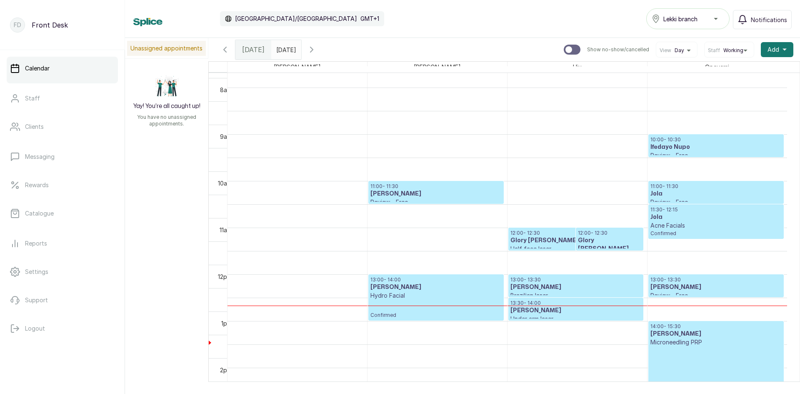
scroll to position [405, 0]
click at [285, 53] on input "[DATE]" at bounding box center [278, 47] width 13 height 14
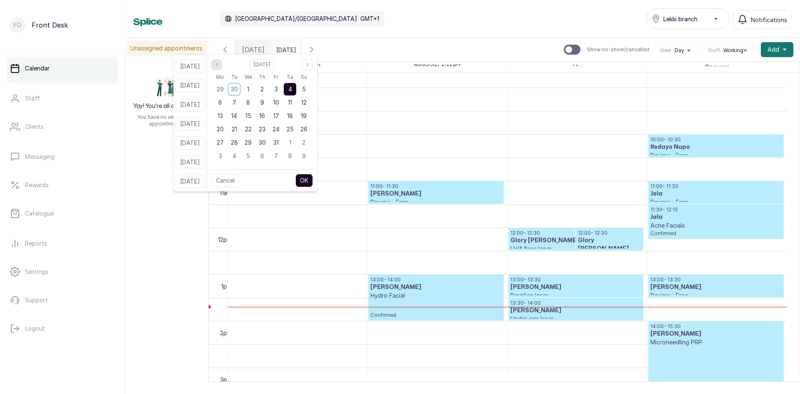
click at [222, 63] on button "Previous month" at bounding box center [216, 64] width 11 height 11
click at [279, 127] on span "26" at bounding box center [275, 128] width 7 height 7
click at [310, 176] on button "OK" at bounding box center [303, 180] width 17 height 13
type input "[DATE]"
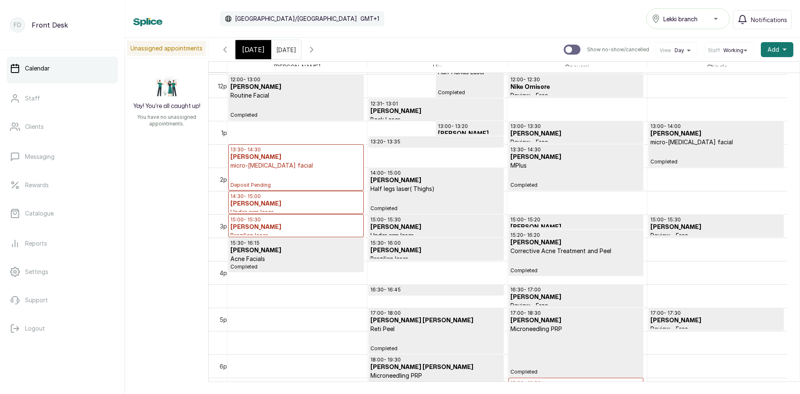
scroll to position [655, 0]
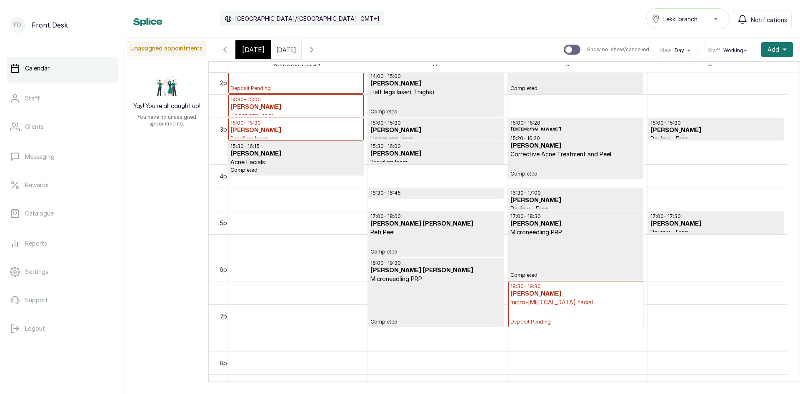
click at [675, 125] on p "15:00 - 15:30" at bounding box center [715, 123] width 131 height 7
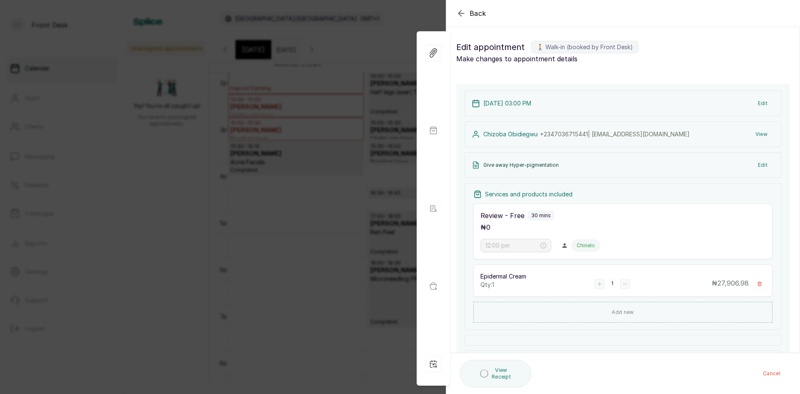
type input "3:00 pm"
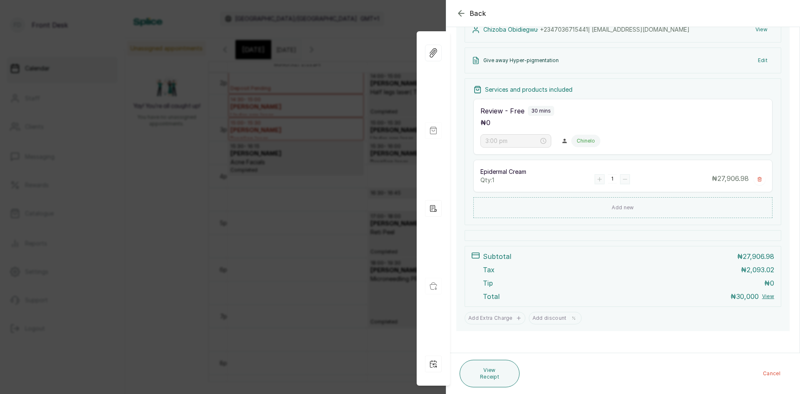
scroll to position [139, 0]
click at [157, 122] on div "Back Appointment Details Edit appointment 🚶 Walk-in (booked by Front Desk) Make…" at bounding box center [400, 197] width 800 height 394
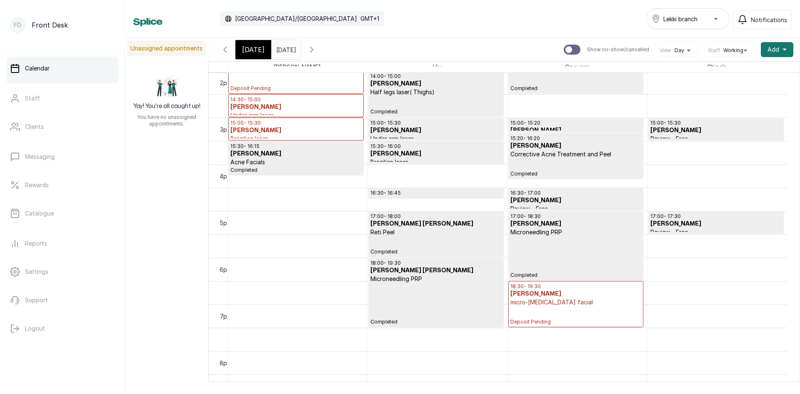
click at [317, 51] on icon "button" at bounding box center [312, 50] width 10 height 10
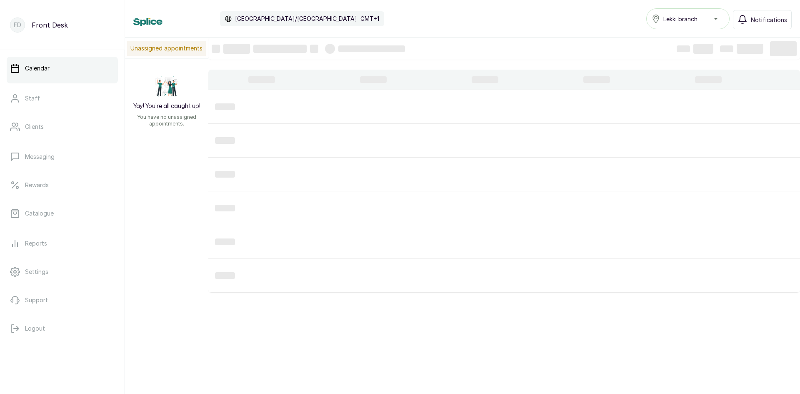
scroll to position [280, 0]
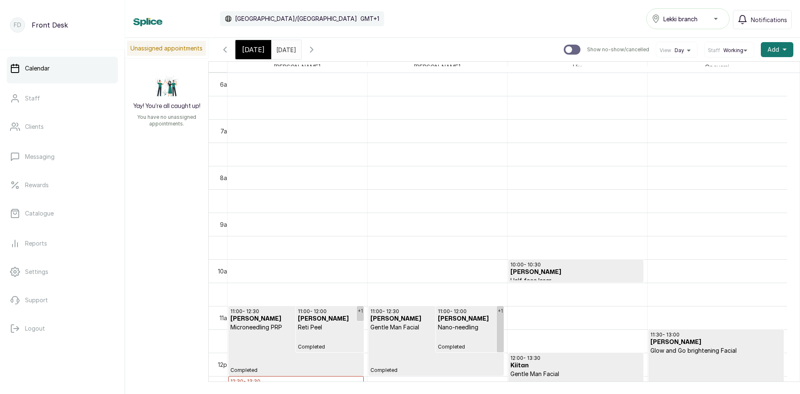
click at [285, 51] on input "[DATE]" at bounding box center [278, 47] width 13 height 14
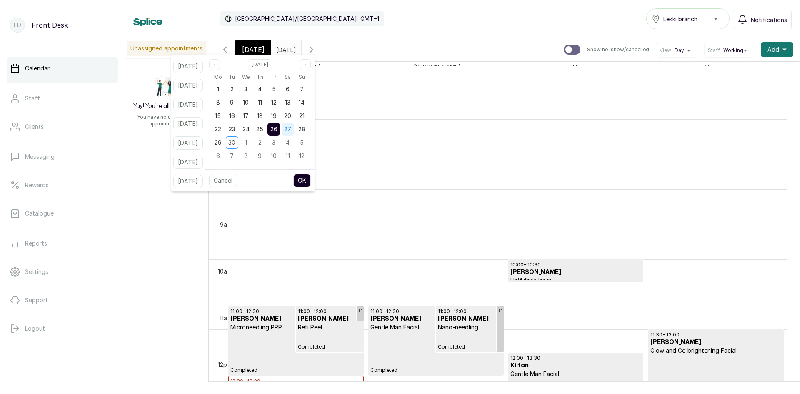
click at [291, 128] on span "27" at bounding box center [287, 128] width 7 height 7
click at [235, 142] on span "30" at bounding box center [231, 142] width 7 height 7
click at [311, 182] on button "OK" at bounding box center [301, 180] width 17 height 13
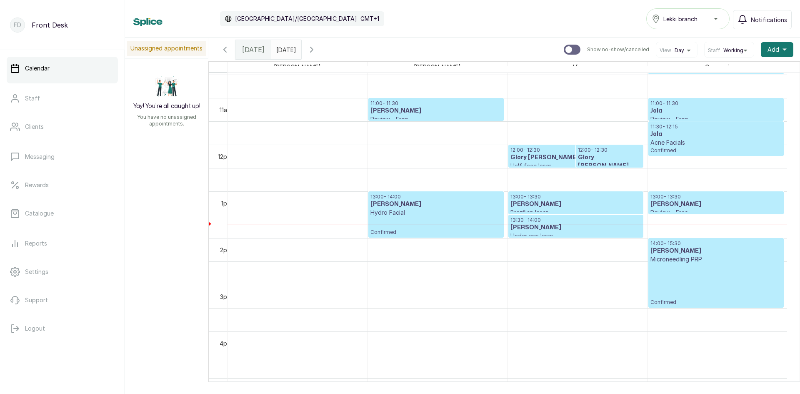
scroll to position [489, 0]
click at [301, 52] on span at bounding box center [293, 47] width 16 height 14
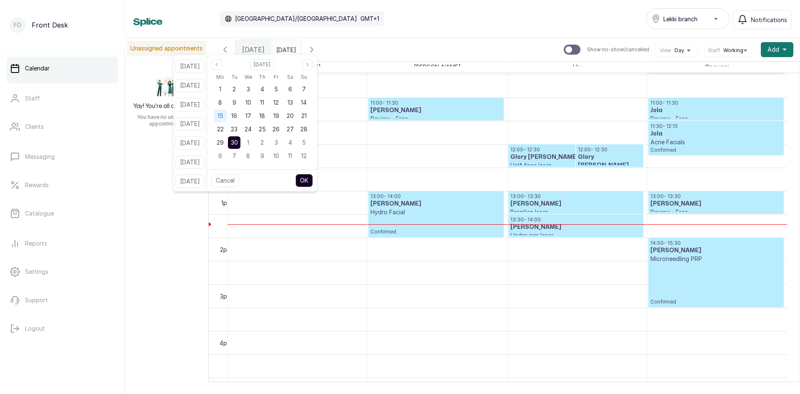
click at [223, 118] on span "15" at bounding box center [220, 115] width 6 height 7
click at [313, 179] on button "OK" at bounding box center [303, 180] width 17 height 13
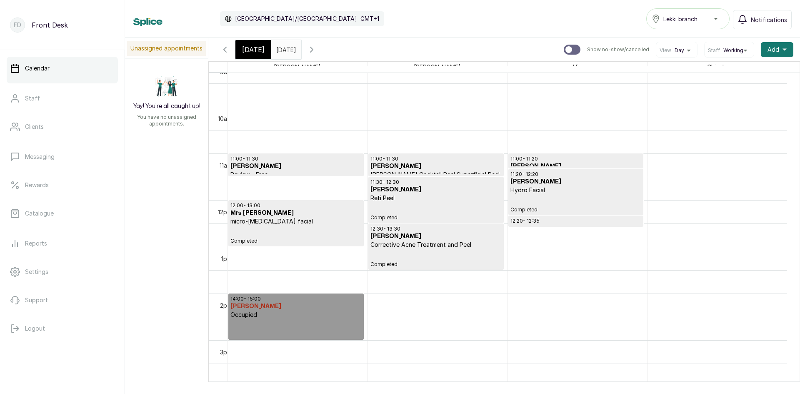
scroll to position [406, 0]
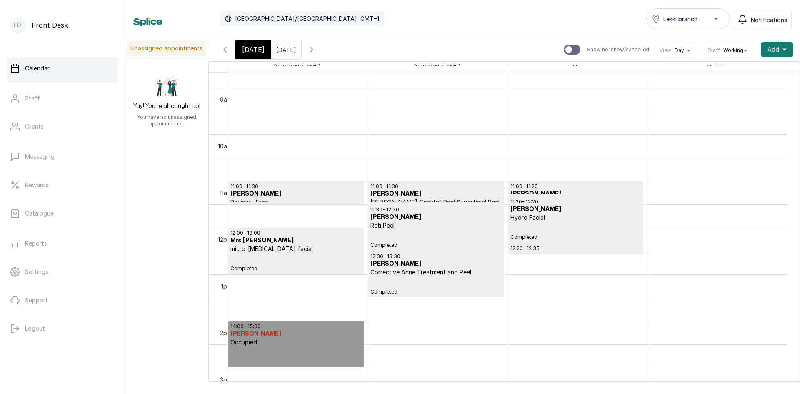
click at [301, 50] on span at bounding box center [293, 47] width 16 height 14
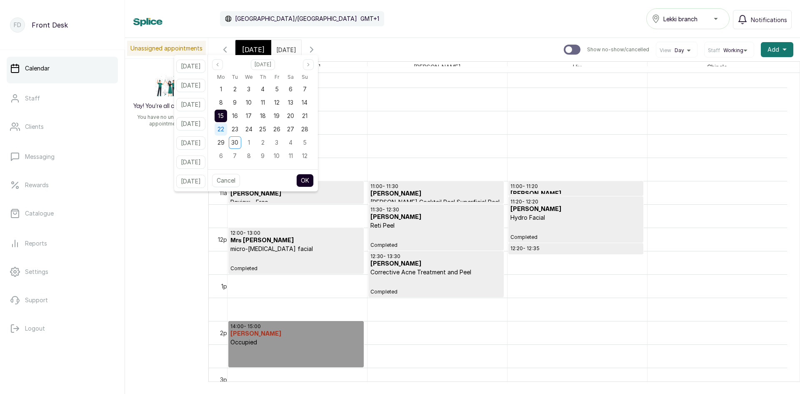
click at [224, 131] on span "22" at bounding box center [220, 128] width 7 height 7
click at [314, 180] on button "OK" at bounding box center [304, 180] width 17 height 13
type input "[DATE]"
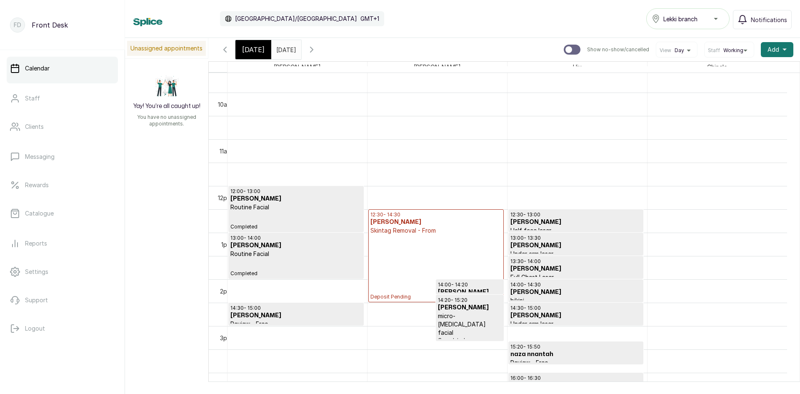
click at [253, 50] on span "[DATE]" at bounding box center [253, 50] width 22 height 10
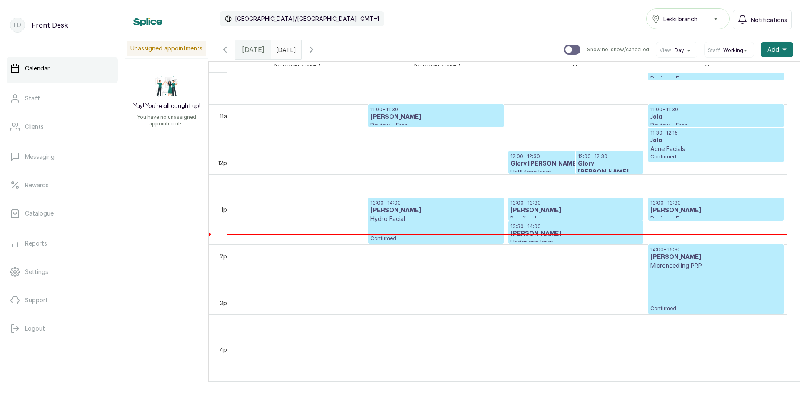
scroll to position [489, 0]
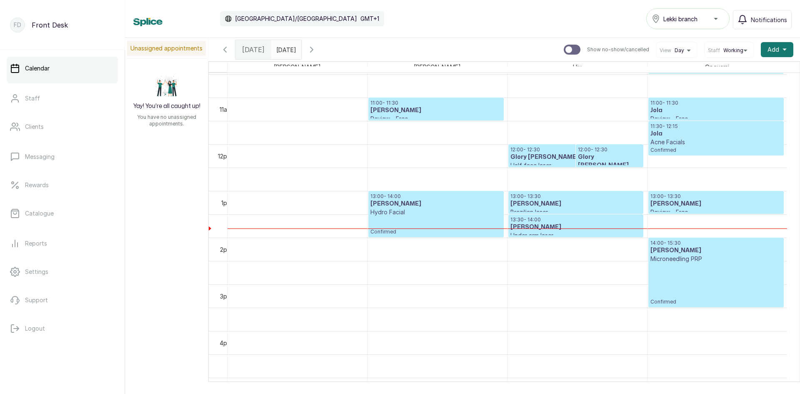
click at [574, 155] on h3 "Glory [PERSON_NAME]" at bounding box center [575, 157] width 131 height 8
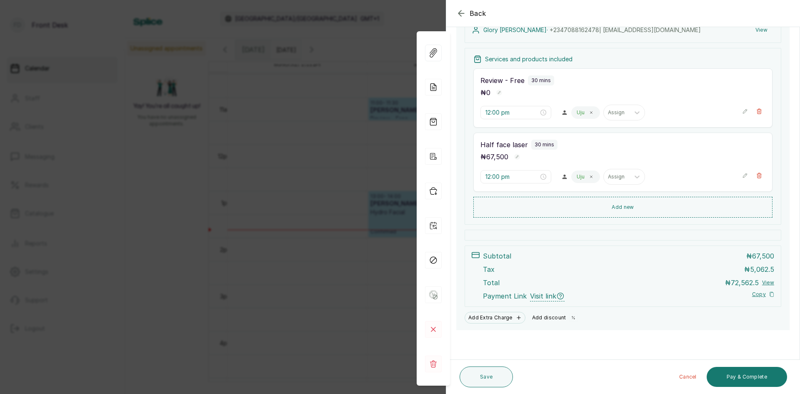
scroll to position [104, 0]
click at [545, 319] on button "Add discount" at bounding box center [555, 318] width 52 height 12
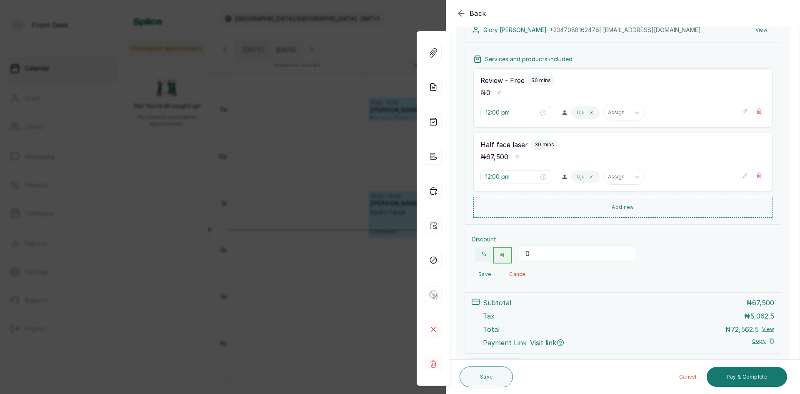
click at [535, 252] on input "0" at bounding box center [577, 253] width 117 height 13
type input "16125"
click at [487, 273] on button "Save" at bounding box center [484, 274] width 26 height 15
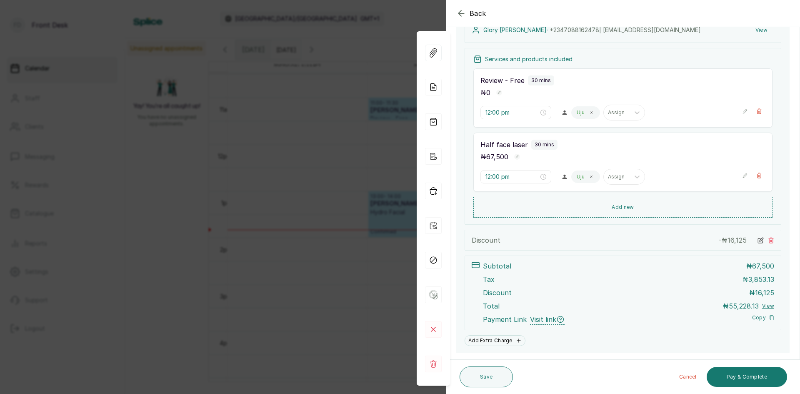
click at [768, 241] on icon at bounding box center [770, 239] width 5 height 5
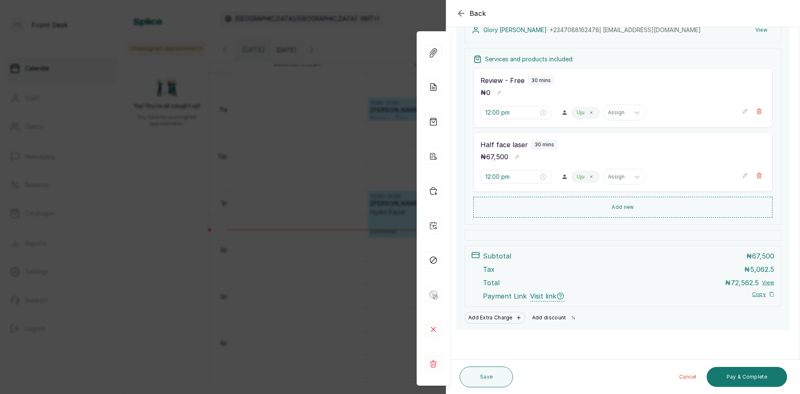
click at [554, 318] on button "Add discount" at bounding box center [555, 318] width 52 height 12
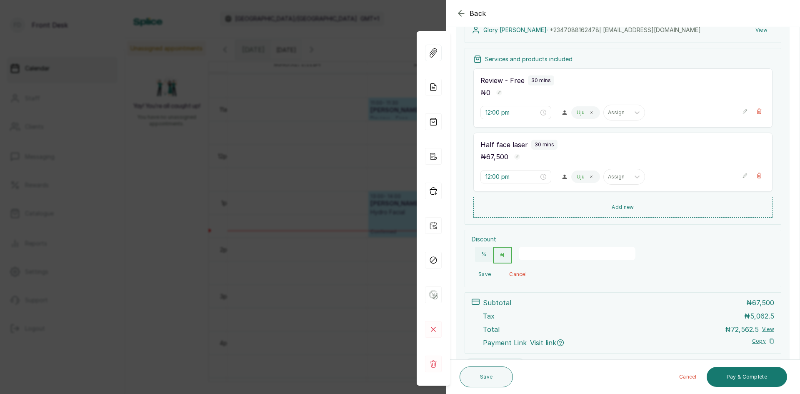
click at [541, 252] on input "number" at bounding box center [577, 253] width 117 height 13
type input "15000"
click at [484, 274] on button "Save" at bounding box center [484, 274] width 26 height 15
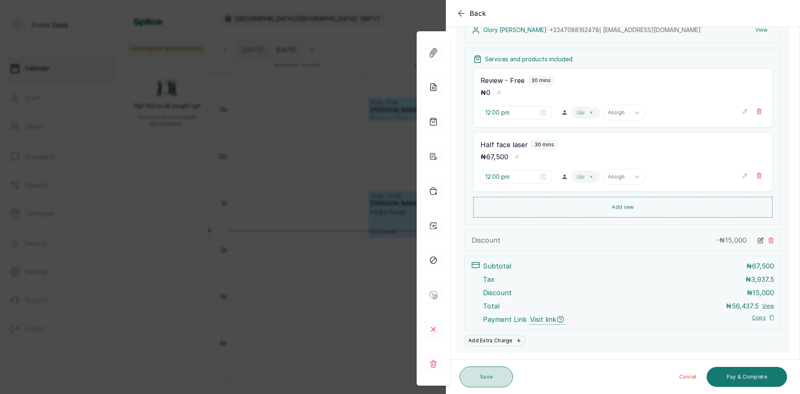
click at [484, 379] on button "Save" at bounding box center [485, 376] width 53 height 21
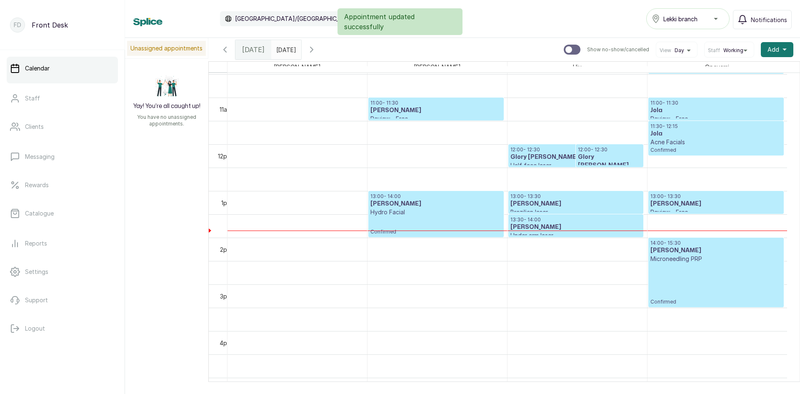
click at [561, 159] on h3 "Glory [PERSON_NAME]" at bounding box center [575, 157] width 131 height 8
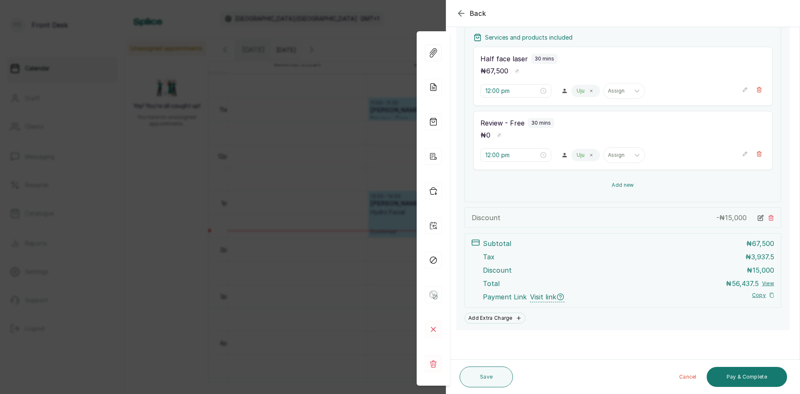
scroll to position [126, 0]
click at [617, 188] on button "Add new" at bounding box center [622, 185] width 299 height 20
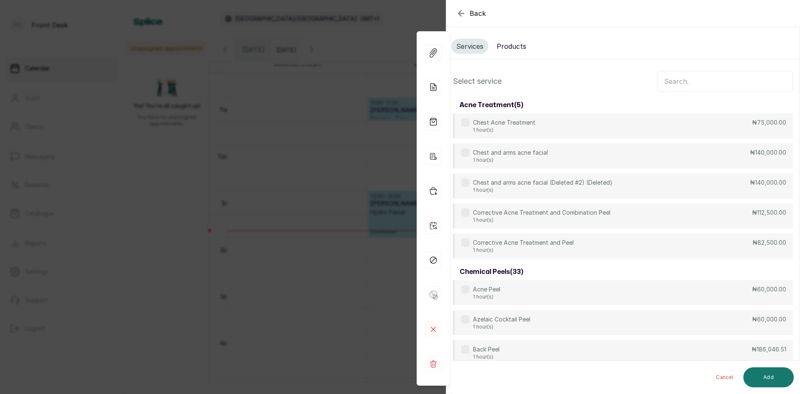
click at [511, 46] on button "Products" at bounding box center [511, 46] width 40 height 15
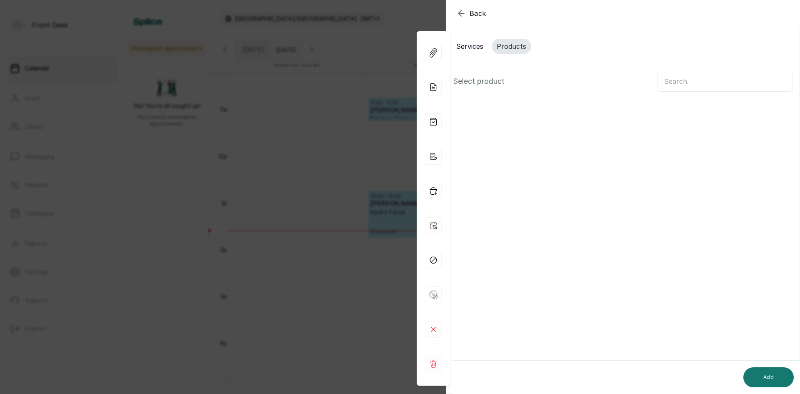
click at [670, 80] on input "text" at bounding box center [725, 81] width 136 height 21
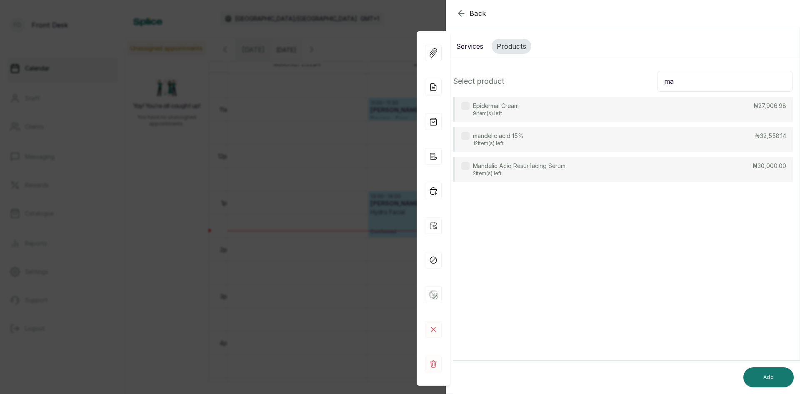
type input "ma"
click at [531, 139] on div "mandelic acid 15% 12 item(s) left ₦32,558.14" at bounding box center [623, 139] width 340 height 25
click at [763, 375] on button "Add" at bounding box center [768, 377] width 50 height 20
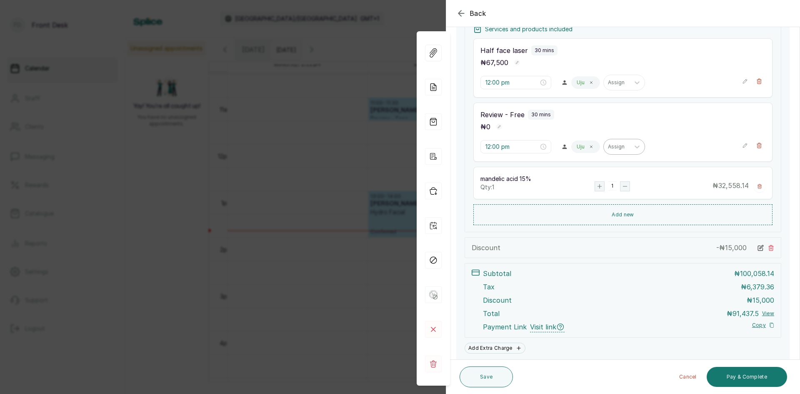
scroll to position [164, 0]
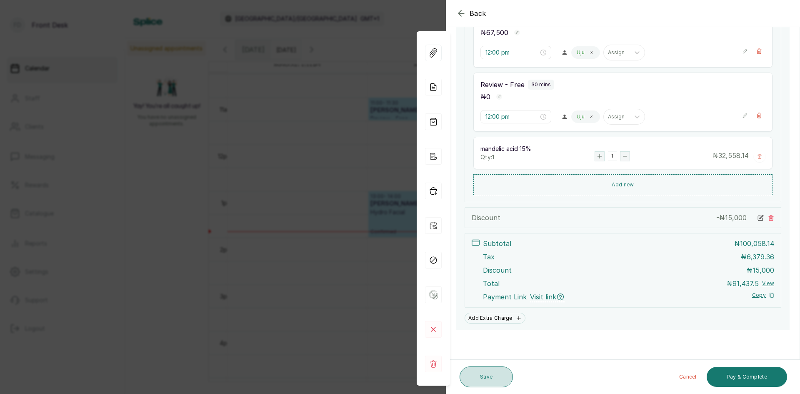
click at [474, 380] on button "Save" at bounding box center [485, 376] width 53 height 21
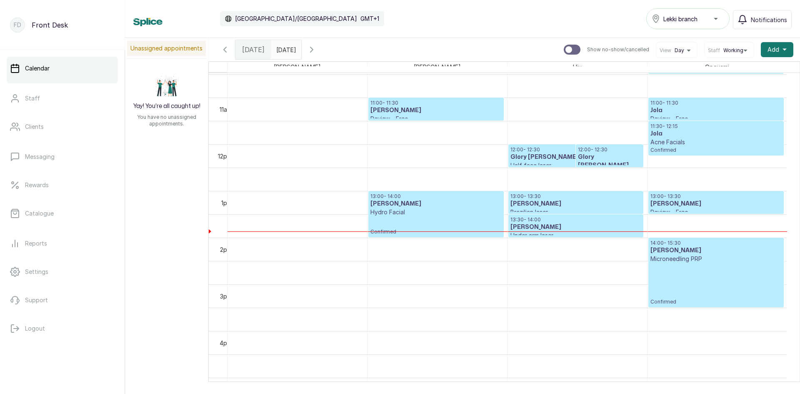
click at [689, 200] on h3 "[PERSON_NAME]" at bounding box center [715, 204] width 131 height 8
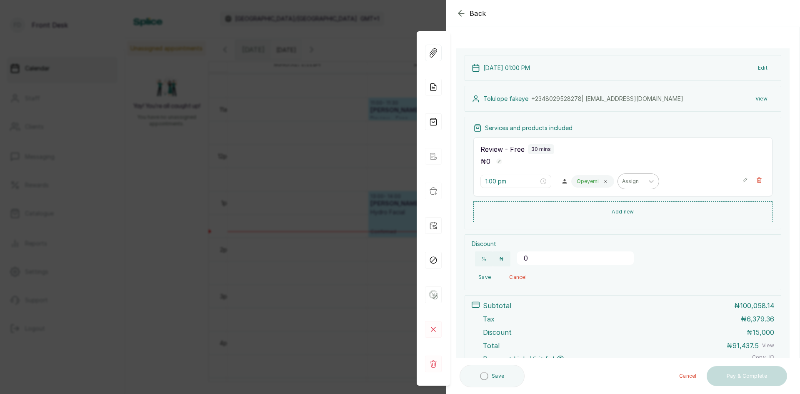
scroll to position [70, 0]
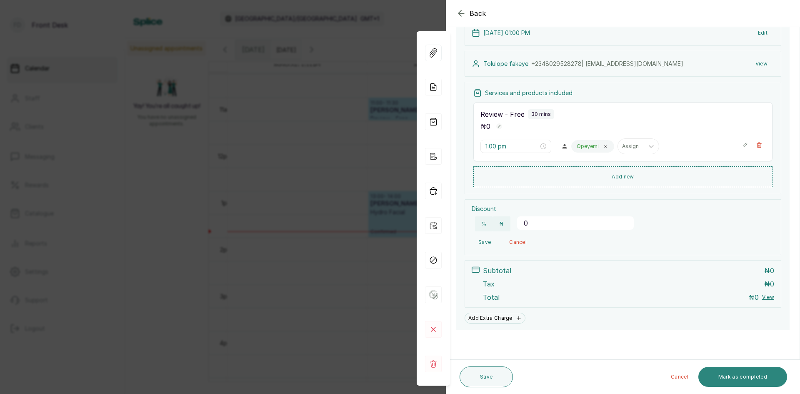
click at [736, 374] on button "Mark as completed" at bounding box center [742, 377] width 89 height 20
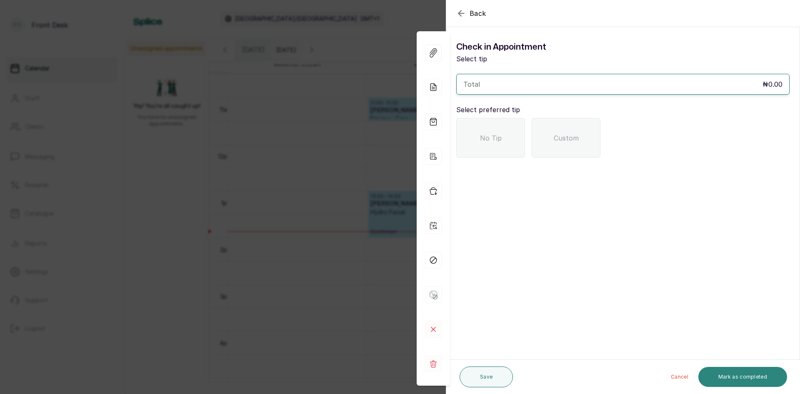
scroll to position [0, 0]
click at [505, 151] on div "No Tip" at bounding box center [490, 138] width 69 height 40
click at [735, 381] on button "Mark as completed" at bounding box center [742, 377] width 89 height 20
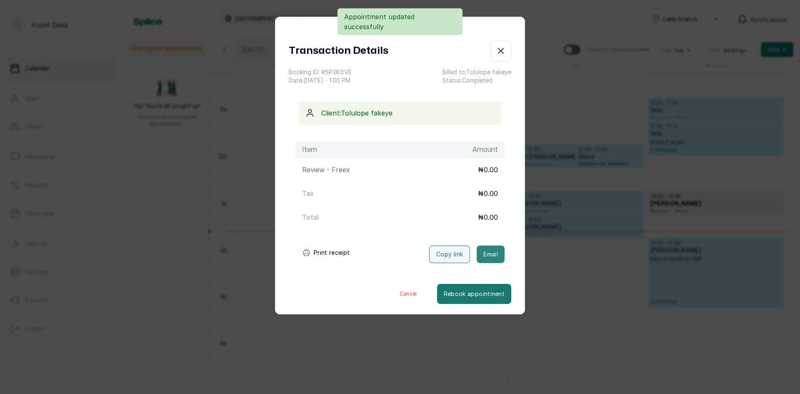
click at [490, 256] on button "Email" at bounding box center [490, 253] width 28 height 17
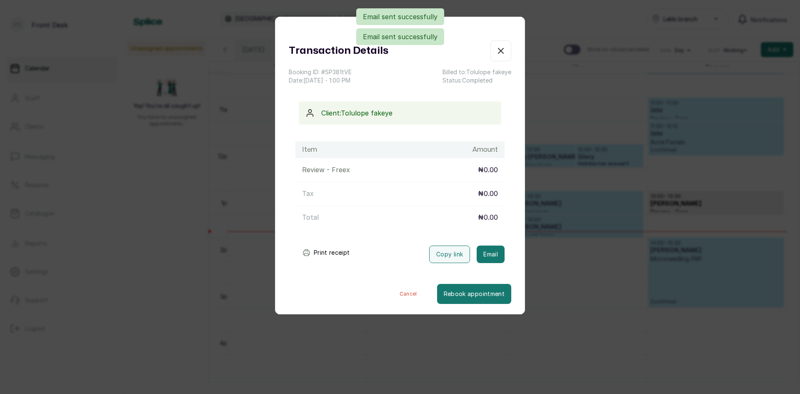
click at [240, 250] on div "Transaction Details Booking ID: # SP381tVE Date: [DATE] ・ 1:00 PM Billed to: [P…" at bounding box center [400, 197] width 800 height 394
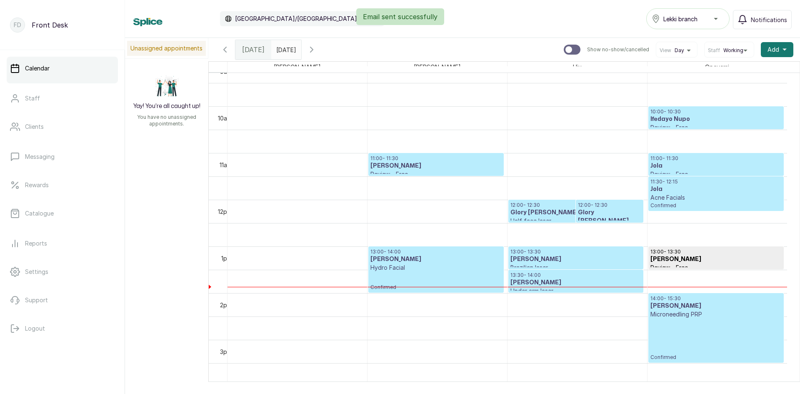
scroll to position [447, 0]
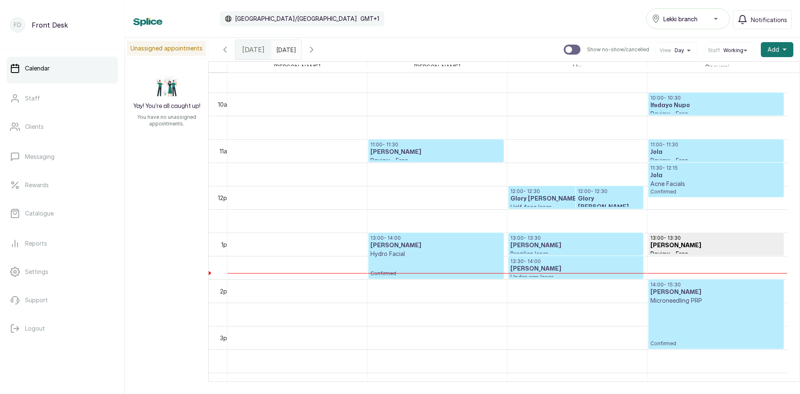
click at [463, 150] on h3 "[PERSON_NAME]" at bounding box center [435, 152] width 131 height 8
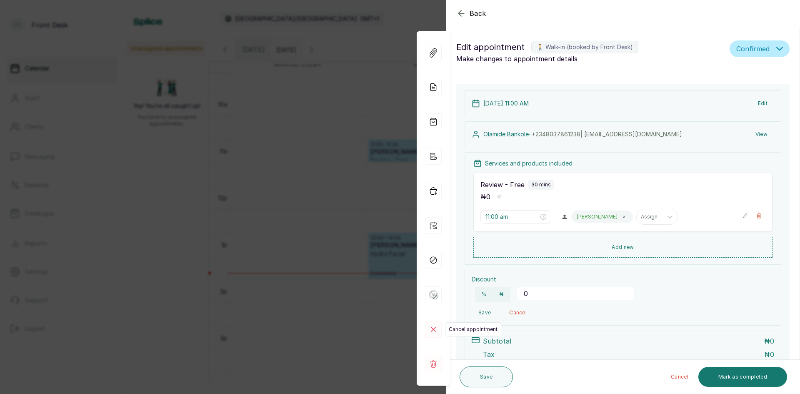
click at [440, 329] on rect at bounding box center [433, 329] width 17 height 17
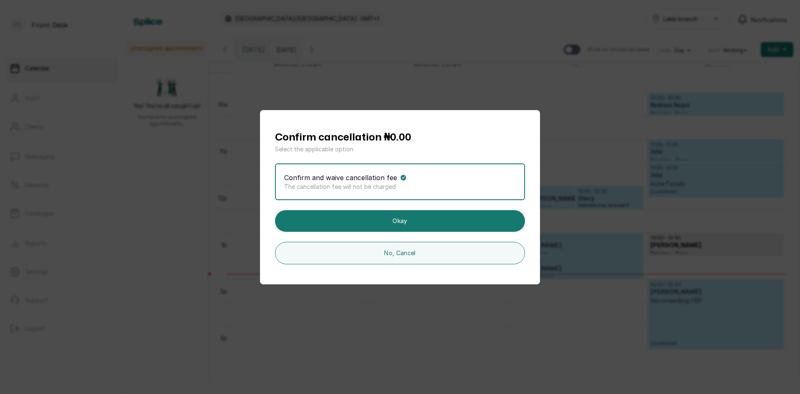
click at [123, 149] on div "Confirm cancellation ₦0.00 Select the applicable option Confirm and waive cance…" at bounding box center [400, 197] width 800 height 394
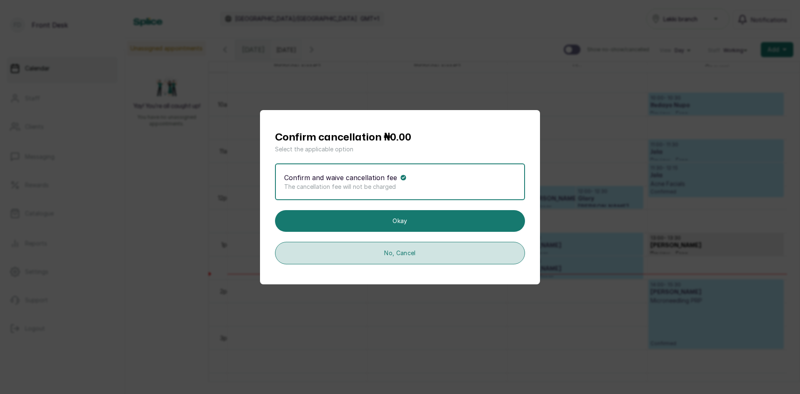
click at [385, 254] on button "No, Cancel" at bounding box center [400, 253] width 250 height 22
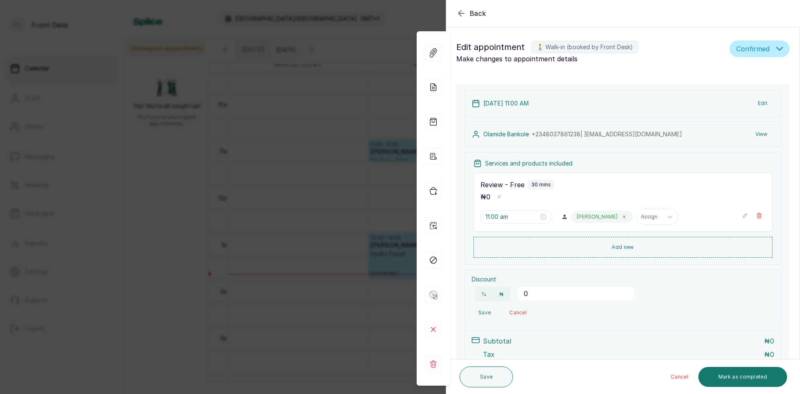
click at [145, 194] on div "Back Appointment Details Edit appointment 🚶 Walk-in (booked by Front Desk) Make…" at bounding box center [400, 197] width 800 height 394
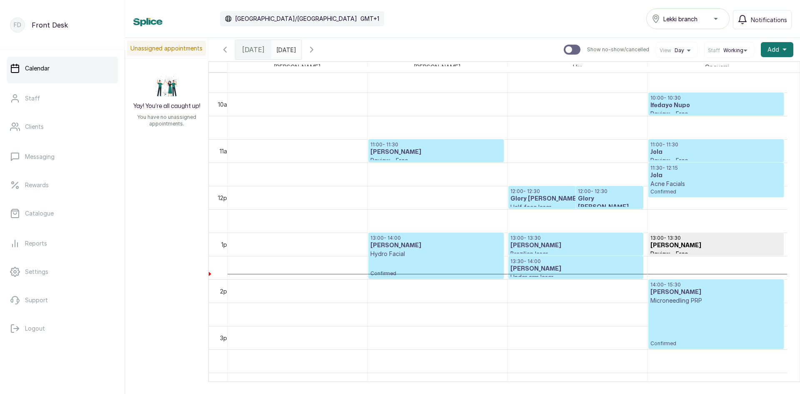
click at [546, 201] on h3 "Glory [PERSON_NAME]" at bounding box center [575, 199] width 131 height 8
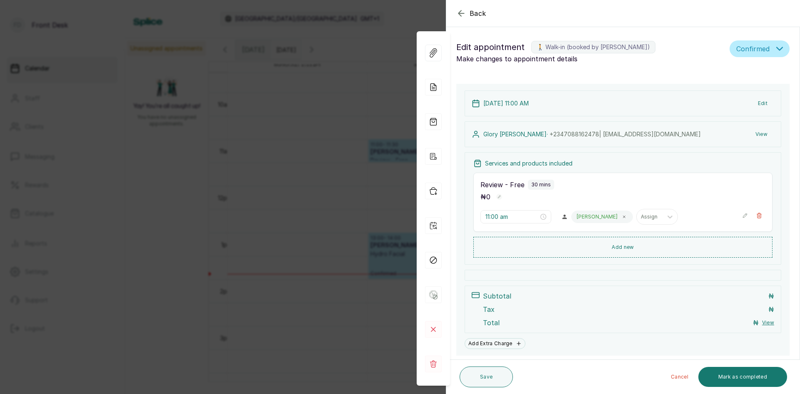
type input "12:00 pm"
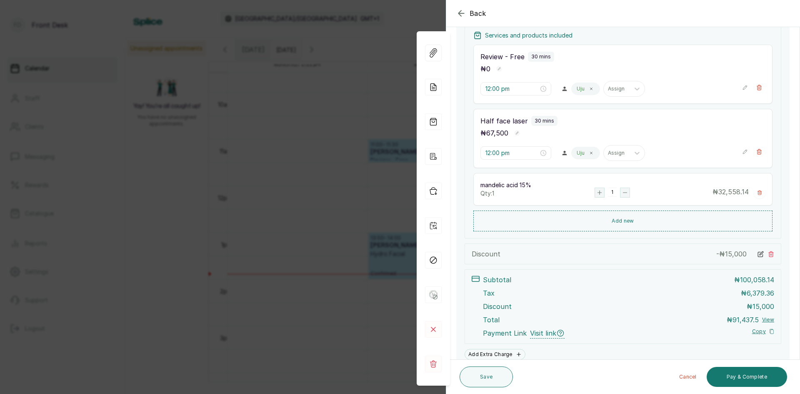
scroll to position [164, 0]
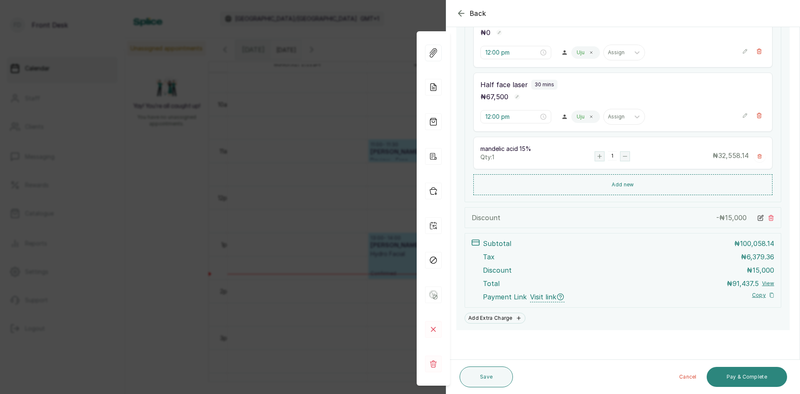
click at [742, 377] on button "Pay & Complete" at bounding box center [746, 377] width 80 height 20
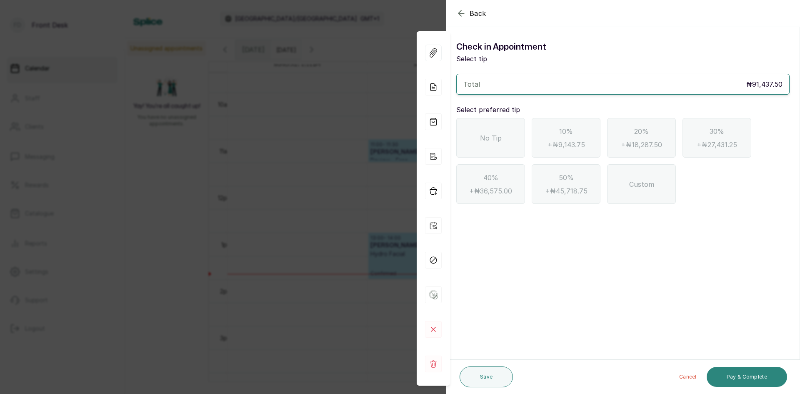
scroll to position [0, 0]
click at [494, 133] on span "No Tip" at bounding box center [491, 138] width 22 height 10
click at [726, 369] on button "Pay & Complete" at bounding box center [746, 377] width 80 height 20
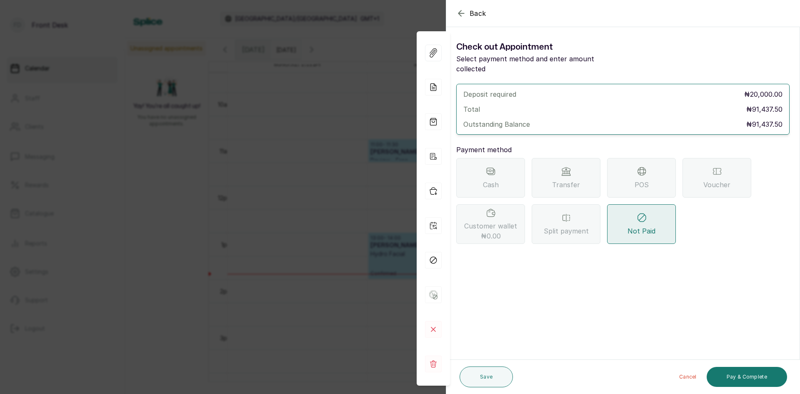
click at [636, 180] on span "POS" at bounding box center [641, 185] width 14 height 10
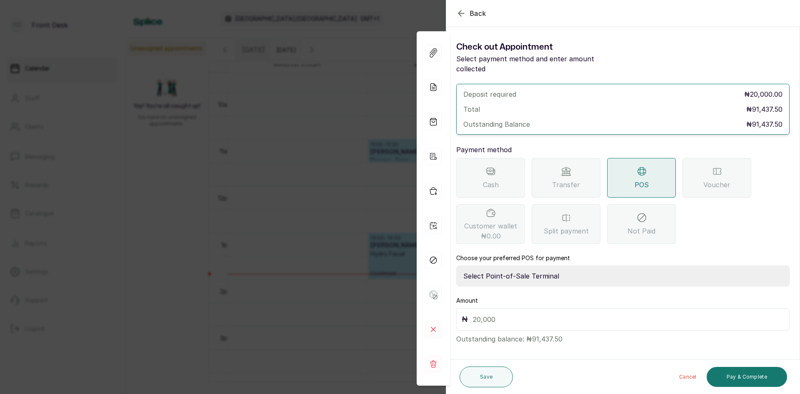
click at [560, 266] on select "Select Point-of-Sale Terminal SKN ANALYTICS MED AESTHETIC LIMITED Fairmoney Mic…" at bounding box center [622, 275] width 333 height 21
select select "43129536-bd7e-4b6d-8e8c-ab2c46322d67"
click at [456, 265] on select "Select Point-of-Sale Terminal SKN ANALYTICS MED AESTHETIC LIMITED Fairmoney Mic…" at bounding box center [622, 275] width 333 height 21
click at [536, 314] on input "text" at bounding box center [628, 319] width 311 height 12
type input "20,000"
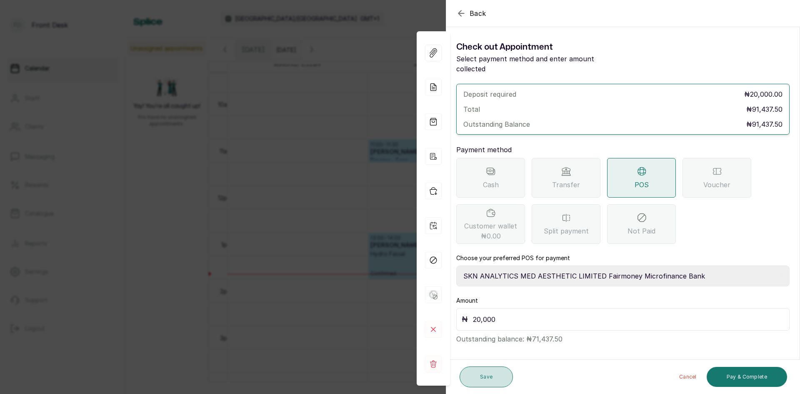
click at [480, 377] on button "Save" at bounding box center [485, 376] width 53 height 21
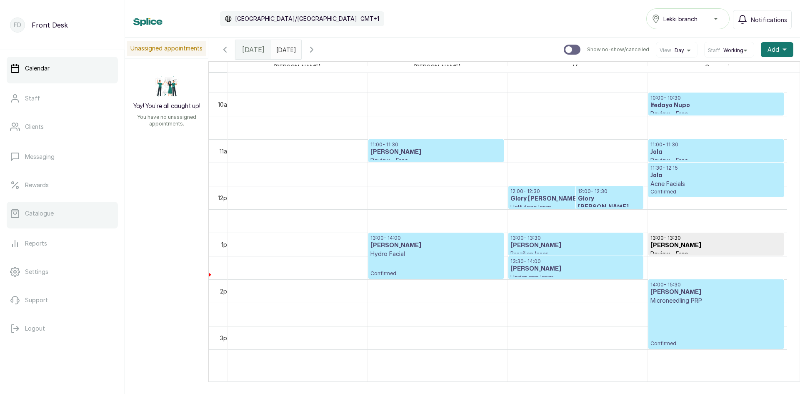
click at [52, 213] on link "Catalogue" at bounding box center [62, 213] width 111 height 23
